Goal: Task Accomplishment & Management: Manage account settings

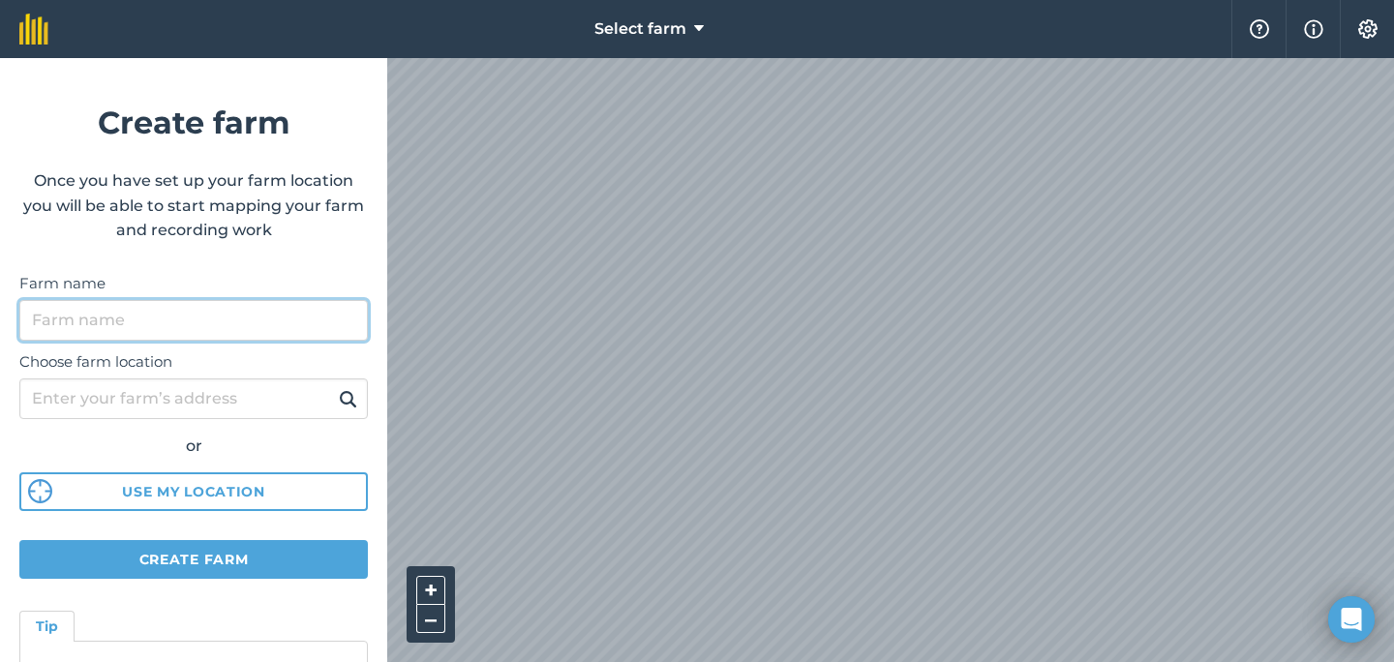
click at [216, 318] on input "Farm name" at bounding box center [193, 320] width 348 height 41
click at [66, 319] on input "didley squat" at bounding box center [193, 320] width 348 height 41
click at [333, 386] on button at bounding box center [348, 398] width 30 height 25
click at [108, 325] on input "didley squat" at bounding box center [193, 320] width 348 height 41
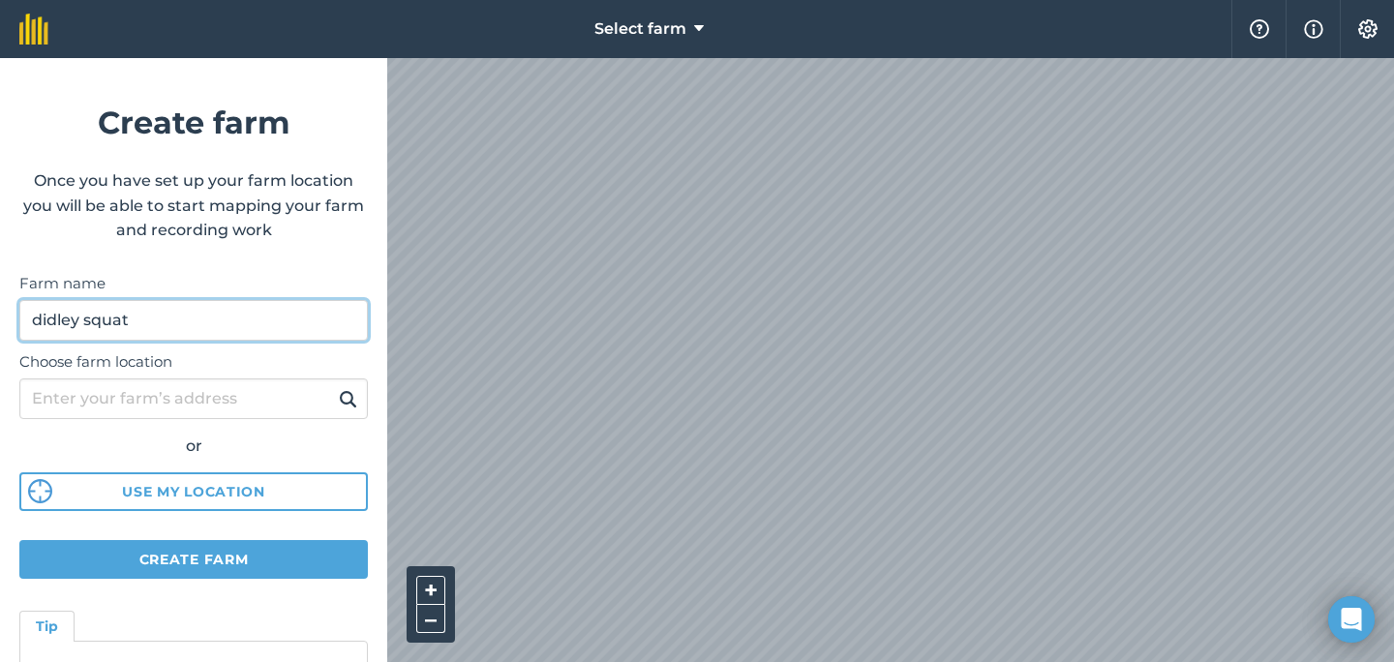
click at [108, 325] on input "didley squat" at bounding box center [193, 320] width 348 height 41
type input "curdle hill"
click at [333, 386] on button at bounding box center [348, 398] width 30 height 25
click at [255, 331] on input "curdle hill" at bounding box center [193, 320] width 348 height 41
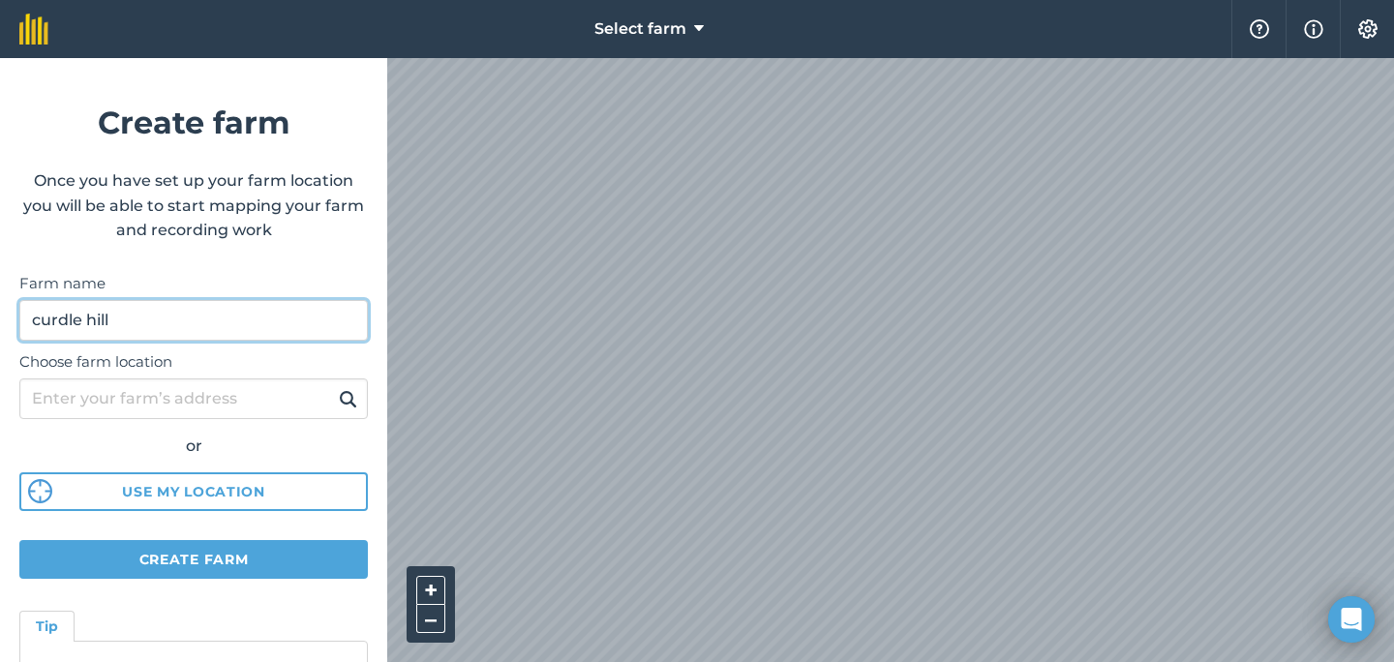
click at [255, 331] on input "curdle hill" at bounding box center [193, 320] width 348 height 41
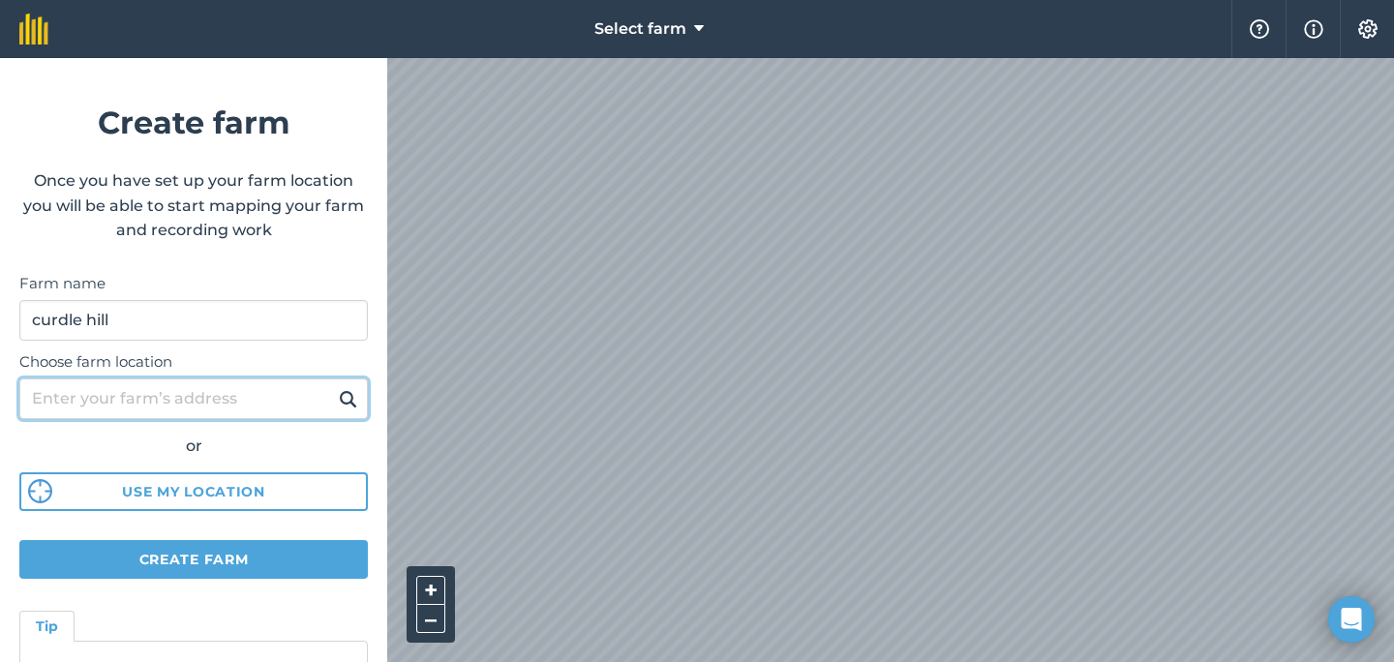
click at [218, 399] on input "Choose farm location" at bounding box center [193, 398] width 348 height 41
paste input "curdle hill"
type input "curdle hill"
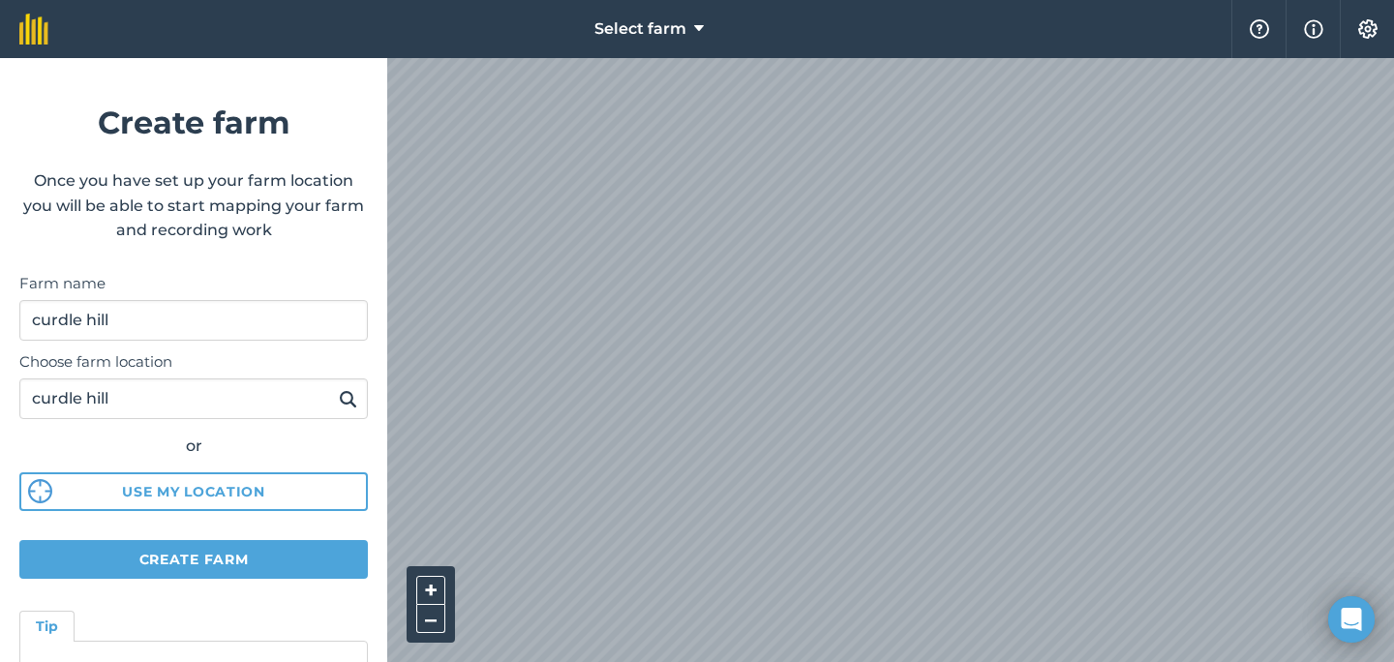
click at [353, 397] on img at bounding box center [348, 398] width 18 height 23
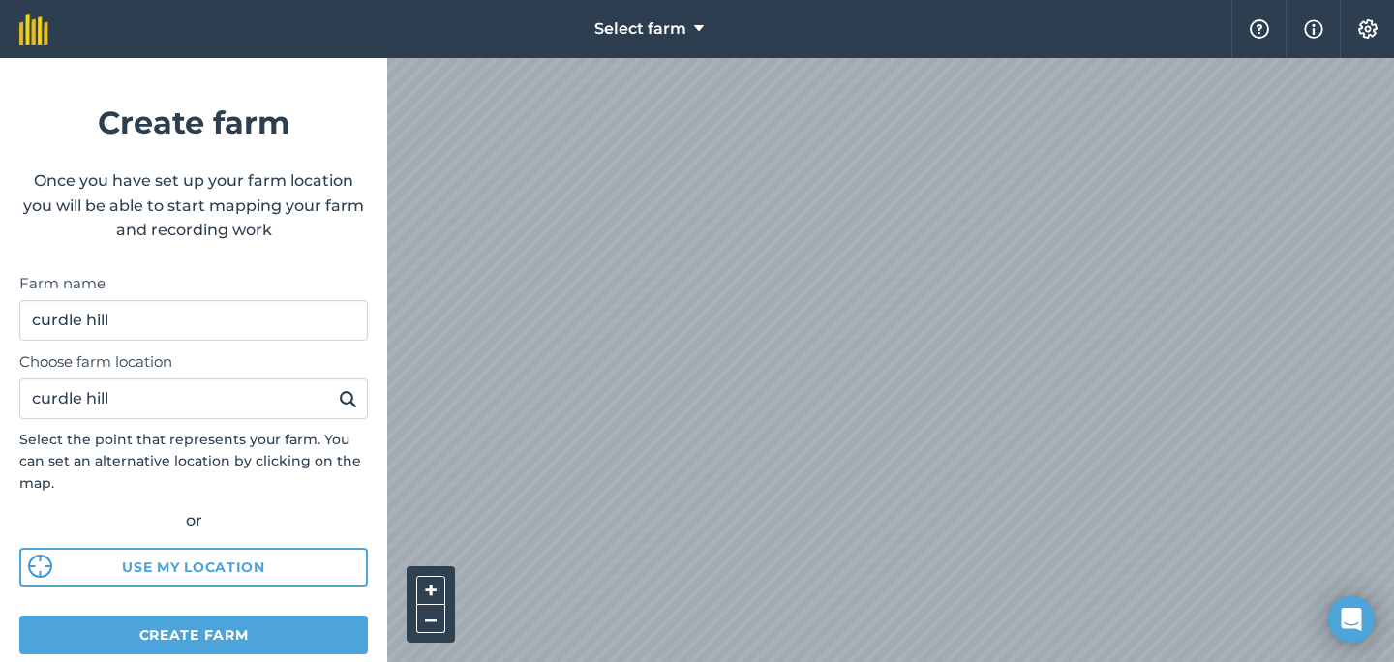
click at [349, 391] on img at bounding box center [348, 398] width 18 height 23
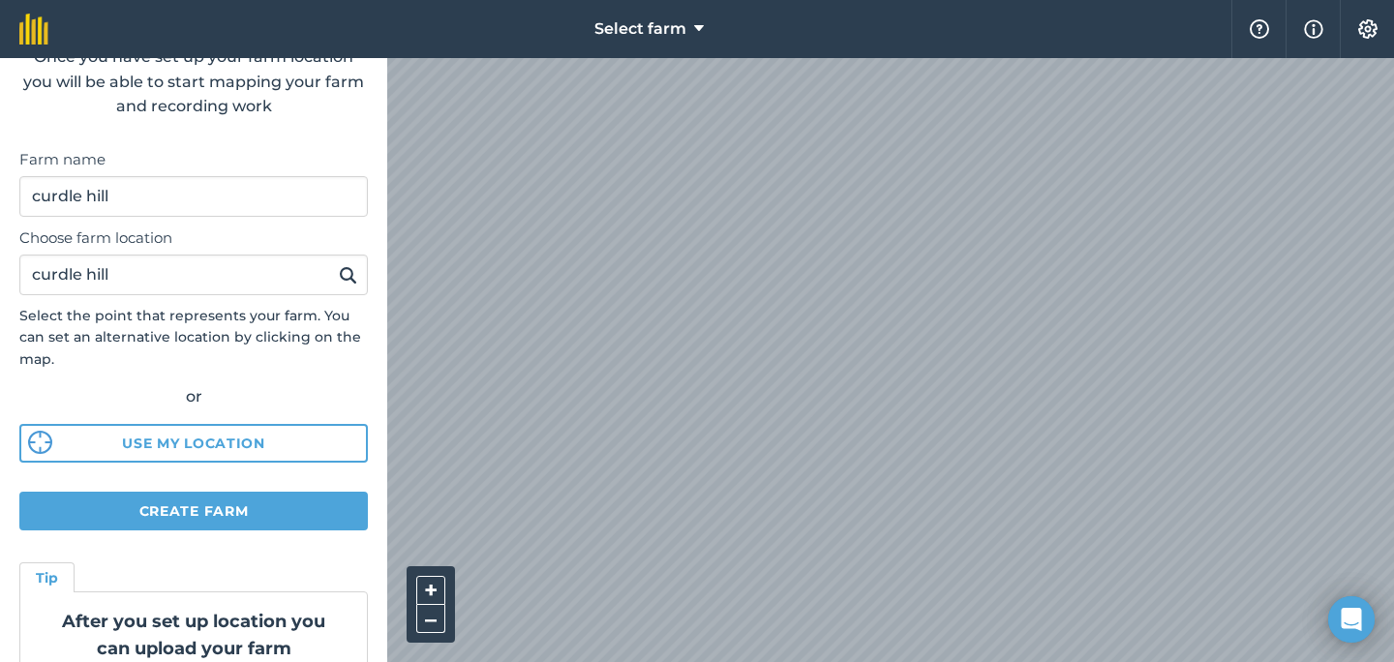
scroll to position [230, 0]
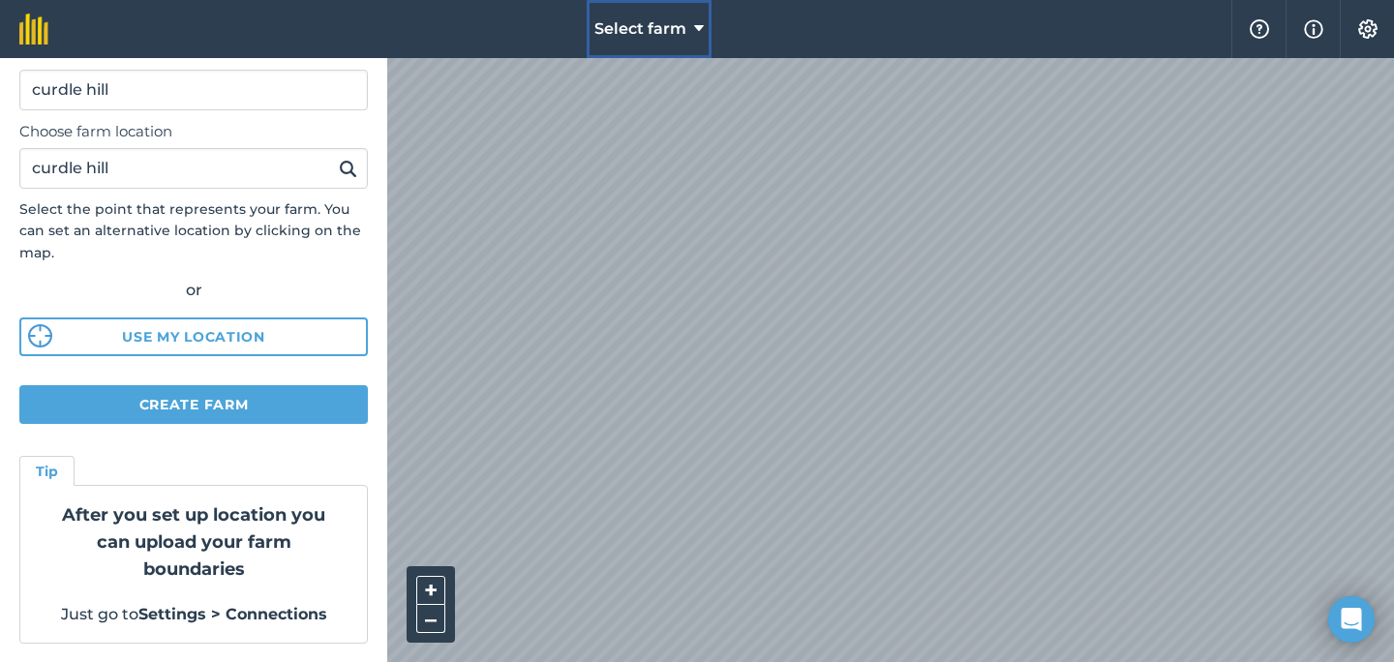
click at [648, 24] on span "Select farm" at bounding box center [640, 28] width 92 height 23
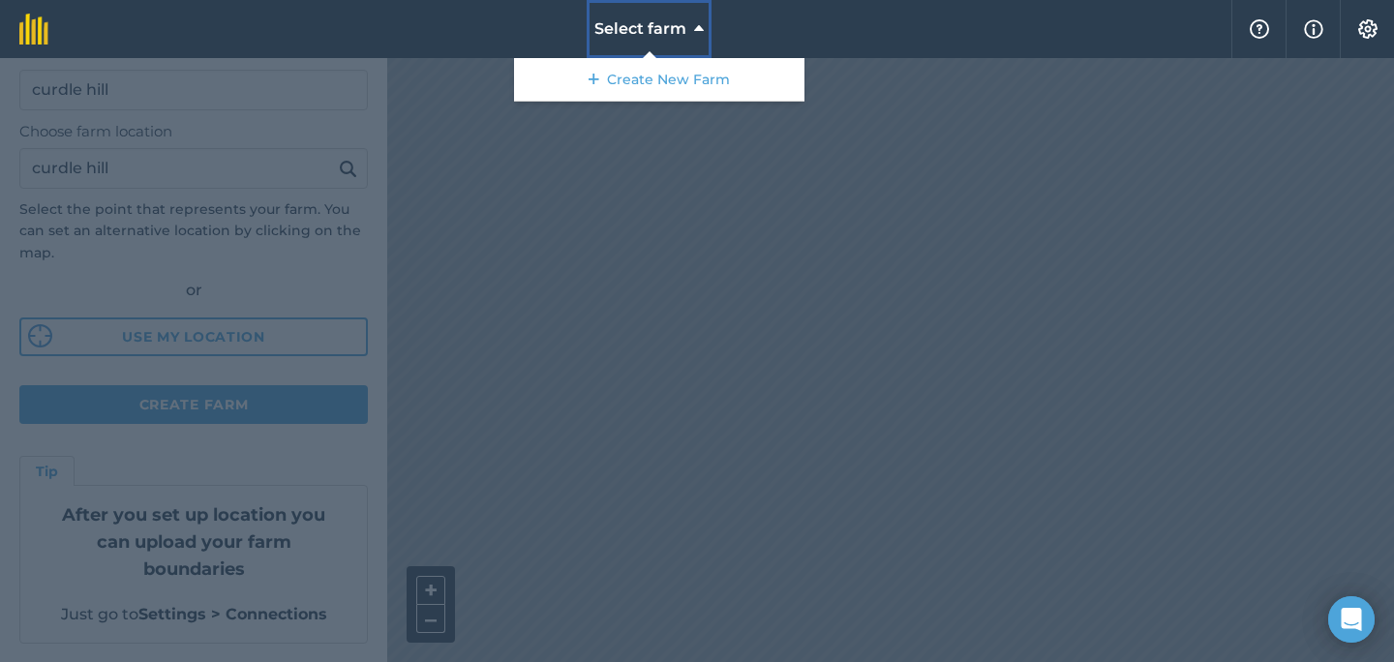
click at [651, 32] on span "Select farm" at bounding box center [640, 28] width 92 height 23
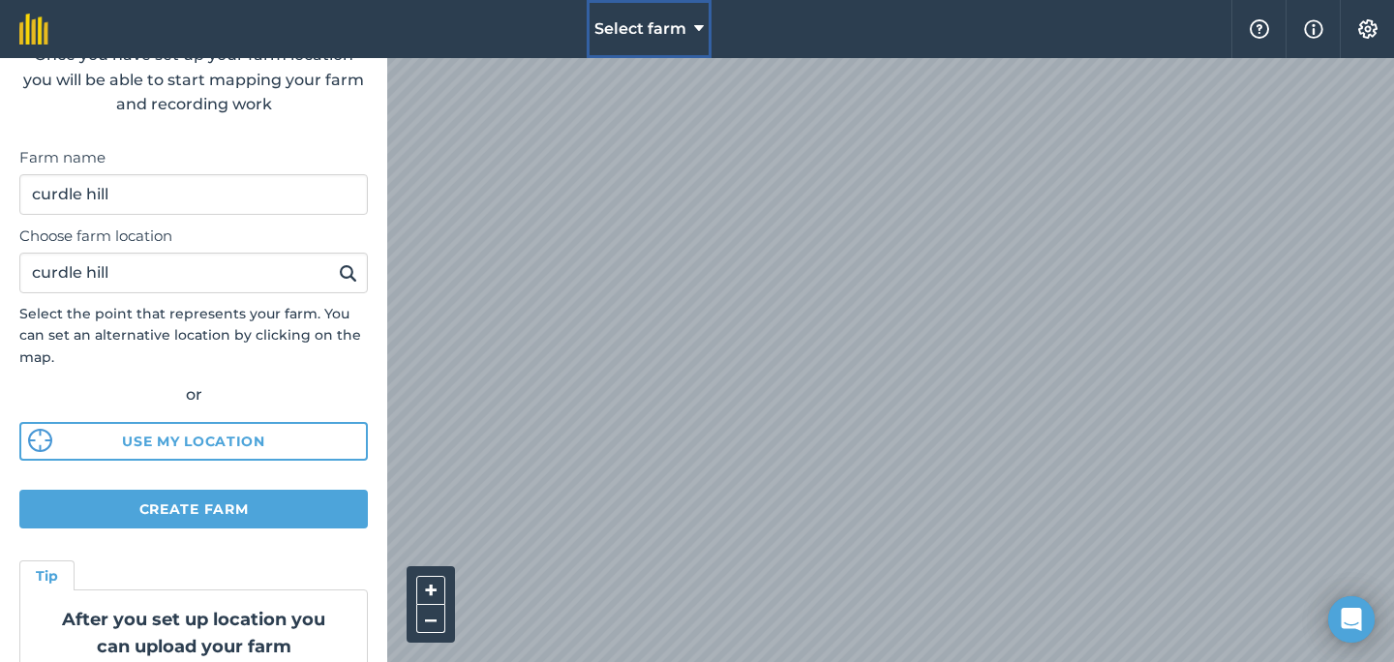
scroll to position [0, 0]
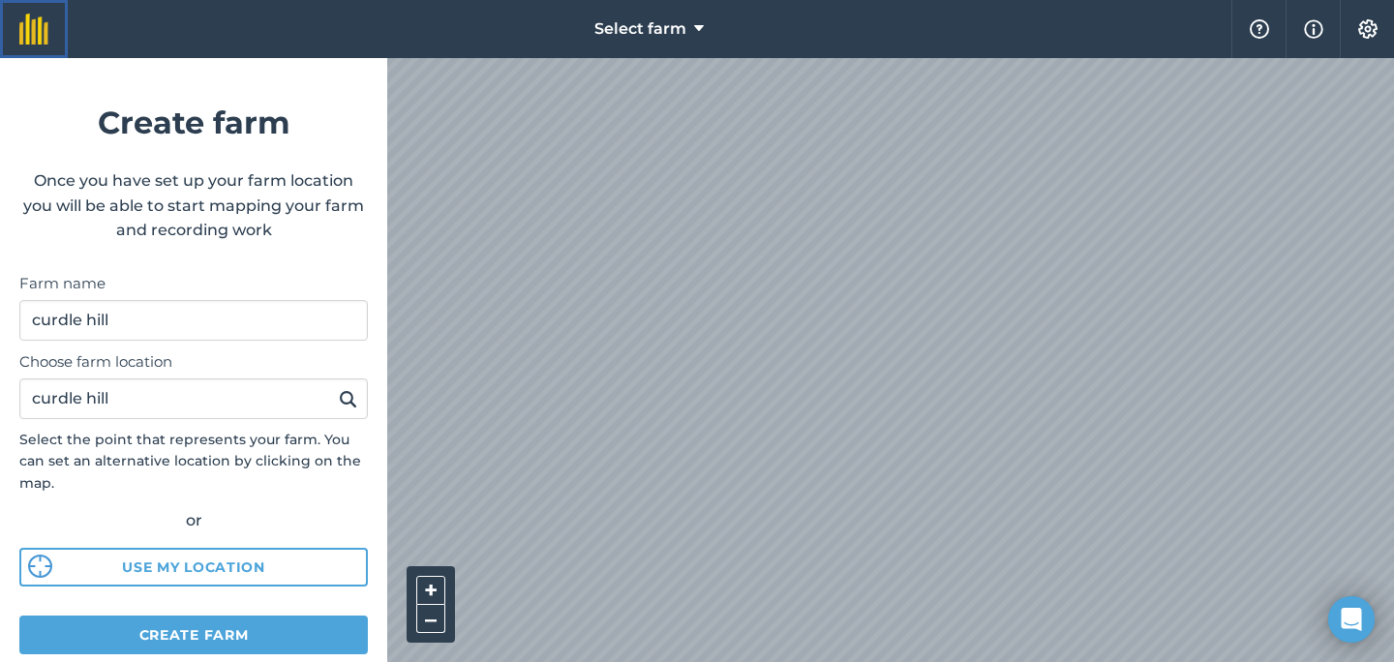
click at [33, 37] on img at bounding box center [33, 29] width 29 height 31
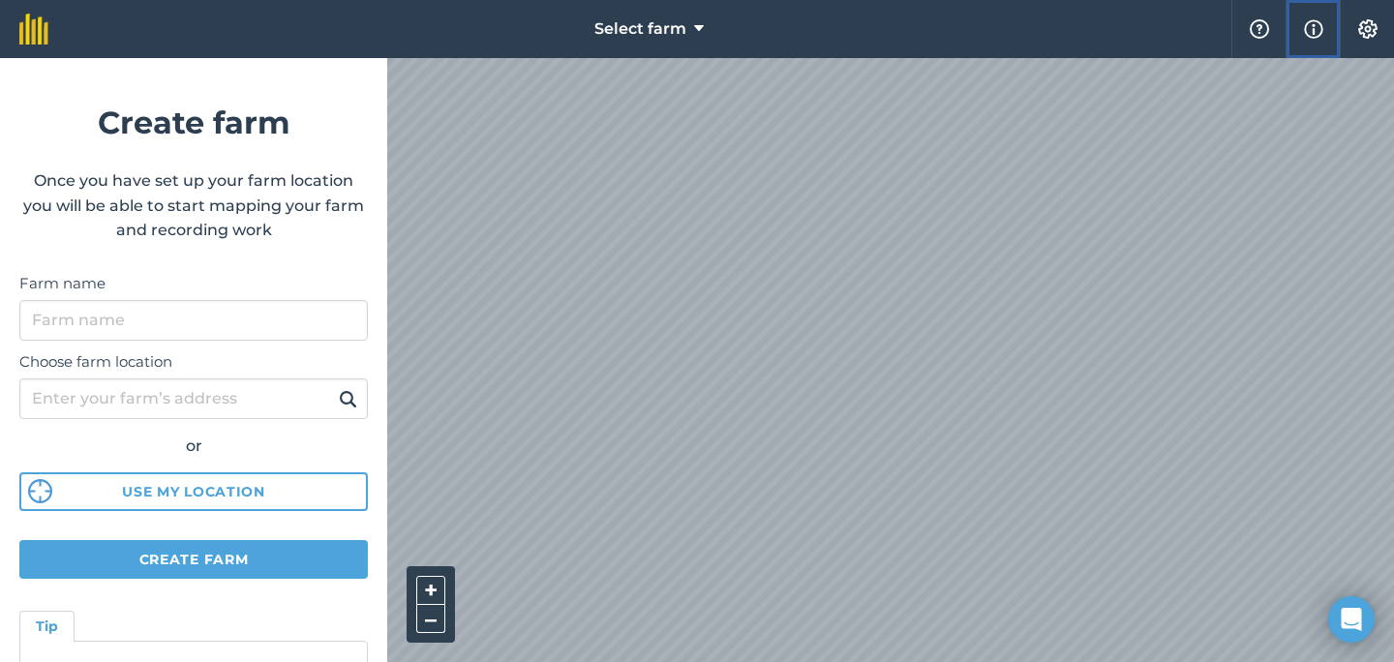
click at [1324, 28] on button "Info" at bounding box center [1312, 29] width 54 height 58
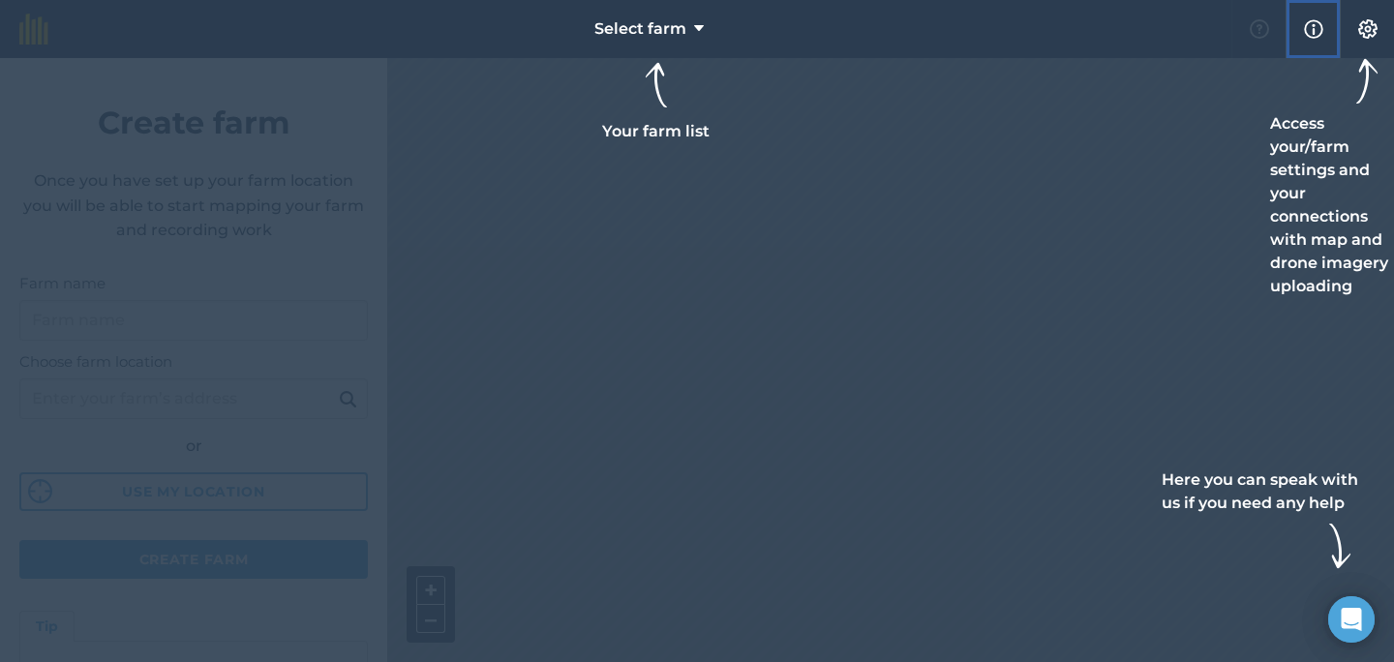
click at [1324, 28] on button "Info" at bounding box center [1312, 29] width 54 height 58
click at [1381, 28] on button "Settings" at bounding box center [1367, 29] width 54 height 58
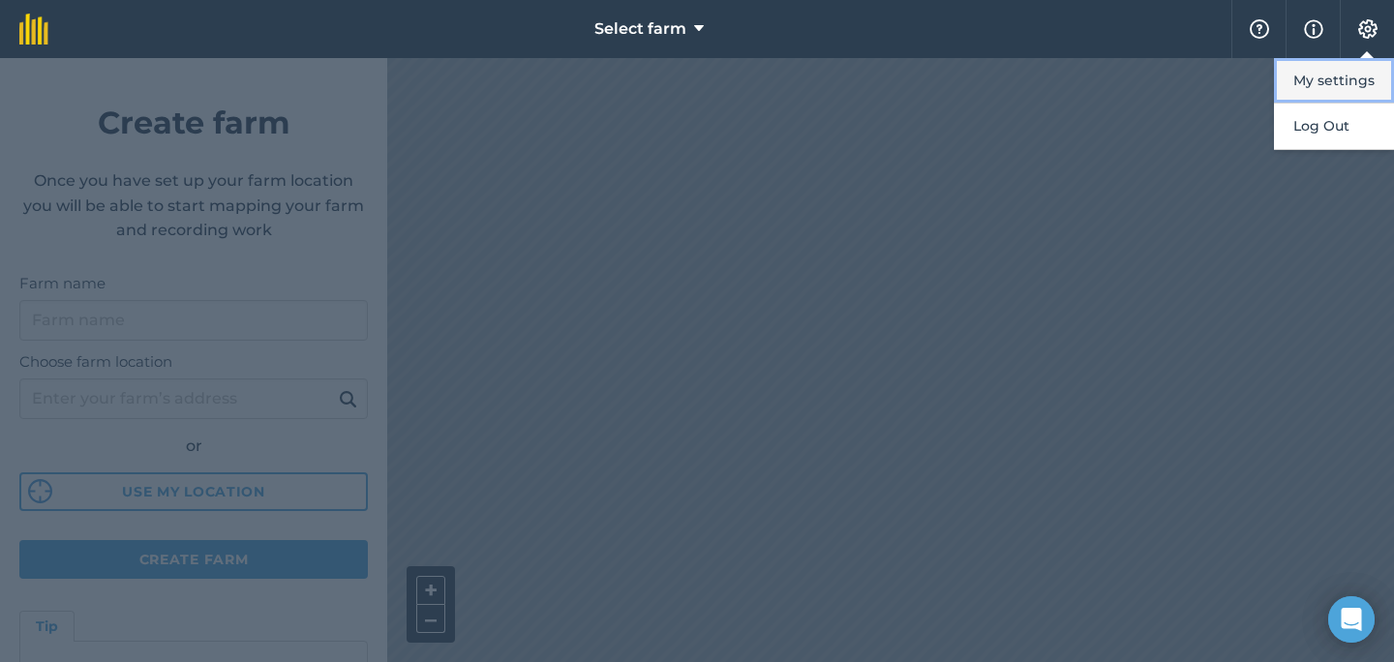
click at [1357, 75] on button "My settings" at bounding box center [1334, 80] width 120 height 45
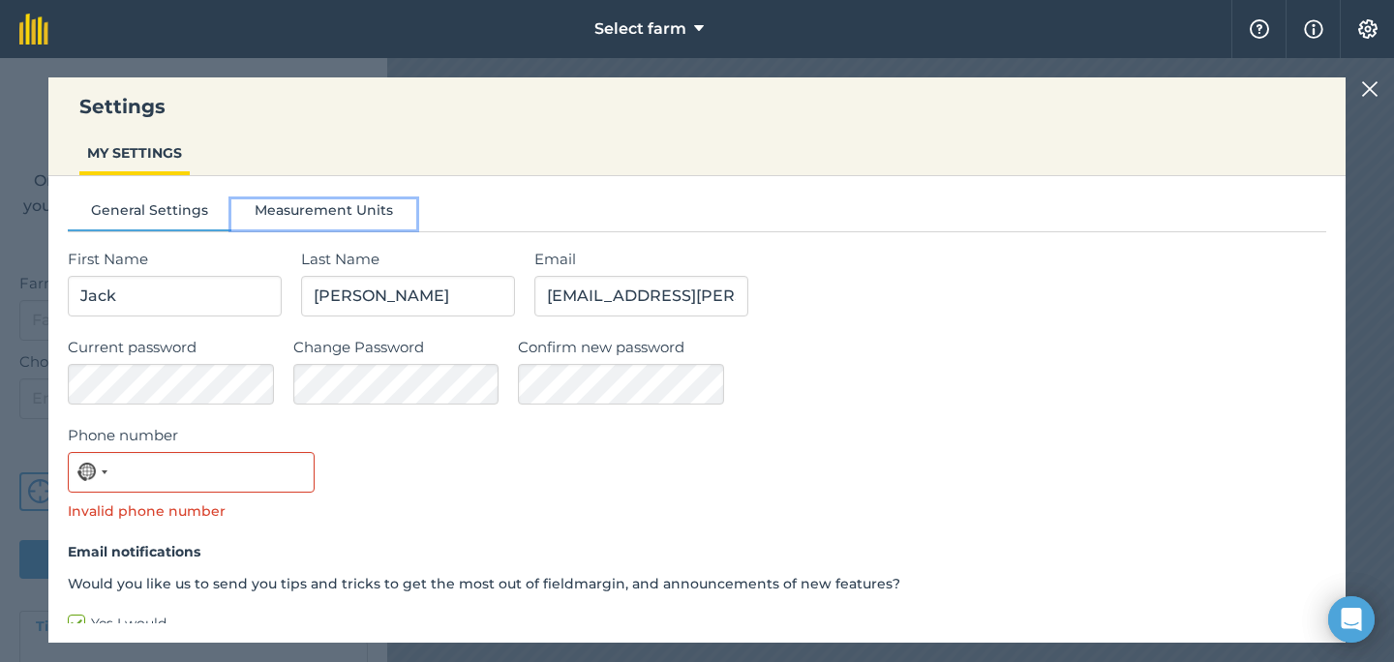
click at [365, 216] on button "Measurement Units" at bounding box center [323, 213] width 185 height 29
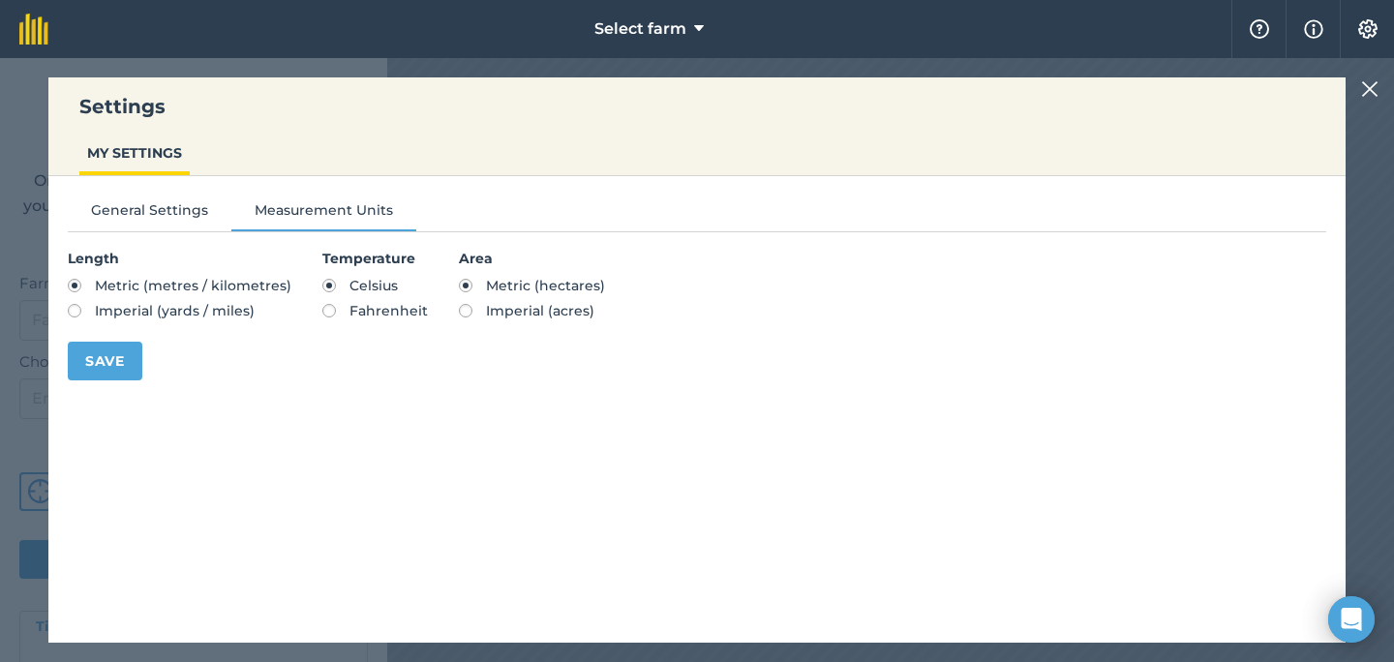
click at [489, 312] on span "Imperial (acres)" at bounding box center [540, 310] width 108 height 17
radio input "true"
radio input "false"
click at [127, 365] on button "Save" at bounding box center [105, 361] width 75 height 39
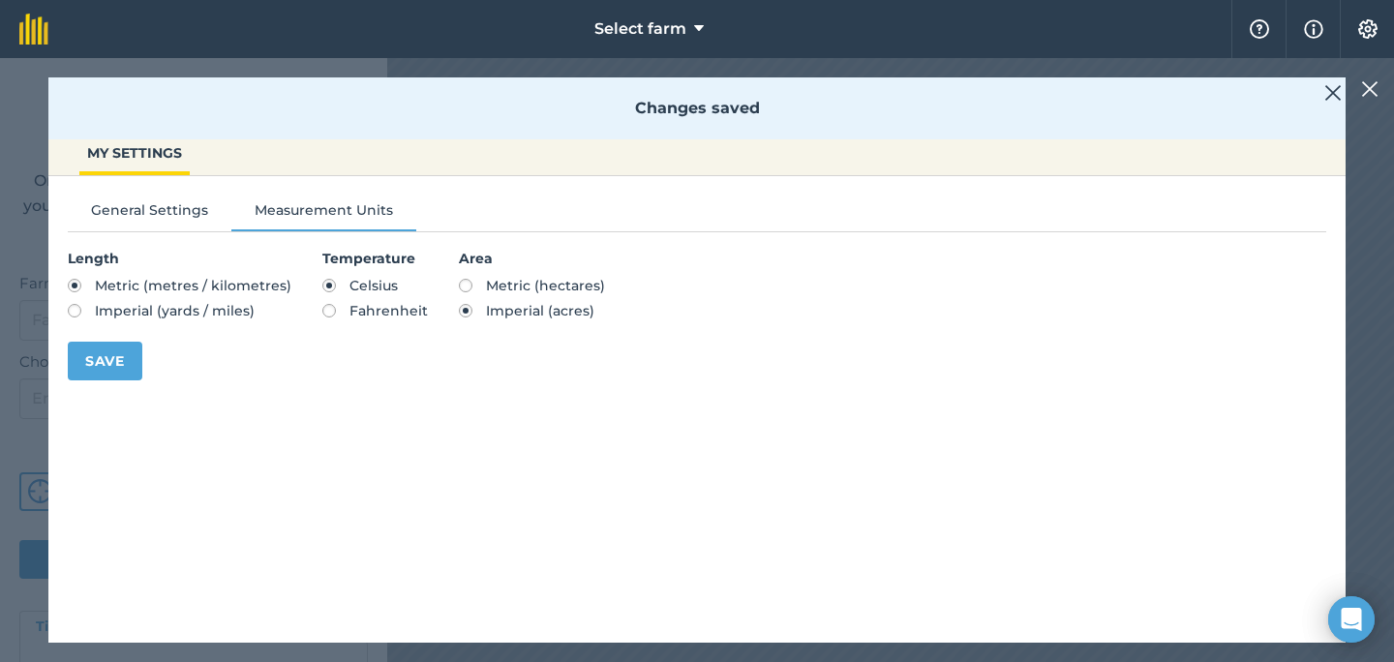
click at [1329, 99] on img at bounding box center [1332, 92] width 17 height 23
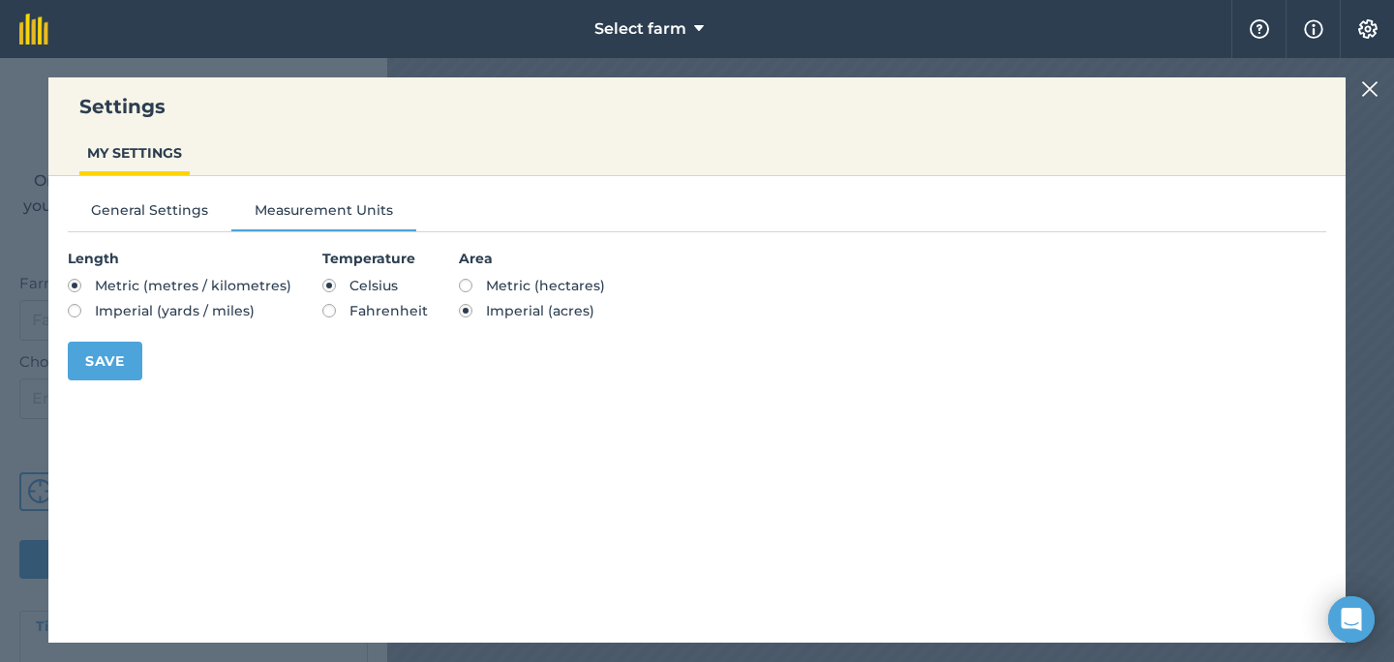
click at [1359, 93] on div "Settings MY SETTINGS General Settings Measurement Units Length Metric (metres /…" at bounding box center [697, 360] width 1394 height 604
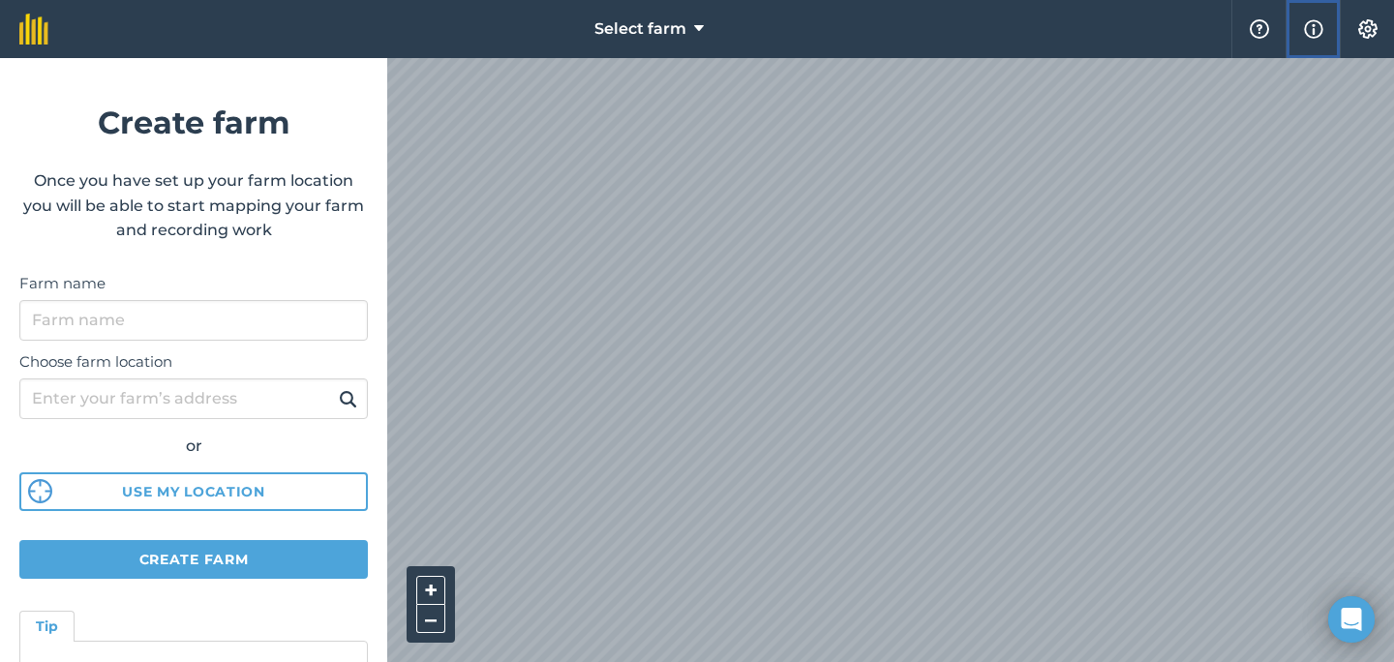
click at [1301, 28] on button "Info" at bounding box center [1312, 29] width 54 height 58
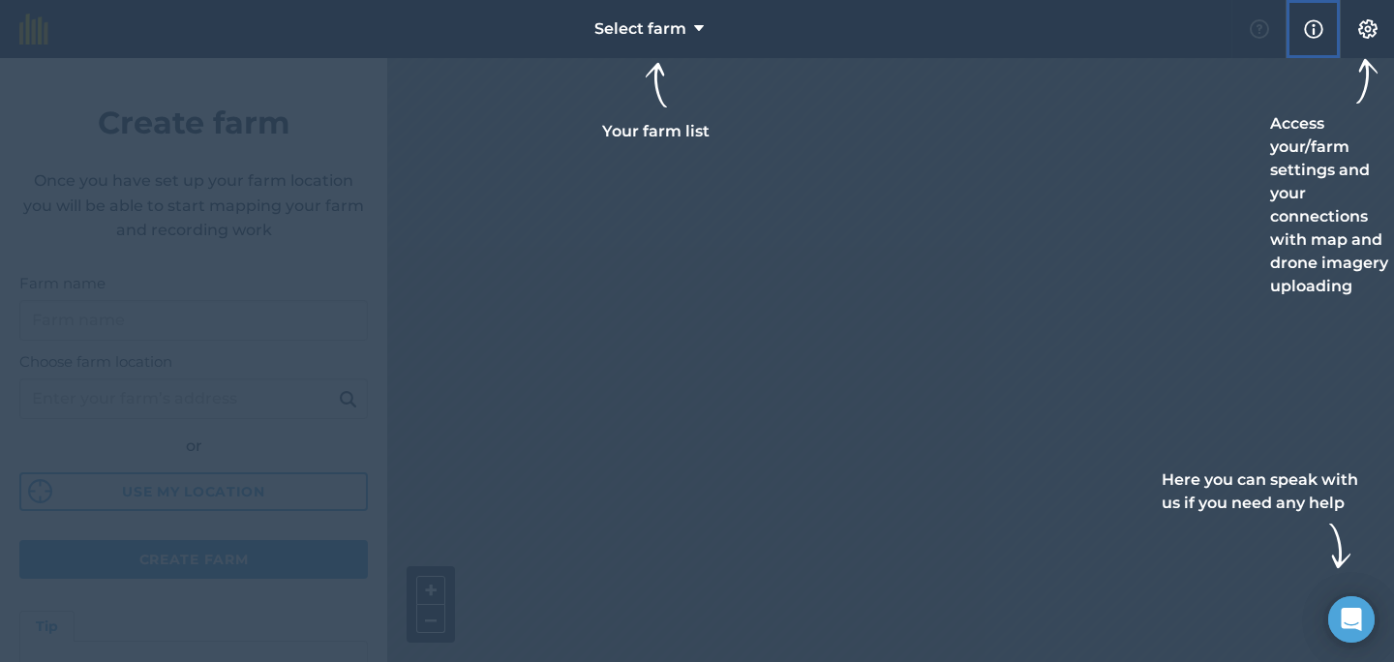
click at [1301, 28] on button "Info" at bounding box center [1312, 29] width 54 height 58
click at [891, 257] on div at bounding box center [697, 331] width 1394 height 662
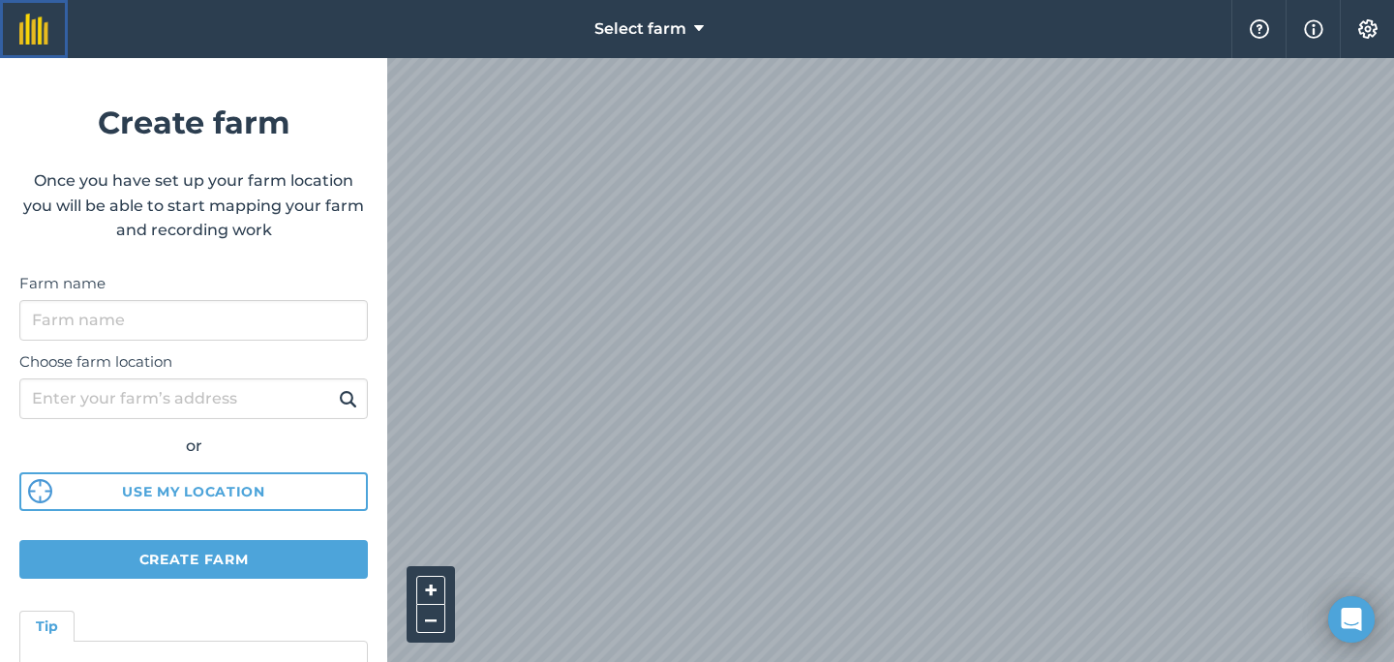
click at [35, 47] on link at bounding box center [34, 29] width 68 height 58
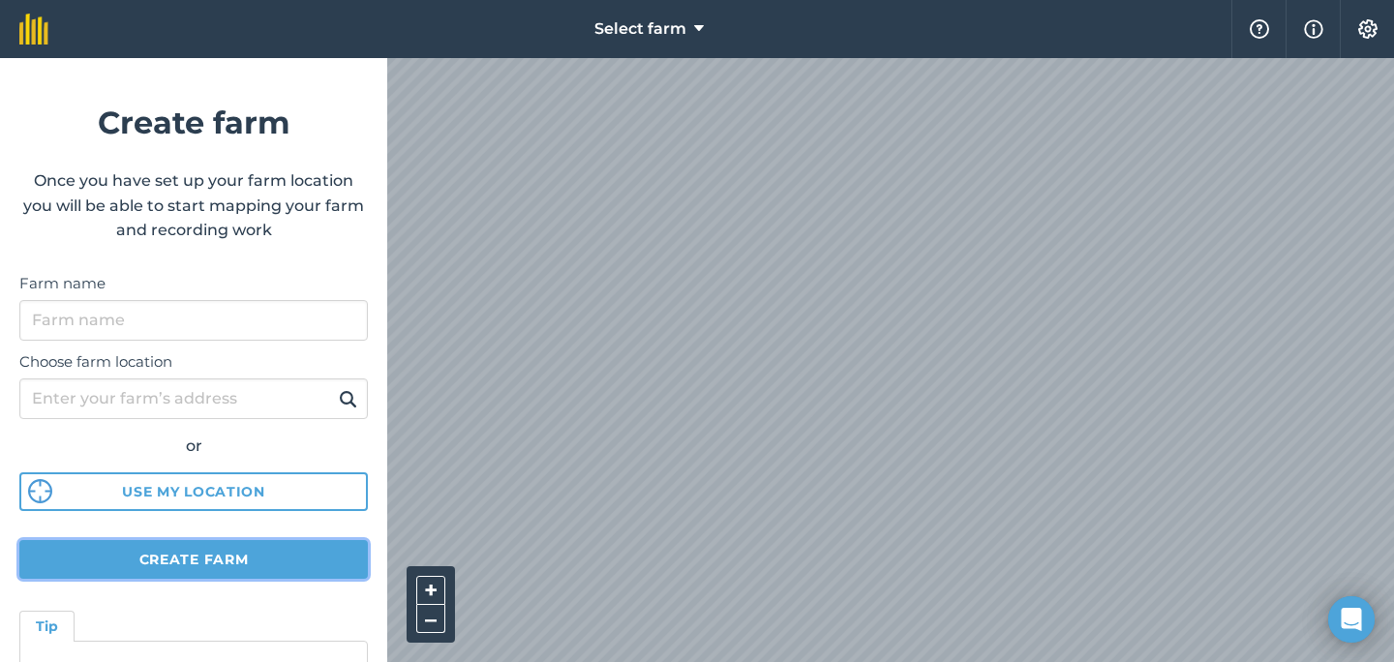
click at [275, 569] on button "Create farm" at bounding box center [193, 559] width 348 height 39
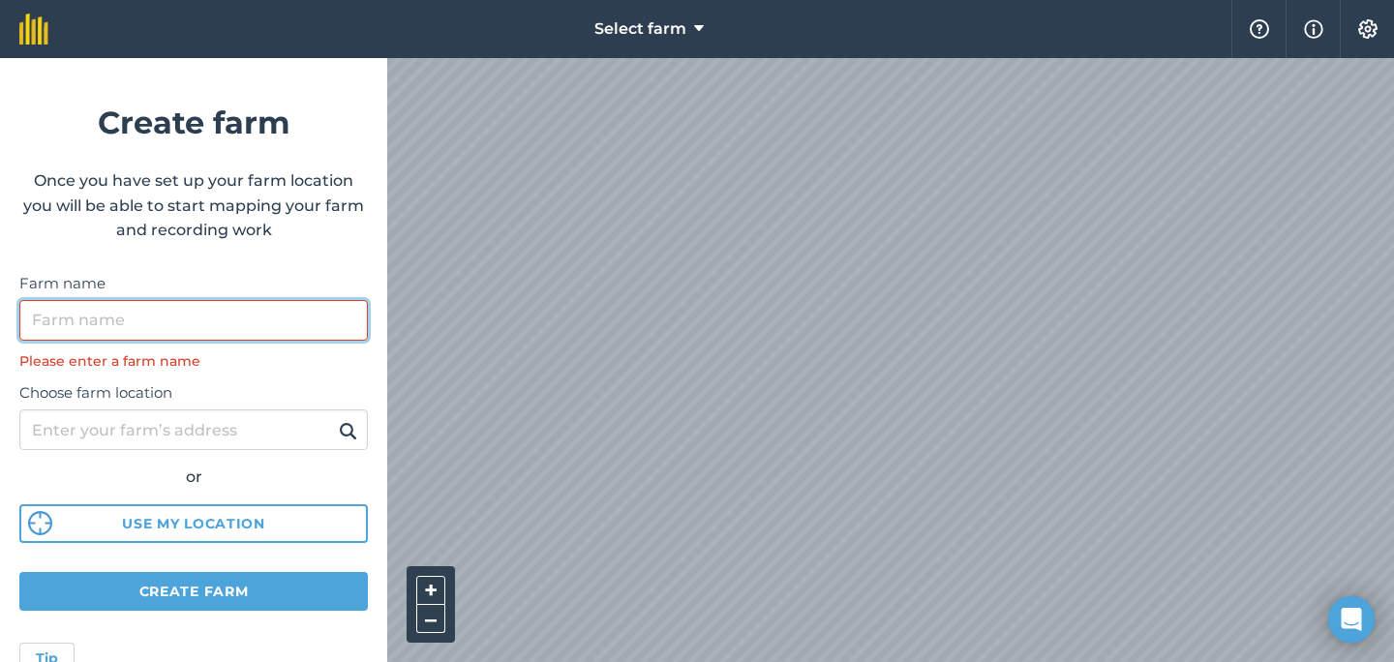
click at [176, 314] on input "Farm name" at bounding box center [193, 320] width 348 height 41
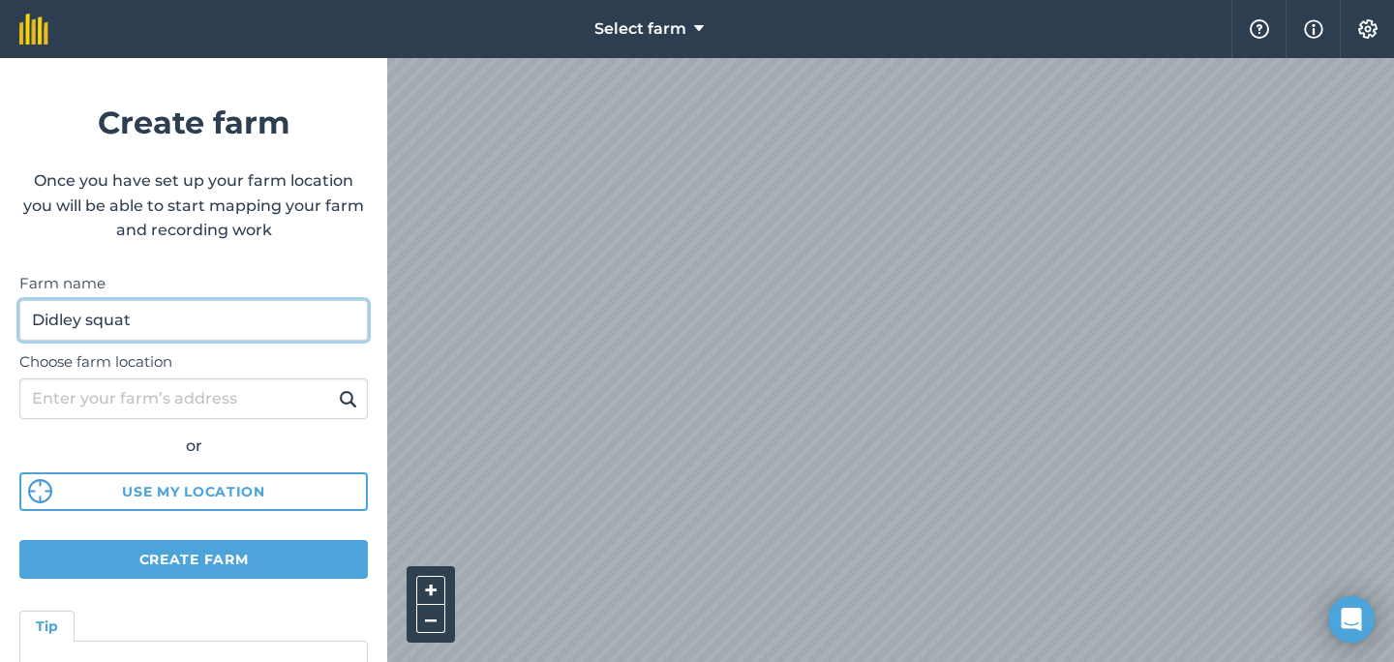
click at [73, 326] on input "Didley squat" at bounding box center [193, 320] width 348 height 41
click at [81, 318] on input "Diddly squat" at bounding box center [193, 320] width 348 height 41
type input "Diddly squat"
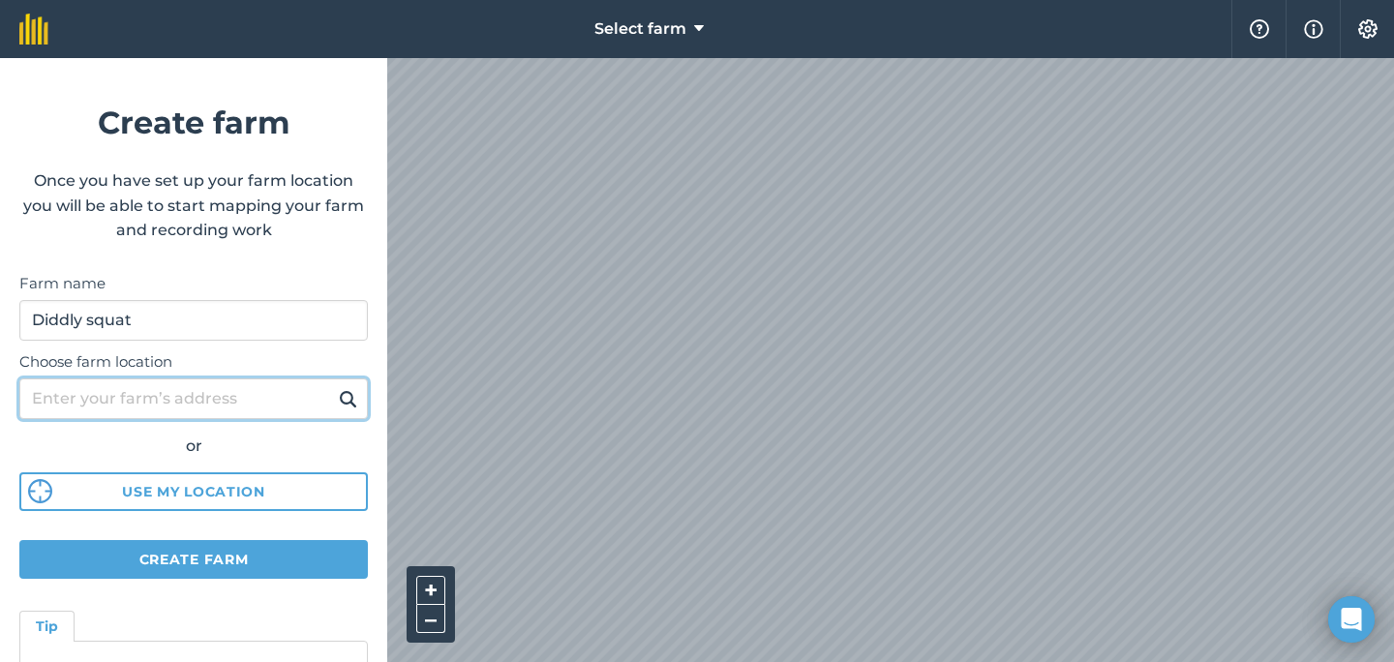
click at [187, 395] on input "Choose farm location" at bounding box center [193, 398] width 348 height 41
paste input "Diddly squat"
type input "Diddly squat"
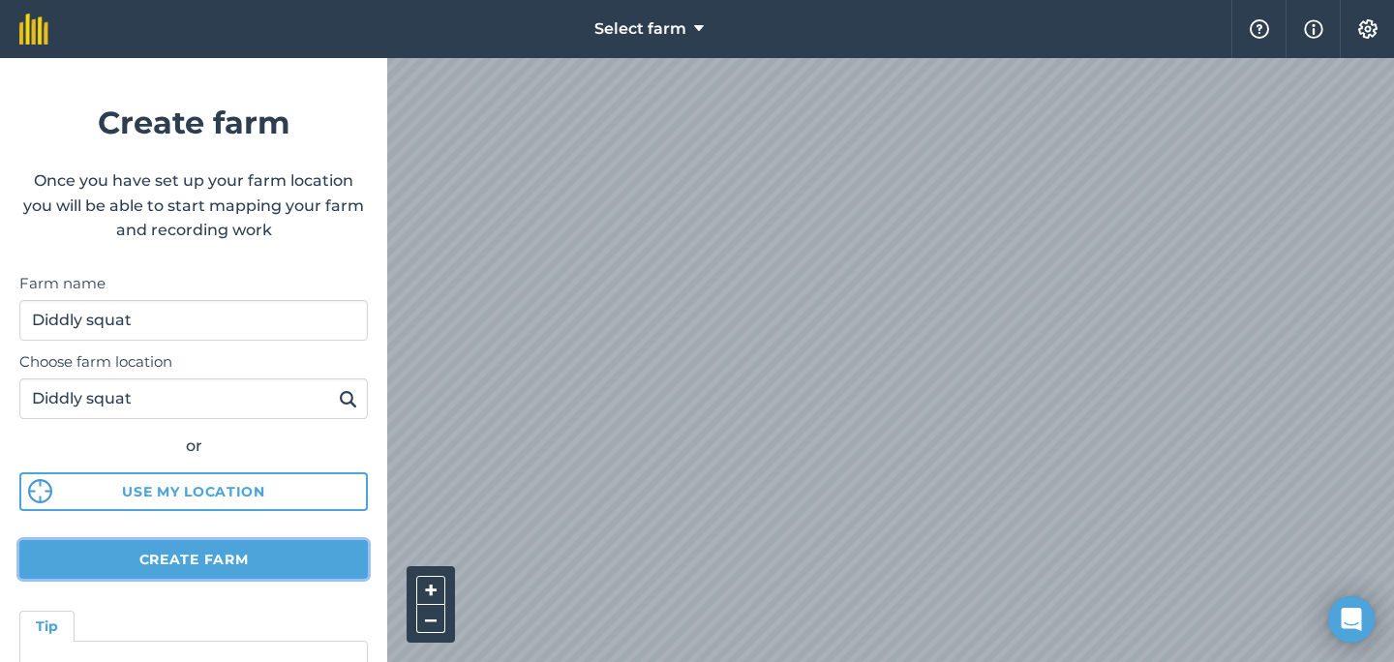
click at [262, 555] on button "Create farm" at bounding box center [193, 559] width 348 height 39
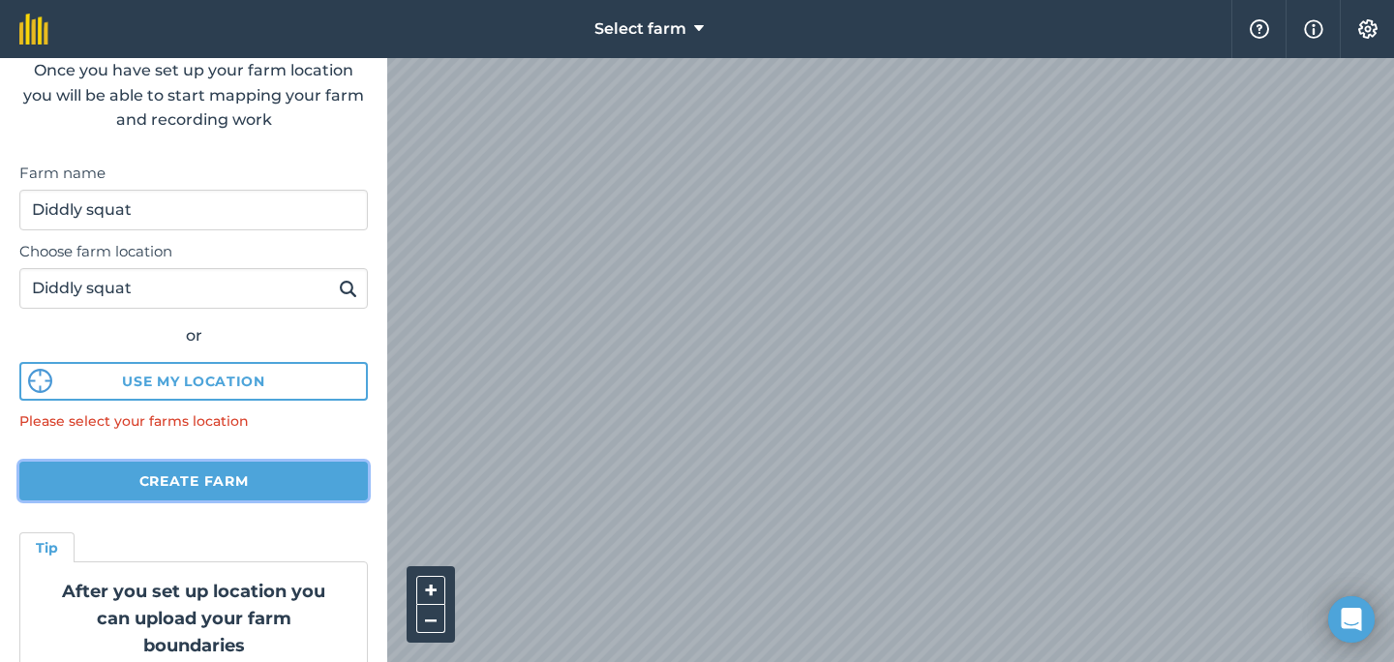
scroll to position [117, 0]
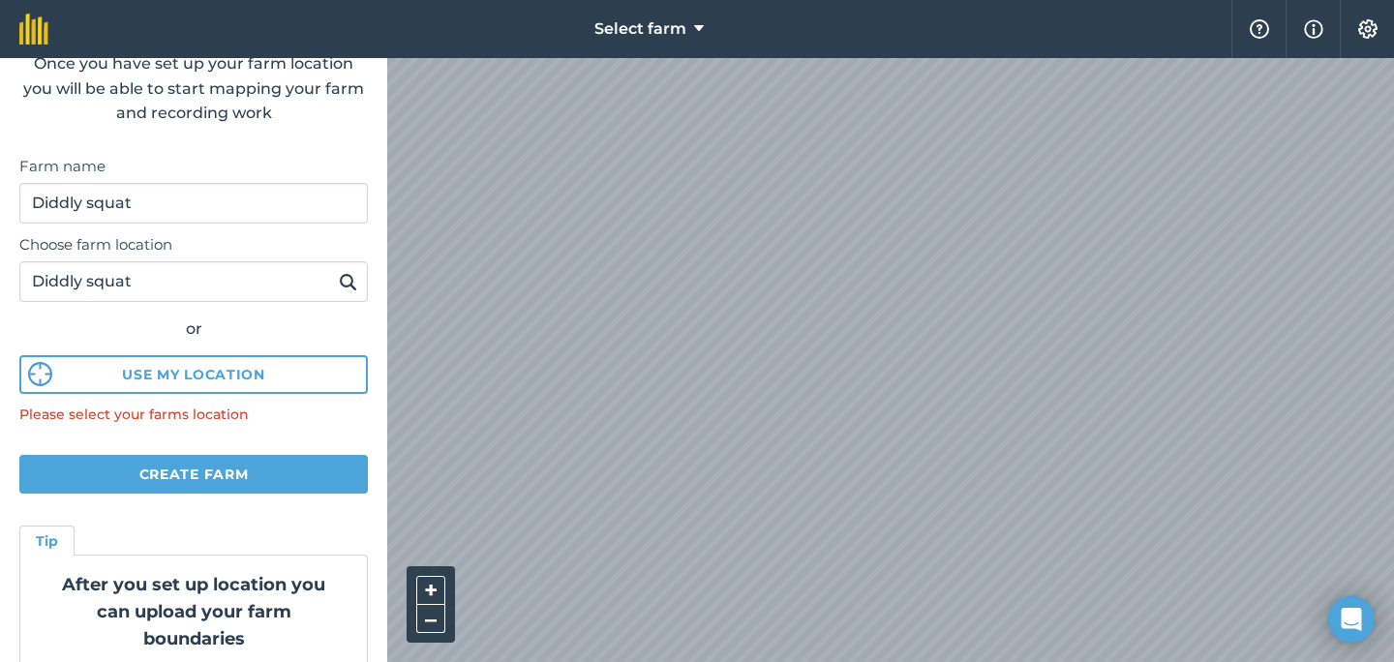
click at [345, 276] on img at bounding box center [348, 281] width 18 height 23
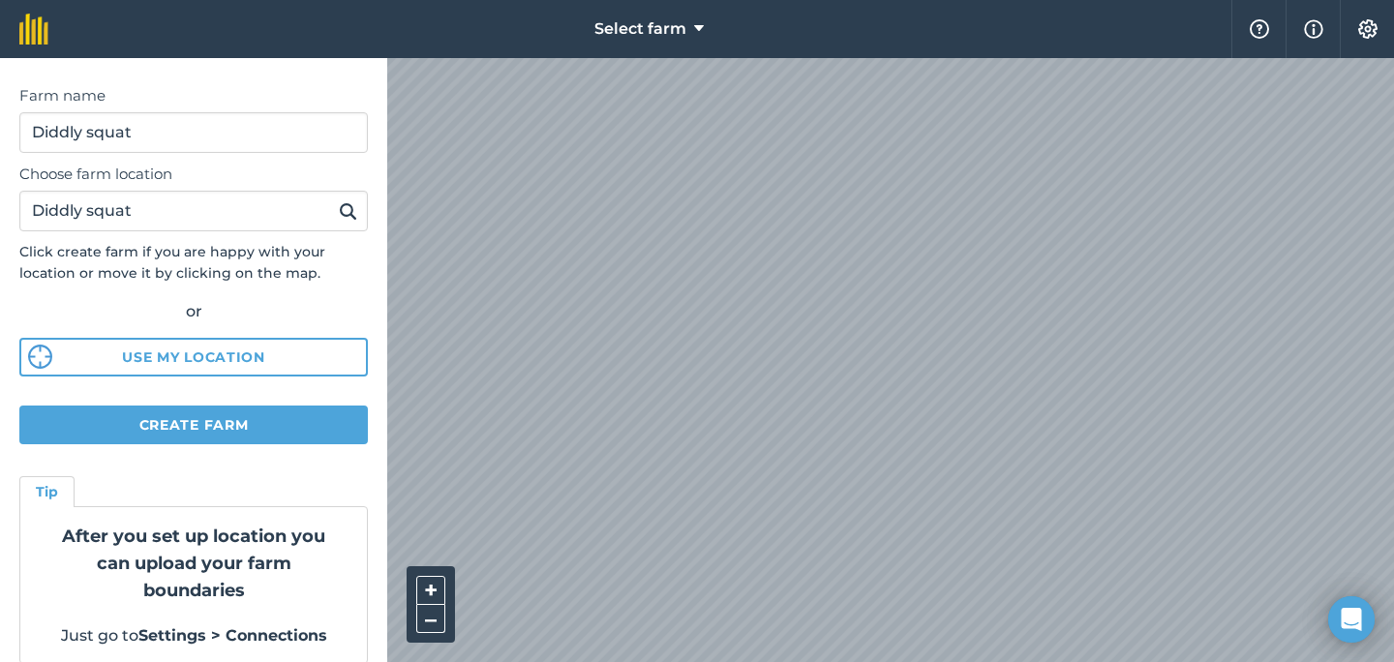
scroll to position [199, 0]
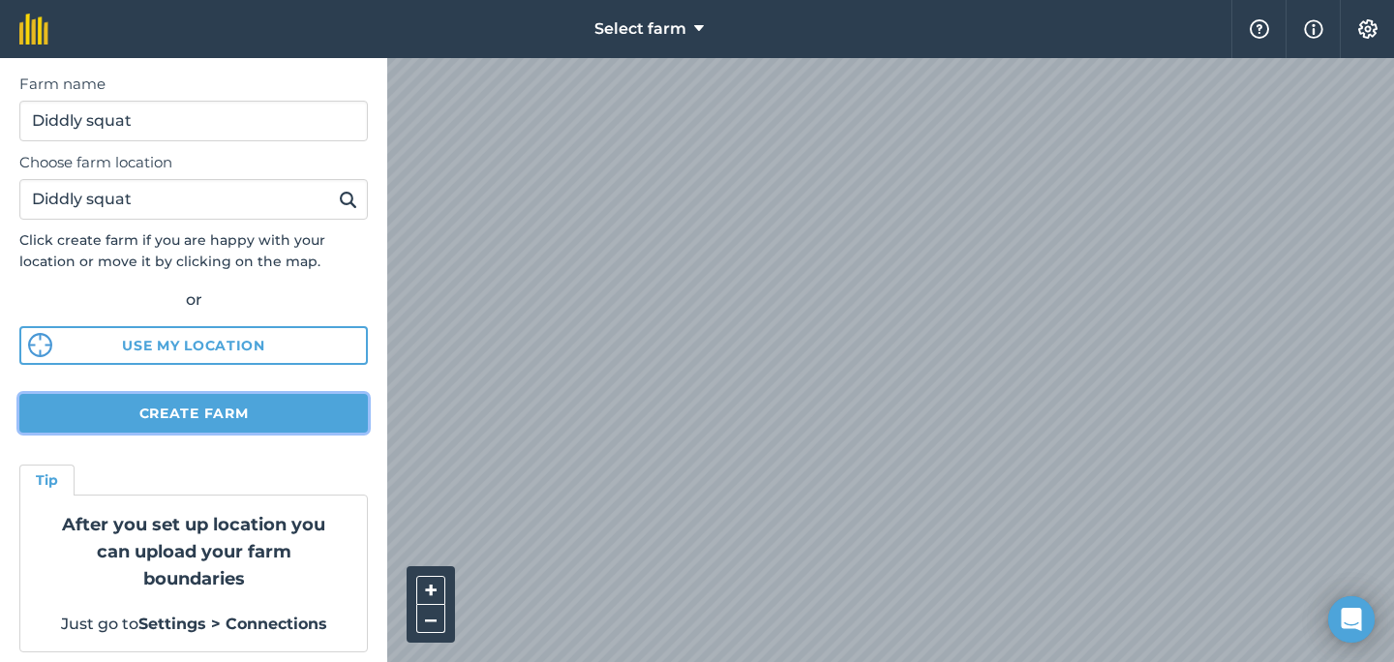
click at [242, 414] on button "Create farm" at bounding box center [193, 413] width 348 height 39
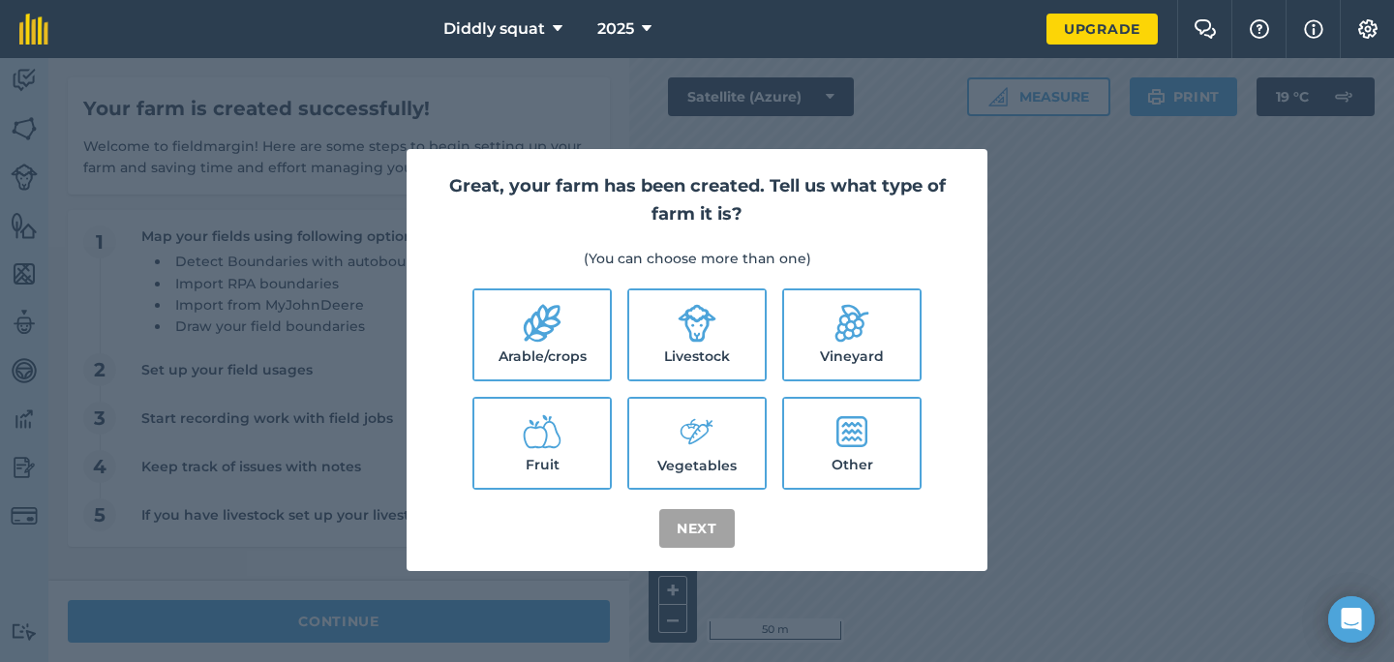
click at [696, 347] on label "Livestock" at bounding box center [697, 334] width 136 height 89
checkbox input "true"
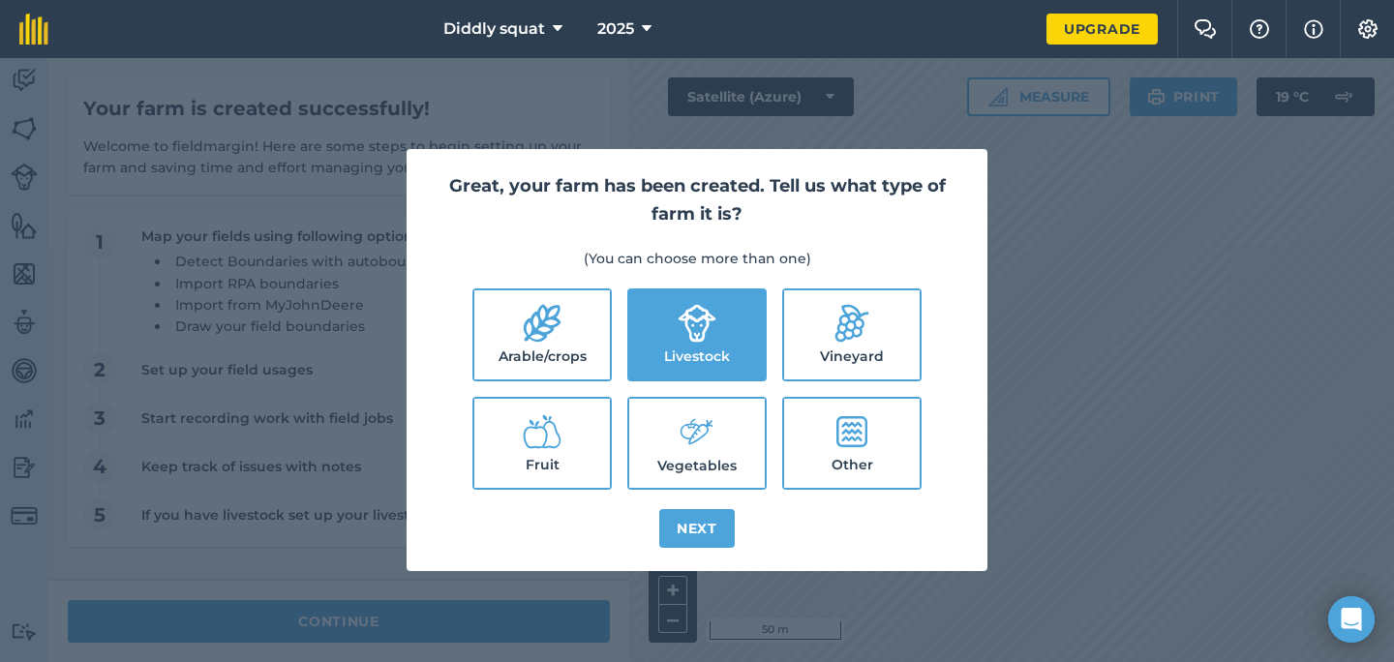
click at [520, 335] on label "Arable/crops" at bounding box center [542, 334] width 136 height 89
checkbox input "true"
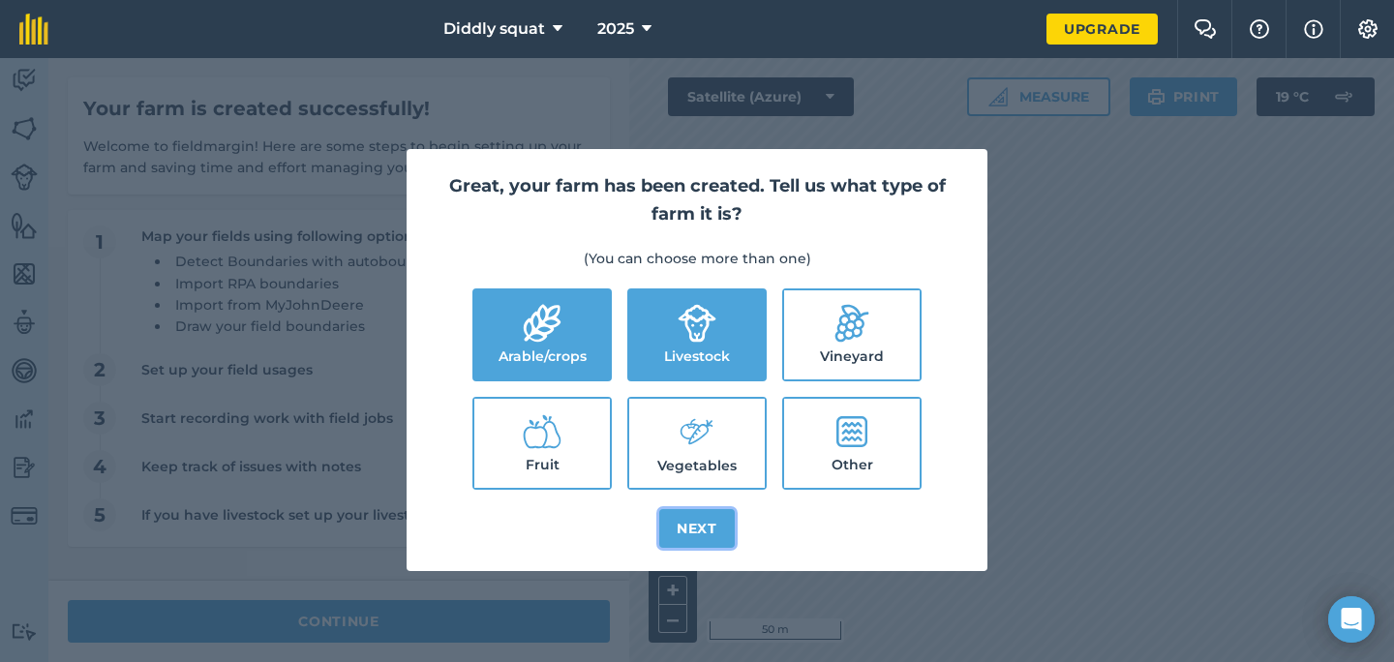
click at [704, 525] on button "Next" at bounding box center [697, 528] width 76 height 39
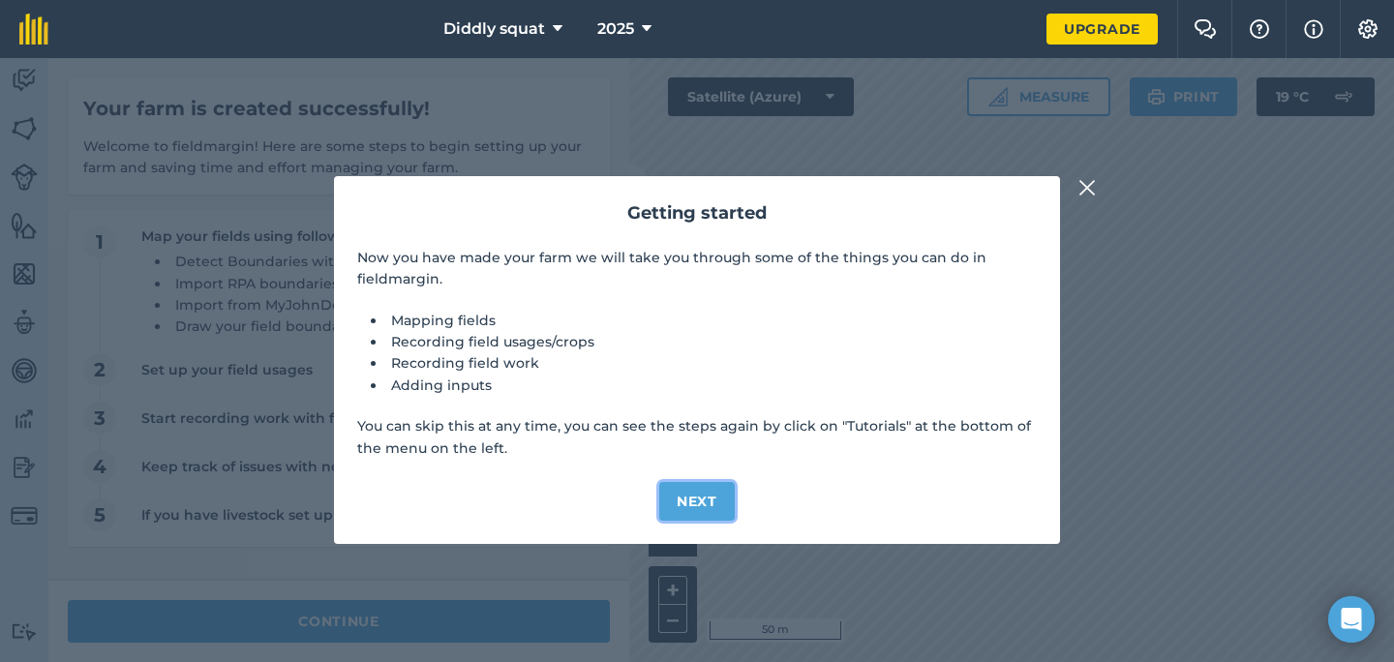
click at [691, 491] on button "Next" at bounding box center [697, 501] width 76 height 39
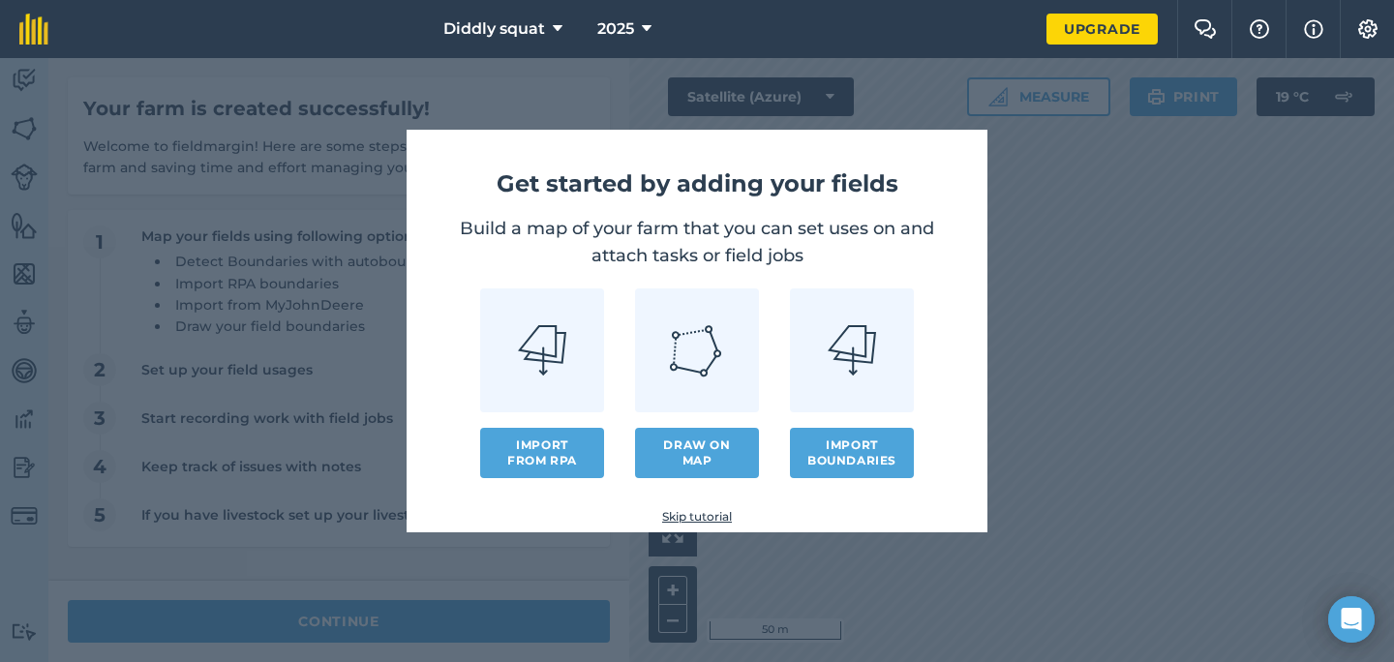
click at [712, 514] on link "Skip tutorial" at bounding box center [697, 516] width 519 height 15
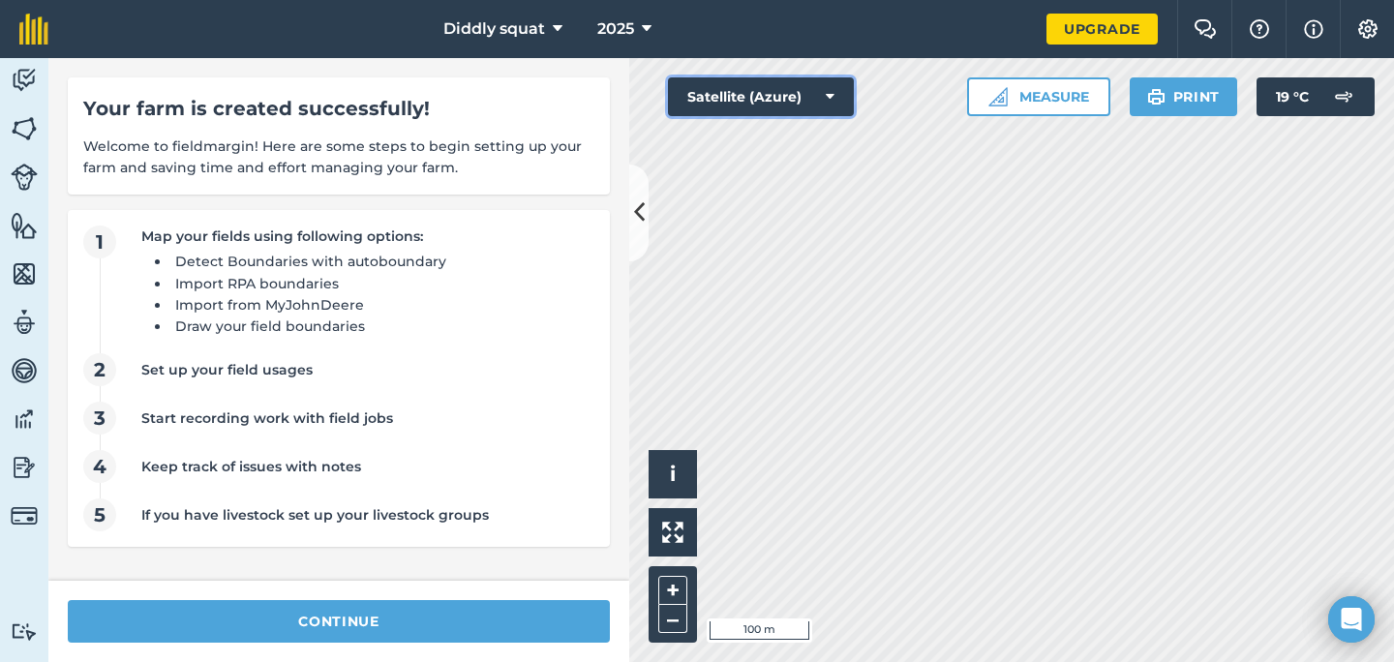
click at [823, 94] on button "Satellite (Azure)" at bounding box center [761, 96] width 186 height 39
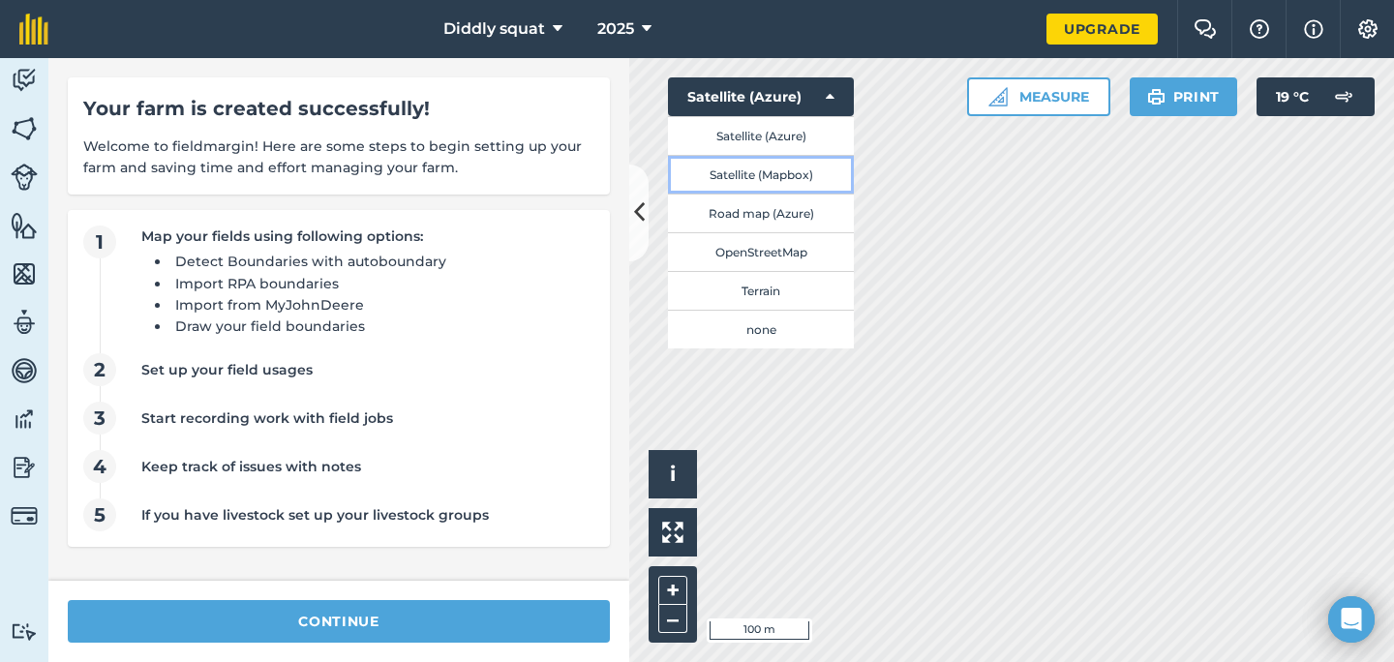
click at [804, 168] on button "Satellite (Mapbox)" at bounding box center [761, 174] width 186 height 39
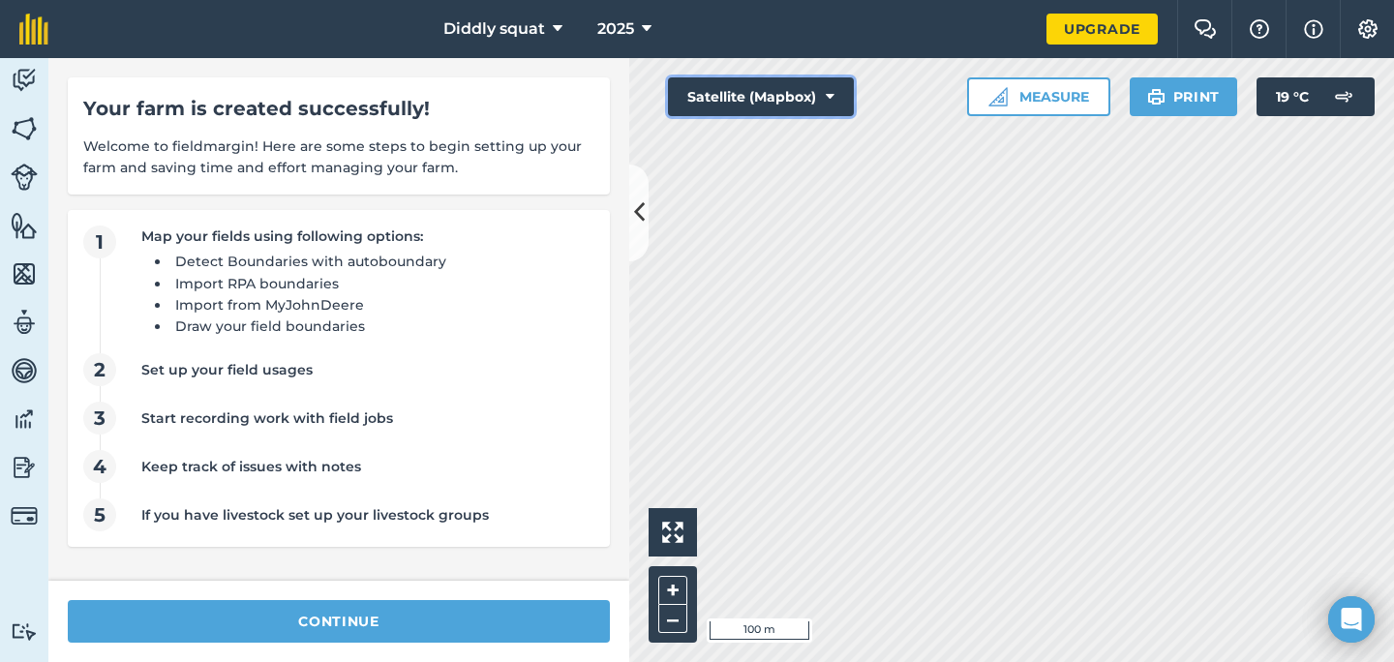
click at [819, 93] on button "Satellite (Mapbox)" at bounding box center [761, 96] width 186 height 39
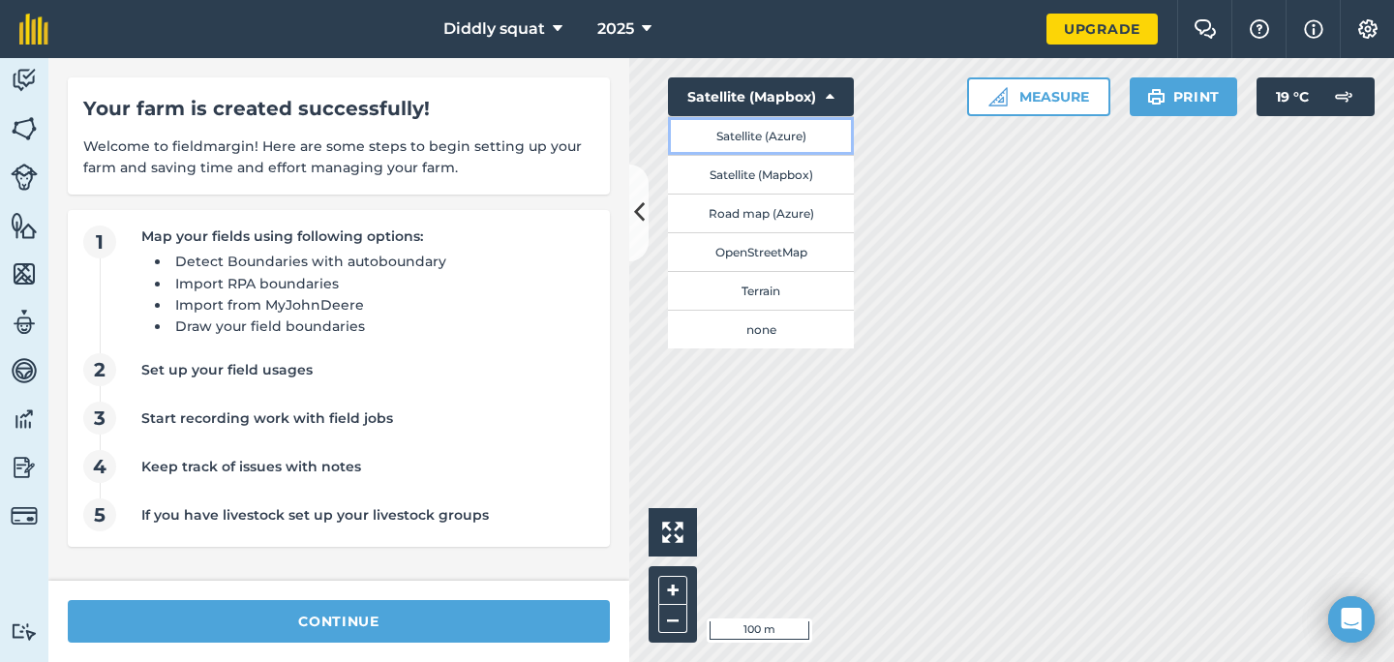
click at [811, 136] on button "Satellite (Azure)" at bounding box center [761, 135] width 186 height 39
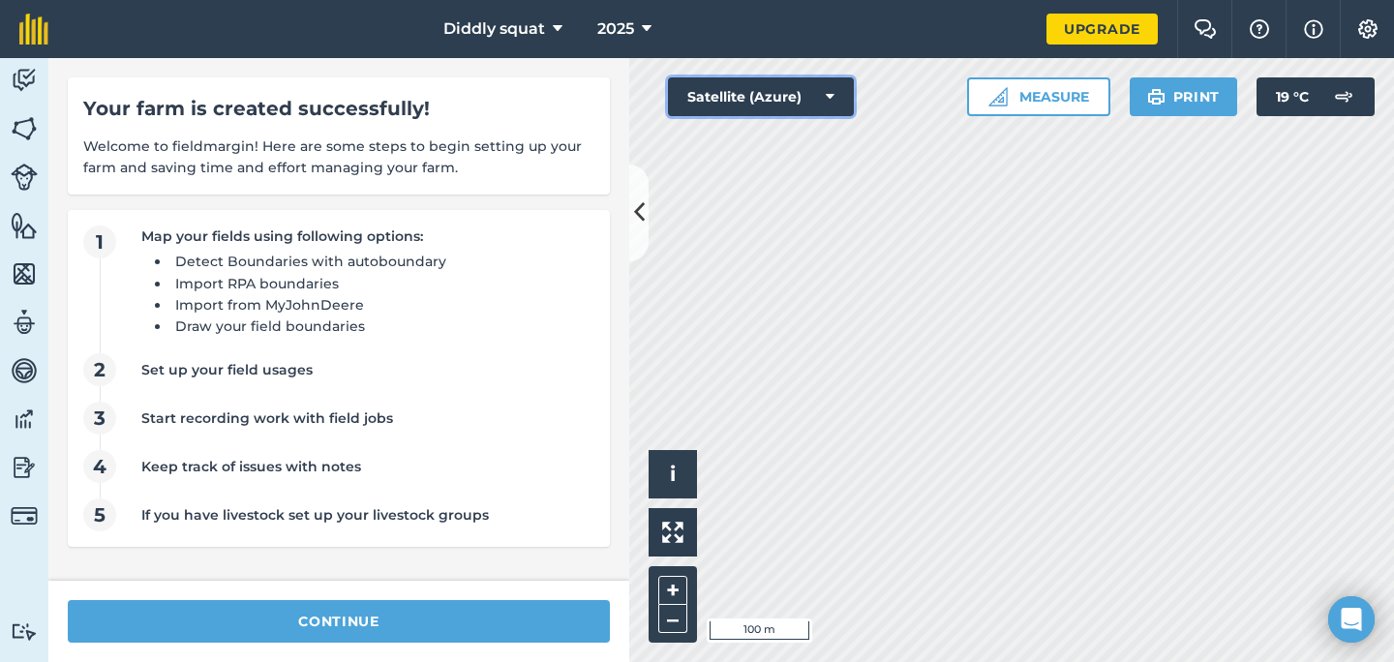
click at [819, 107] on button "Satellite (Azure)" at bounding box center [761, 96] width 186 height 39
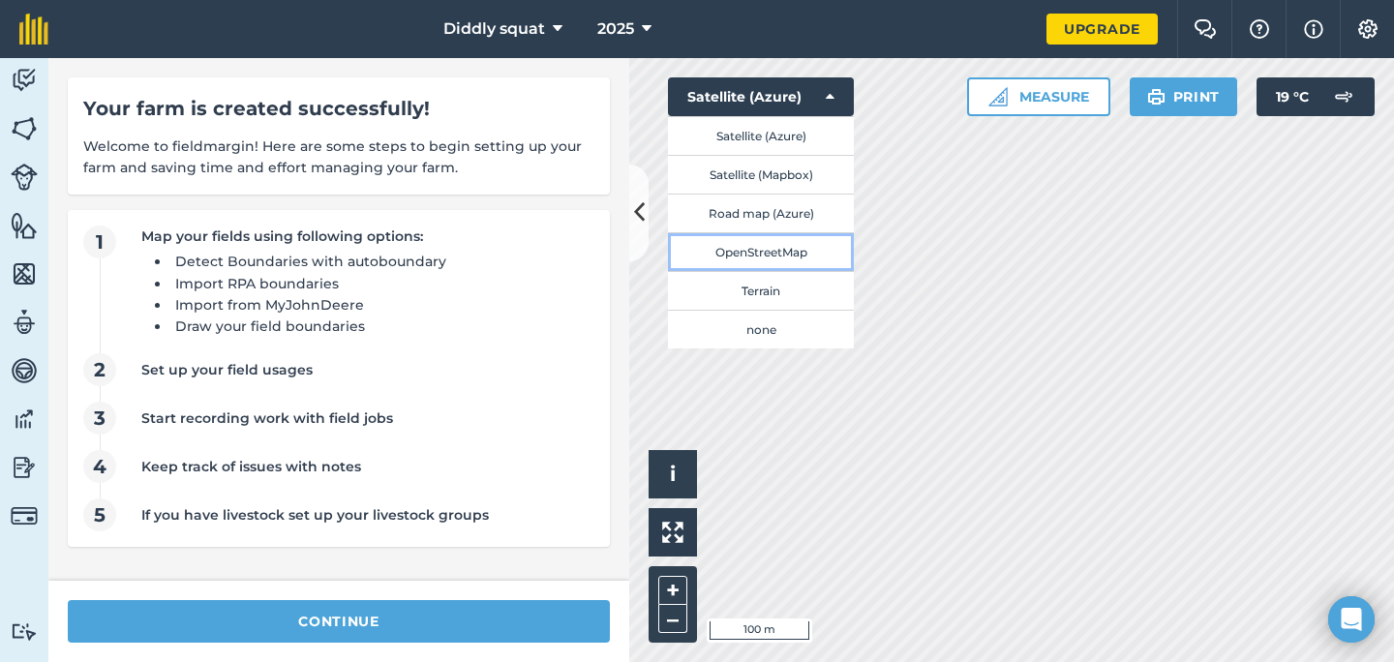
click at [796, 250] on button "OpenStreetMap" at bounding box center [761, 251] width 186 height 39
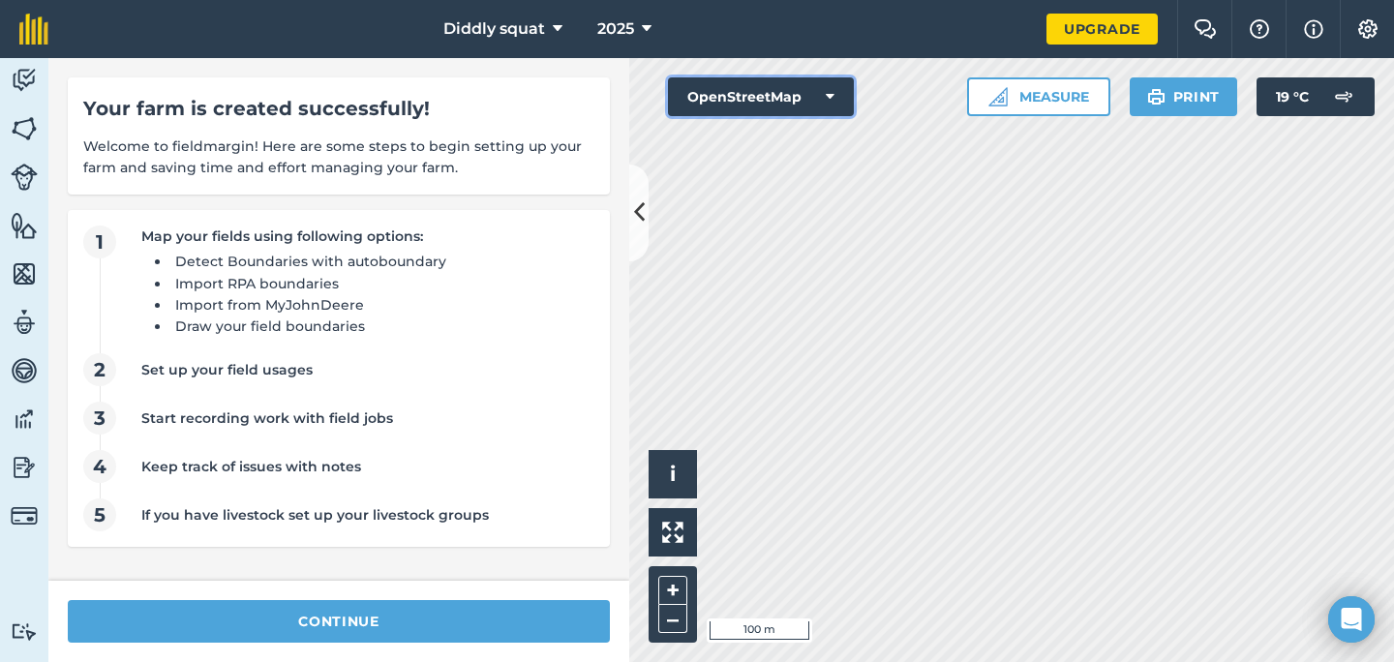
click at [804, 98] on button "OpenStreetMap" at bounding box center [761, 96] width 186 height 39
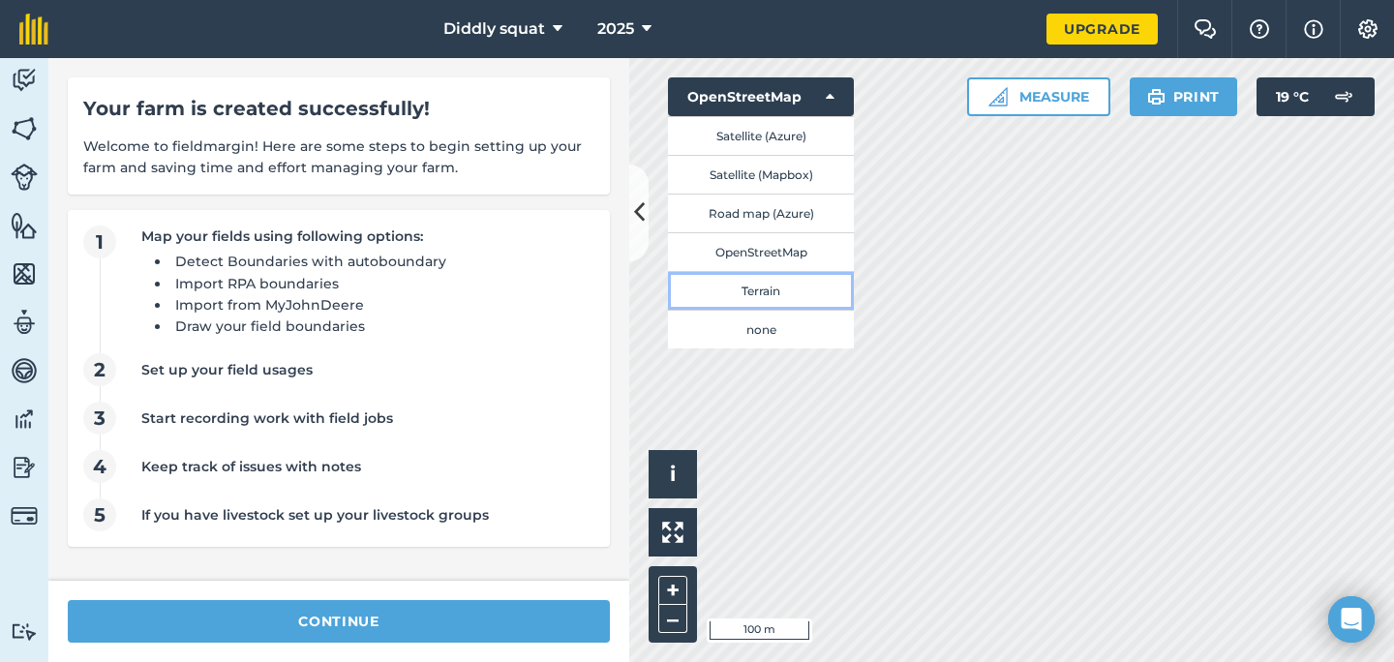
click at [801, 302] on button "Terrain" at bounding box center [761, 290] width 186 height 39
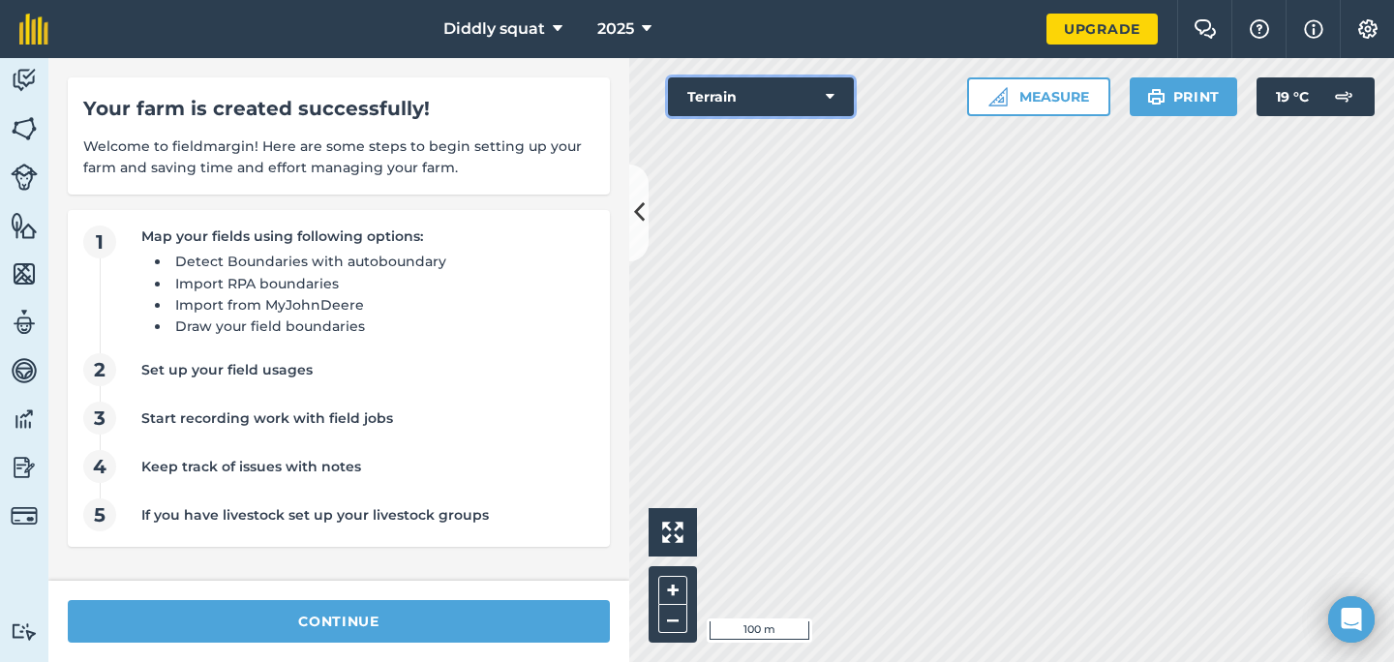
click at [804, 99] on button "Terrain" at bounding box center [761, 96] width 186 height 39
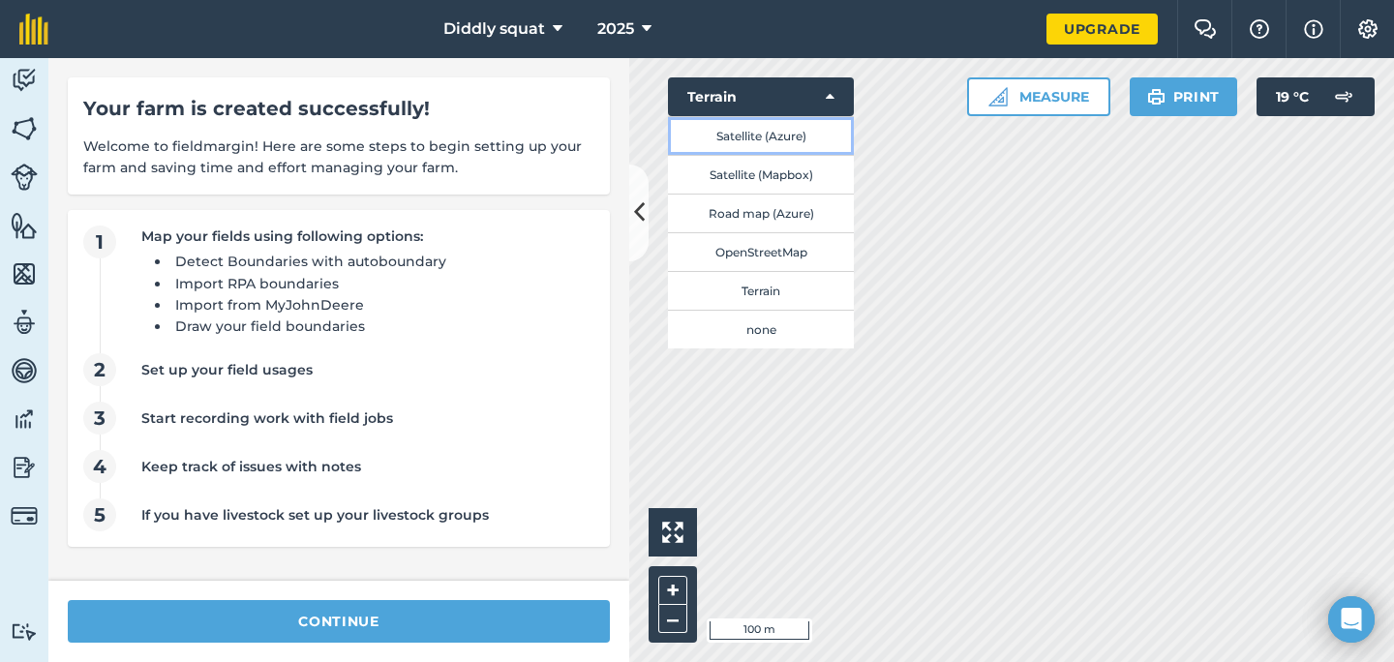
click at [787, 135] on button "Satellite (Azure)" at bounding box center [761, 135] width 186 height 39
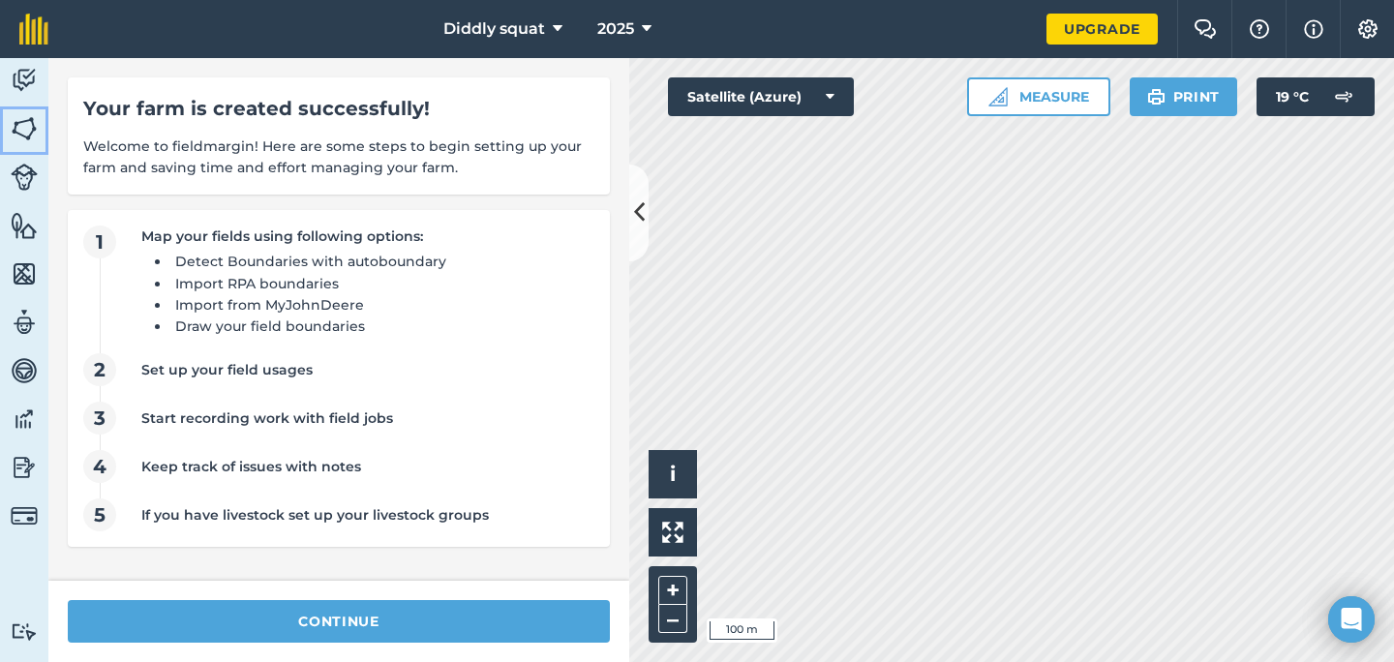
click at [18, 136] on img at bounding box center [24, 128] width 27 height 29
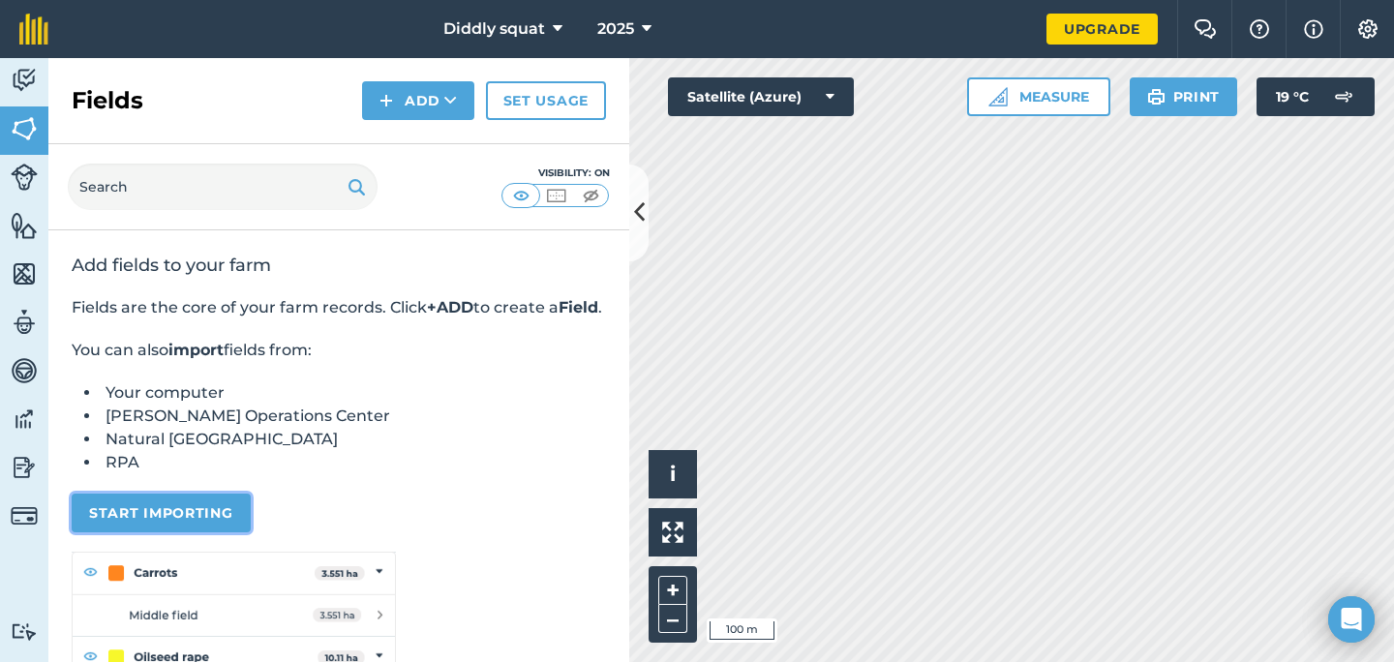
click at [197, 532] on button "Start importing" at bounding box center [161, 513] width 179 height 39
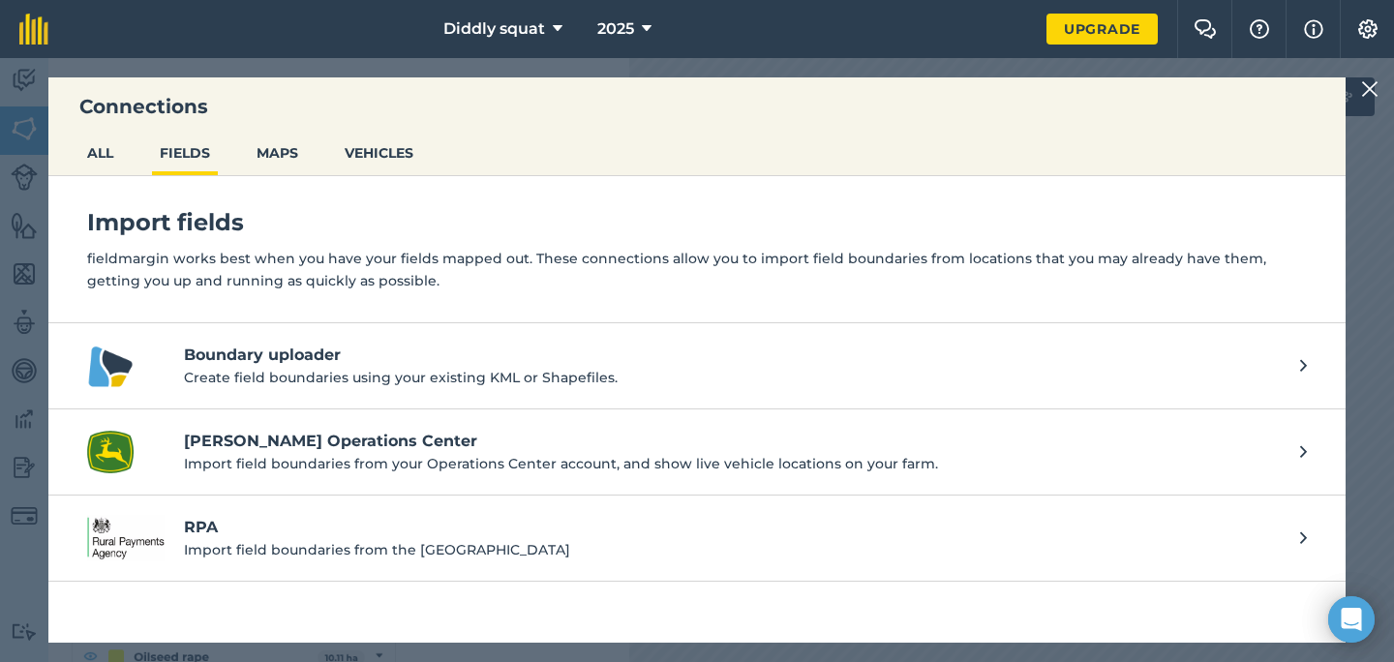
click at [340, 517] on h4 "RPA" at bounding box center [732, 527] width 1097 height 23
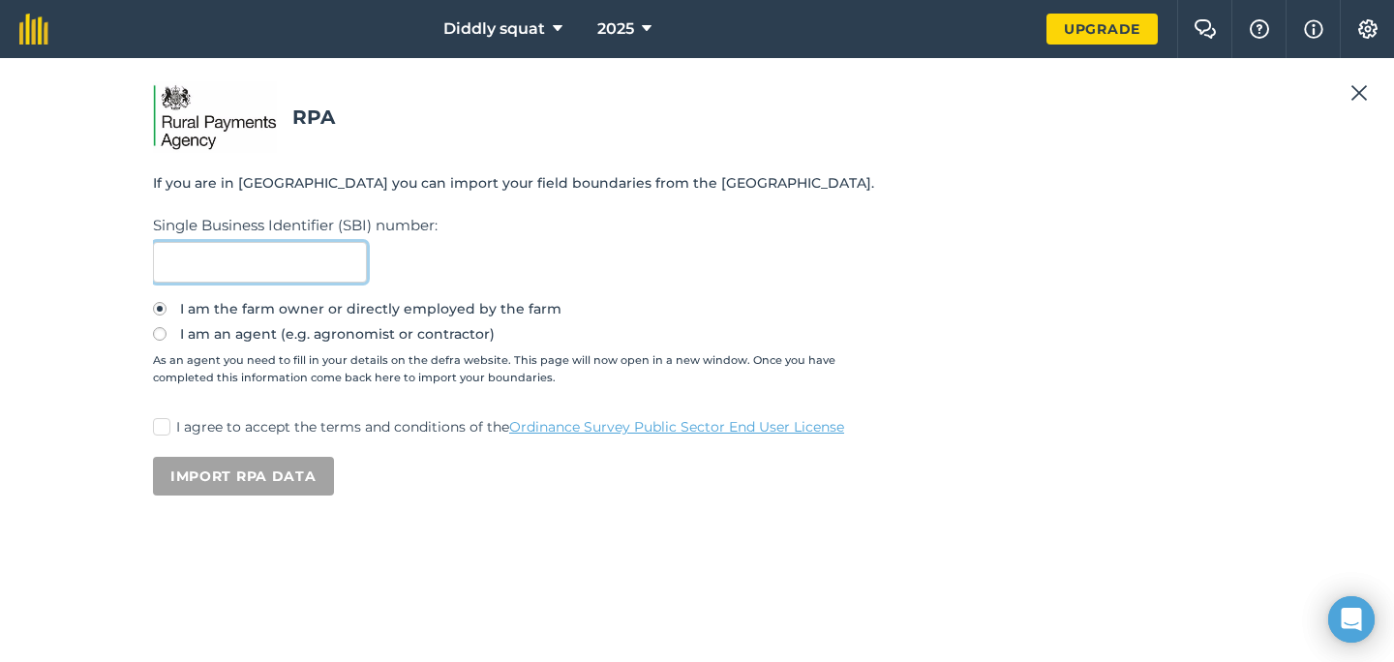
click at [256, 260] on input "text" at bounding box center [260, 262] width 214 height 41
type input "diddly squat"
click at [253, 431] on p "I agree to accept the terms and conditions of the Ordinance Survey Public Secto…" at bounding box center [708, 427] width 1065 height 20
click at [166, 430] on input "I agree to accept the terms and conditions of the Ordinance Survey Public Secto…" at bounding box center [159, 423] width 13 height 13
checkbox input "true"
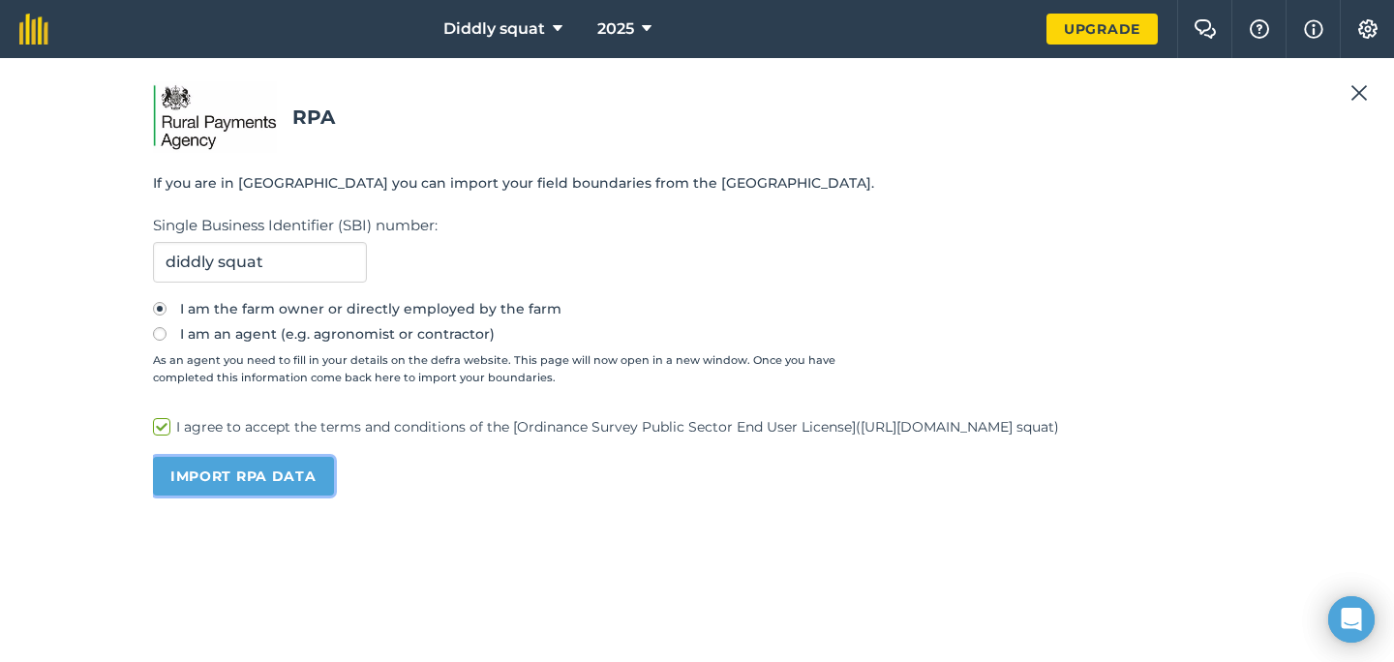
click at [253, 484] on button "Import RPA data" at bounding box center [243, 476] width 181 height 39
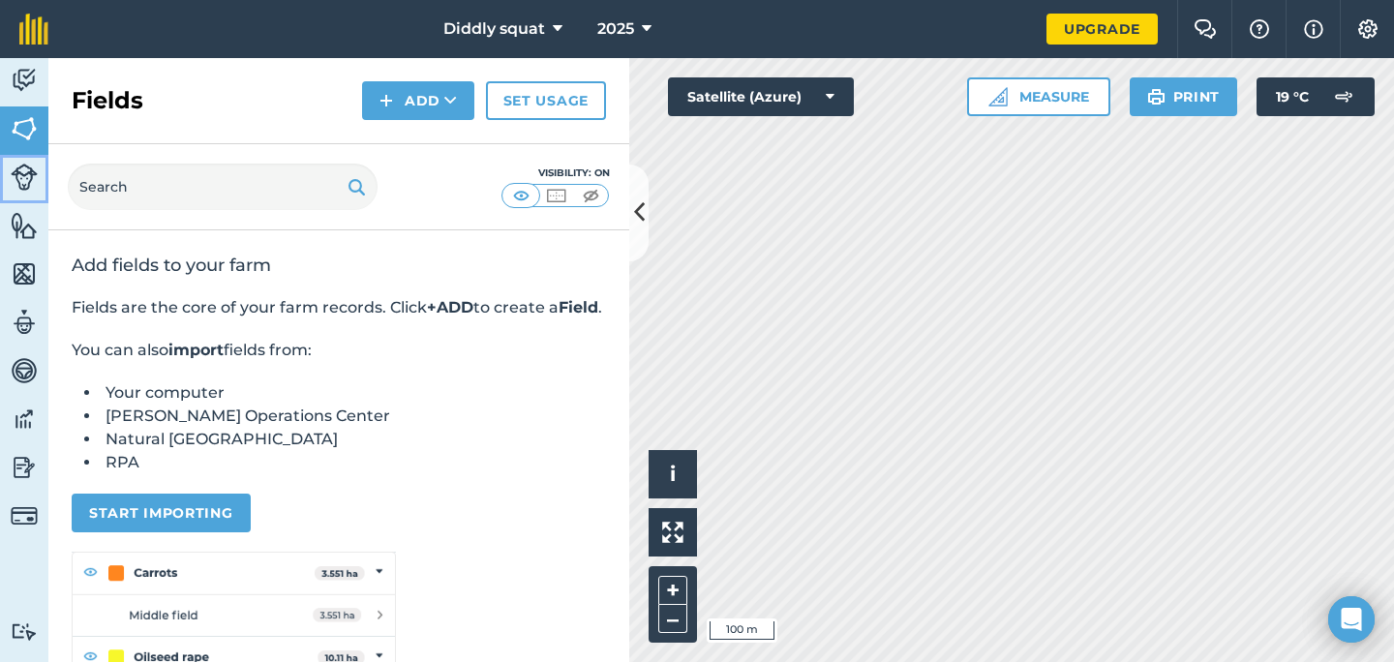
click at [33, 190] on img at bounding box center [24, 177] width 27 height 27
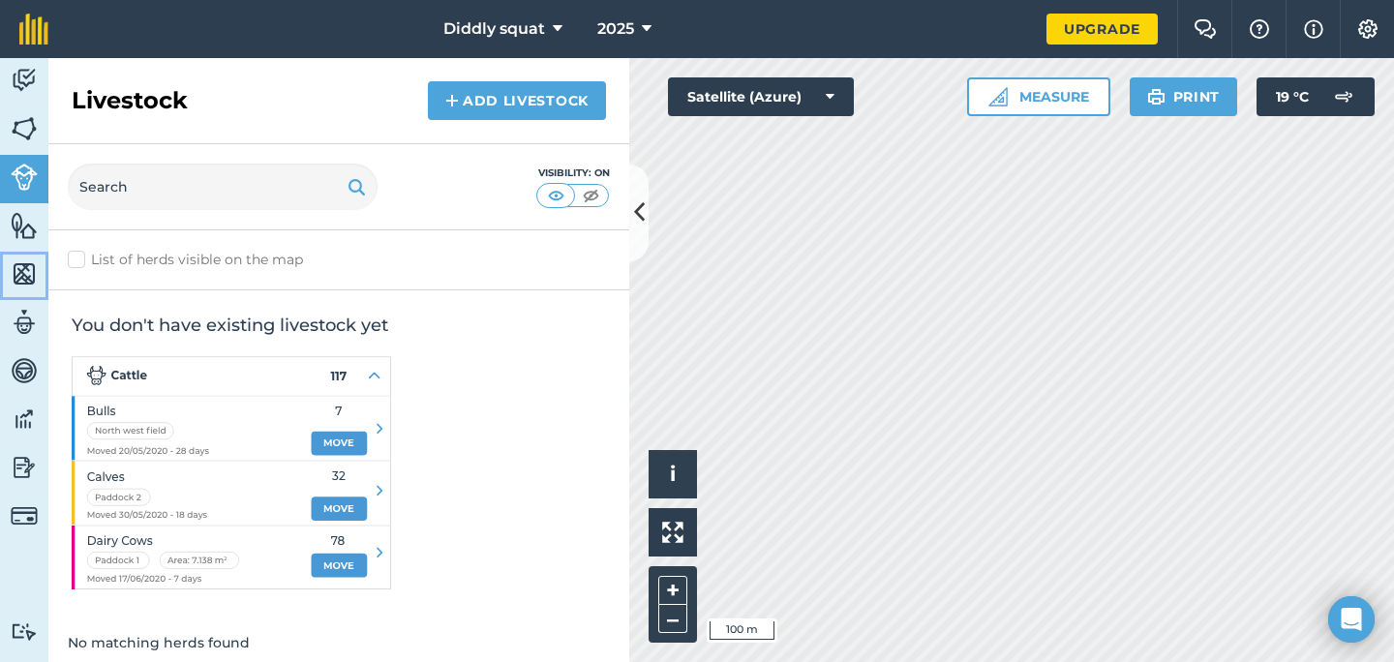
click at [24, 252] on link "Maps" at bounding box center [24, 276] width 48 height 48
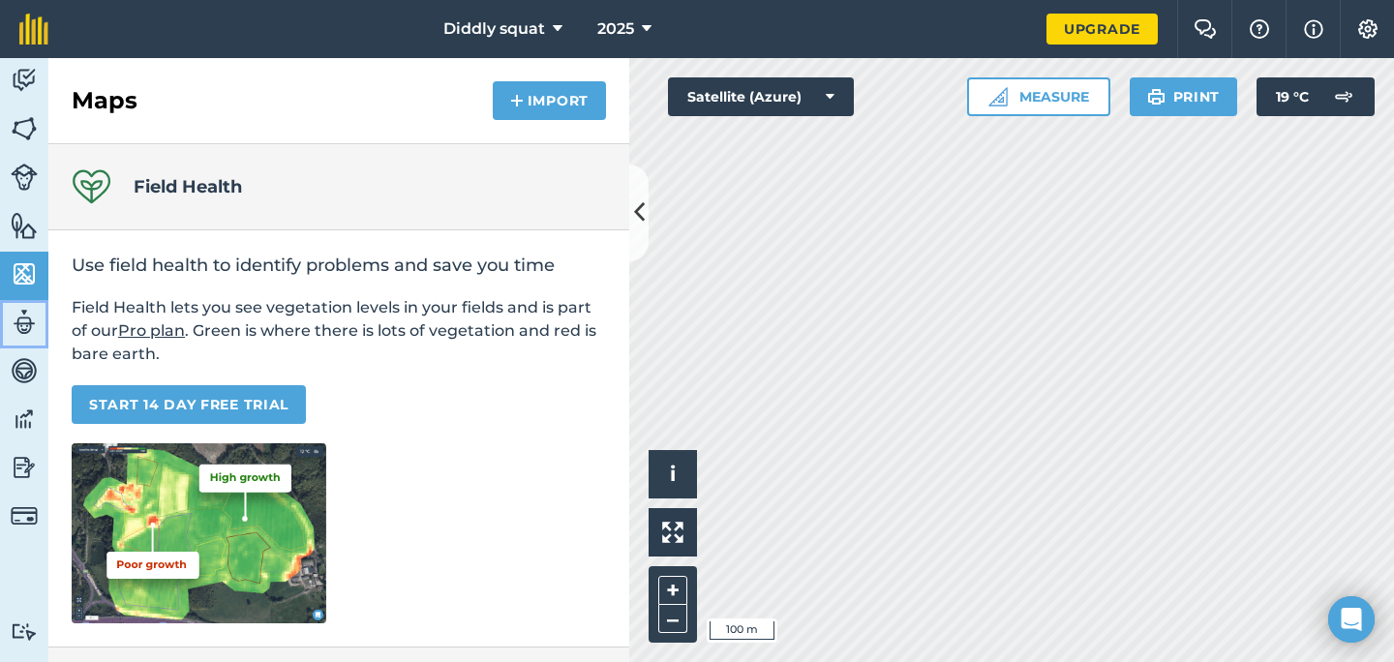
click at [29, 316] on img at bounding box center [24, 322] width 27 height 29
select select "MEMBER"
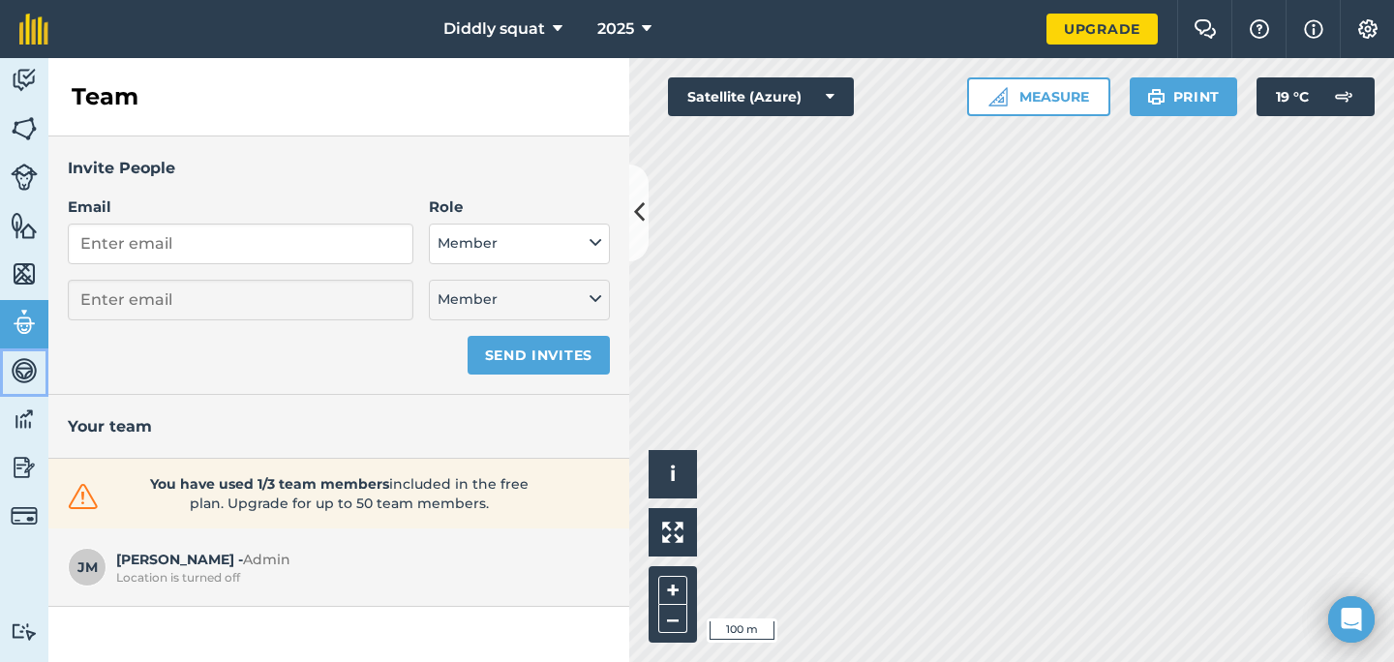
click at [29, 388] on link "Vehicles" at bounding box center [24, 372] width 48 height 48
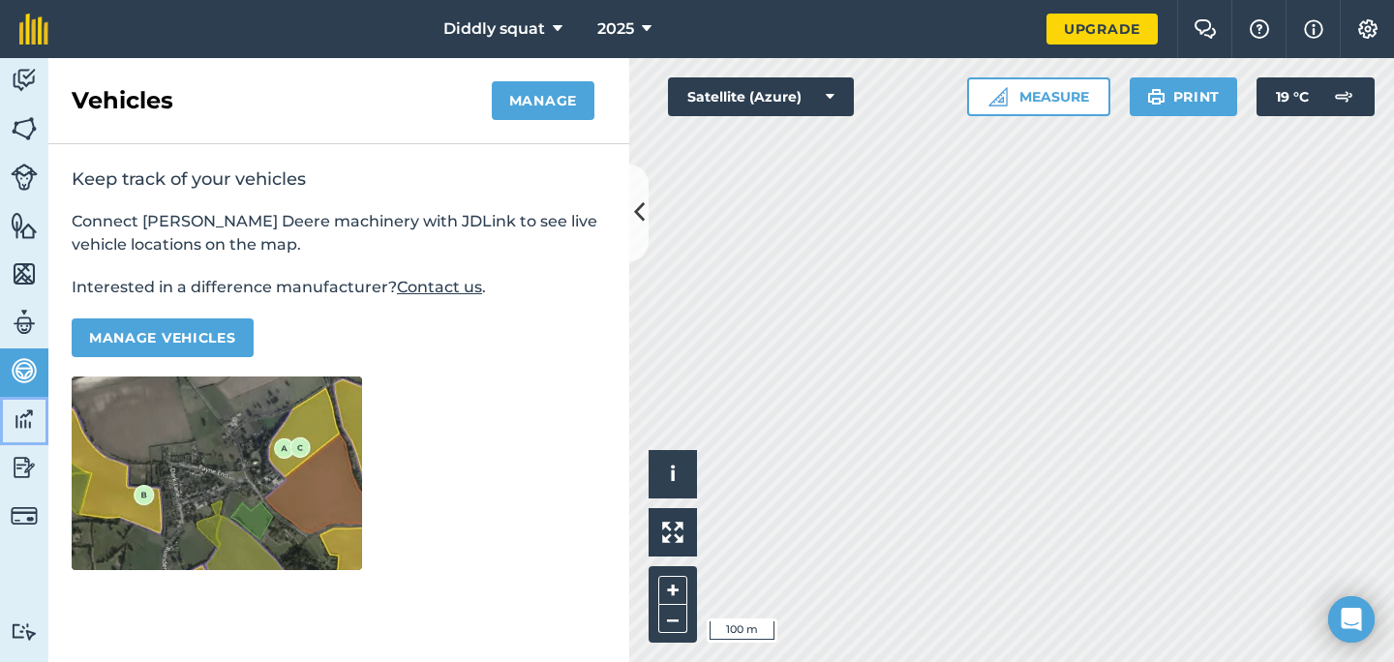
click at [28, 437] on link "Data" at bounding box center [24, 421] width 48 height 48
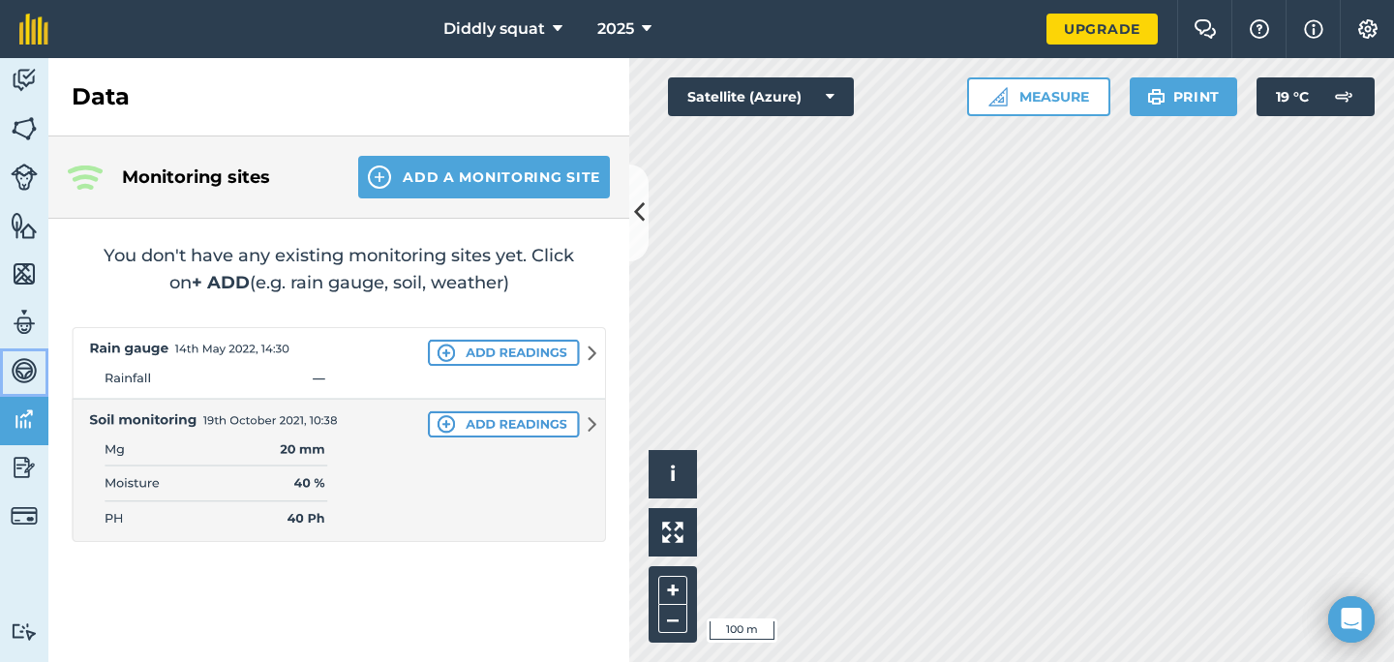
click at [27, 389] on link "Vehicles" at bounding box center [24, 372] width 48 height 48
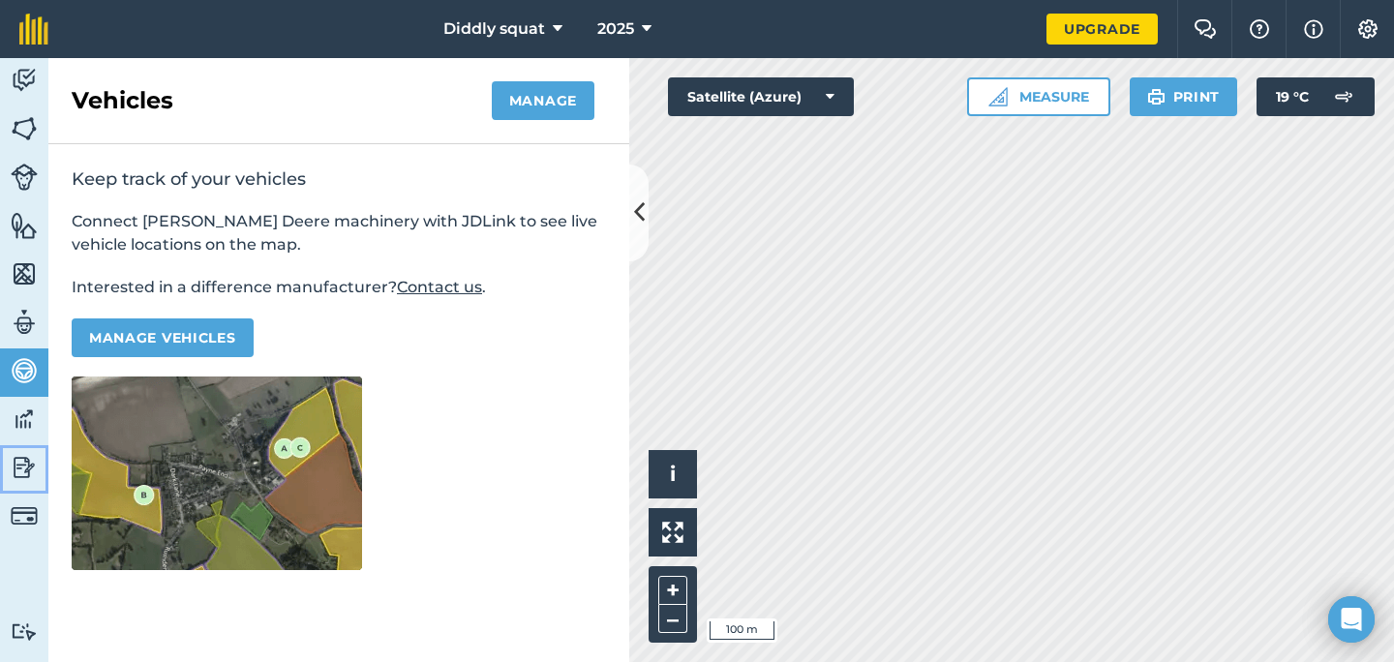
click at [27, 464] on img at bounding box center [24, 467] width 27 height 29
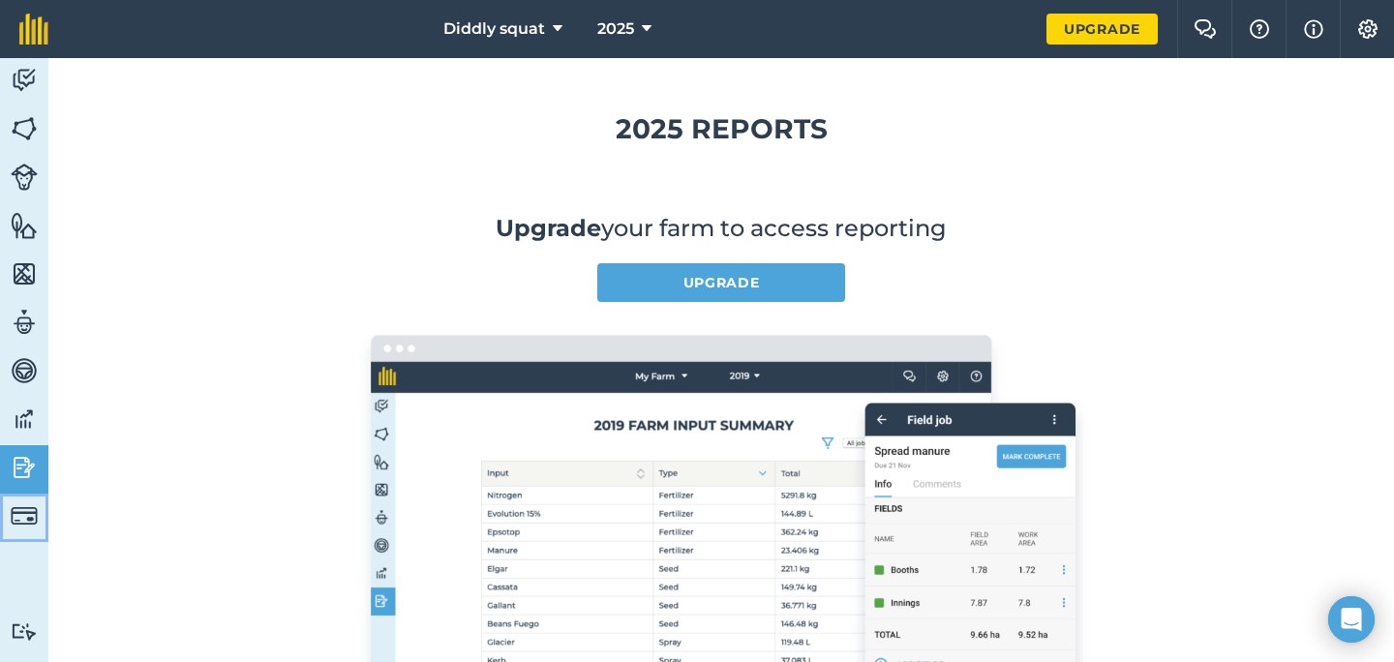
click at [34, 521] on img at bounding box center [24, 515] width 27 height 27
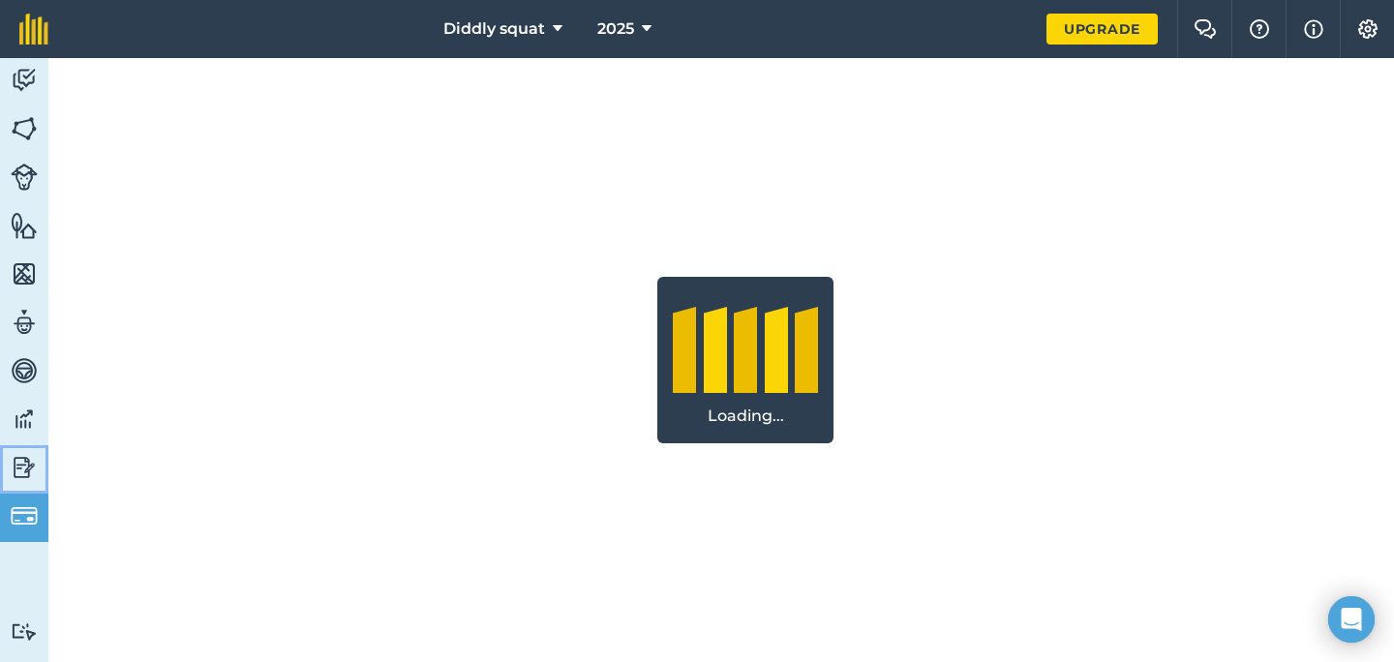
click at [36, 445] on link "Reporting" at bounding box center [24, 469] width 48 height 48
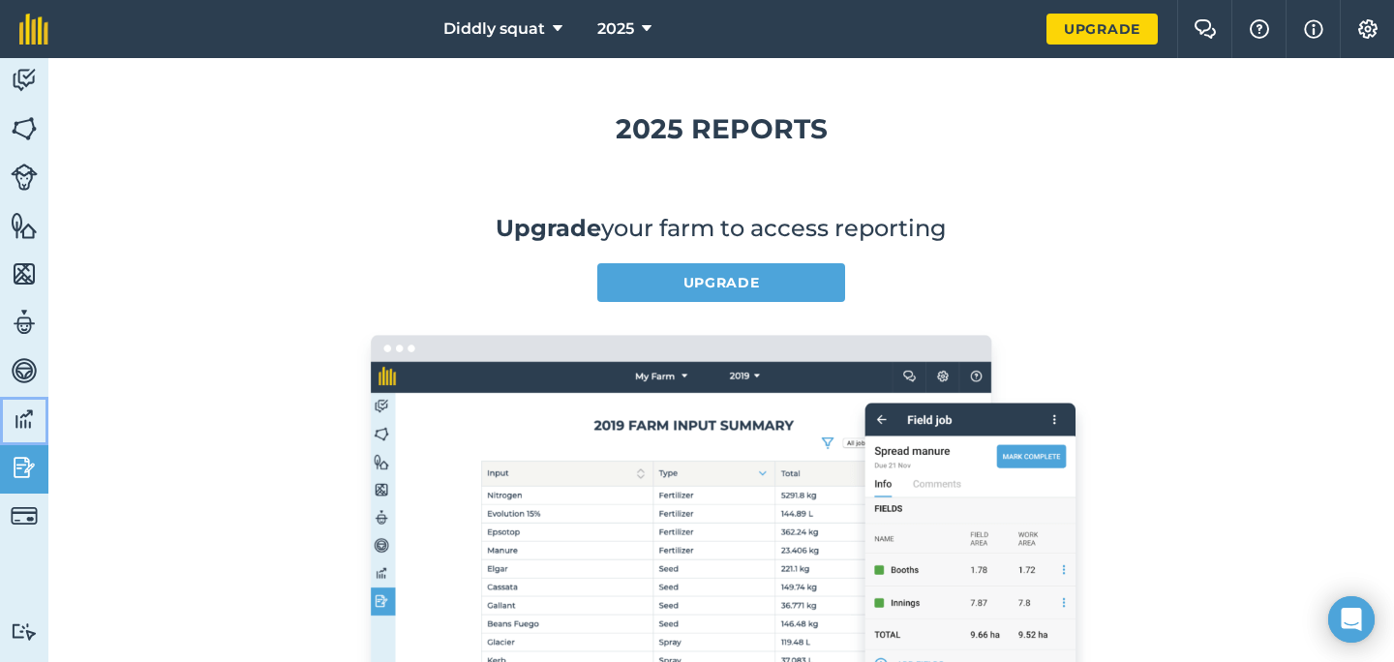
click at [26, 420] on img at bounding box center [24, 419] width 27 height 29
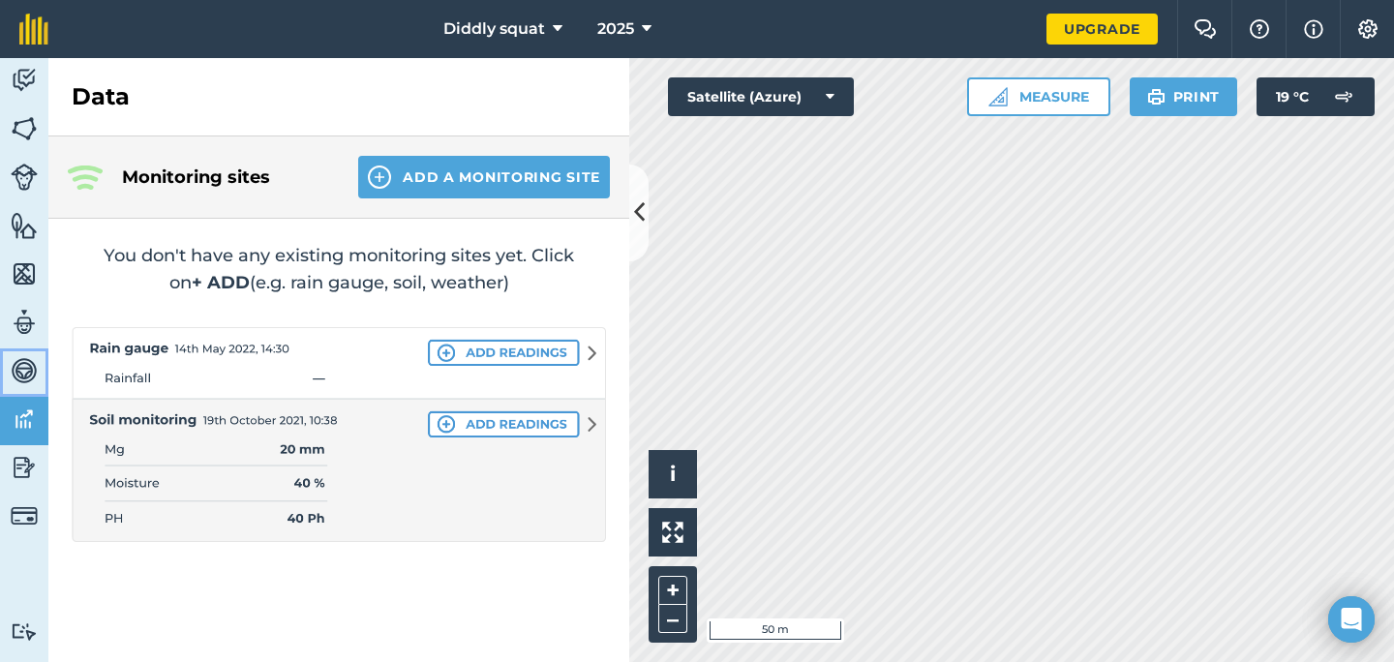
click at [23, 373] on img at bounding box center [24, 370] width 27 height 29
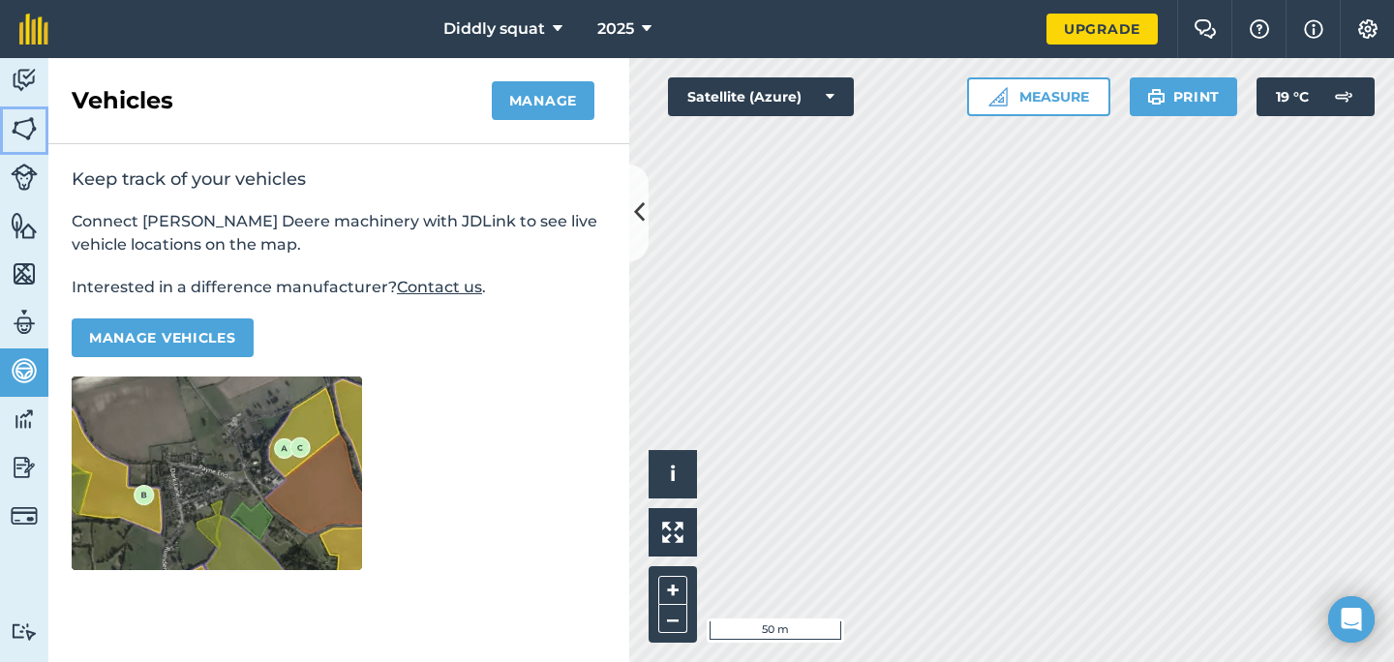
click at [25, 130] on img at bounding box center [24, 128] width 27 height 29
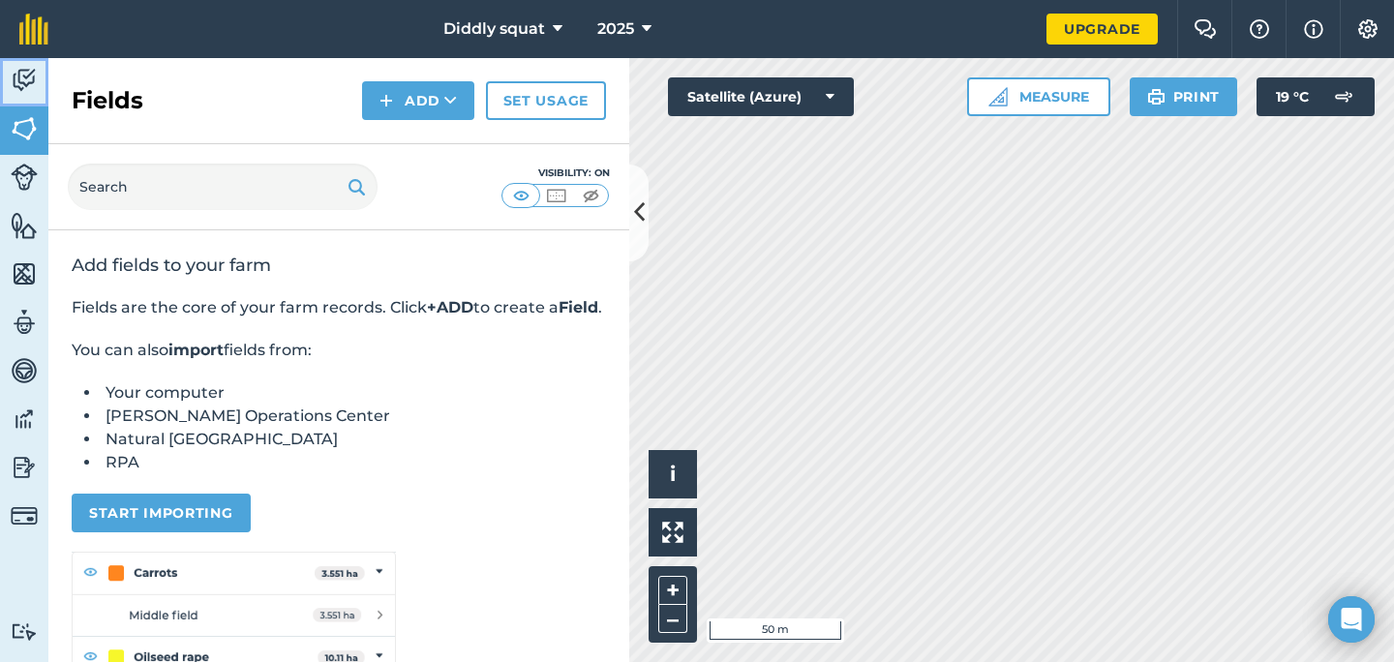
click at [23, 99] on link "Activity" at bounding box center [24, 82] width 48 height 48
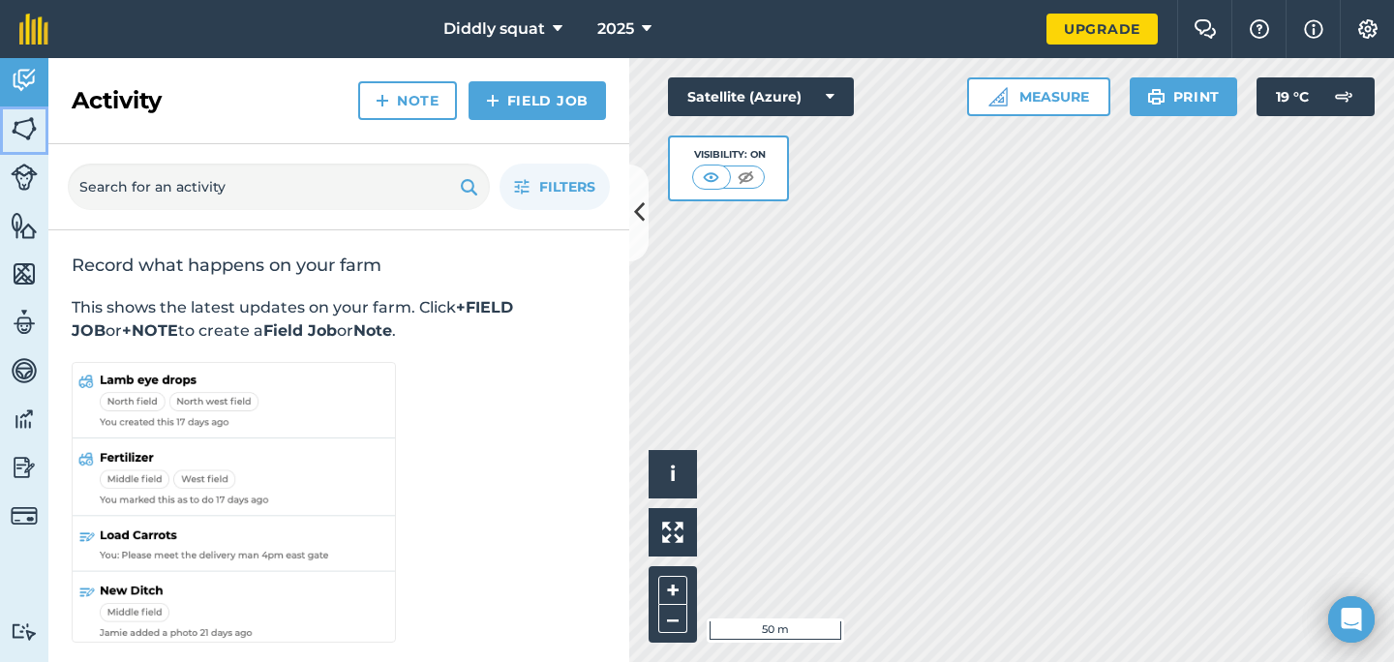
click at [23, 138] on img at bounding box center [24, 128] width 27 height 29
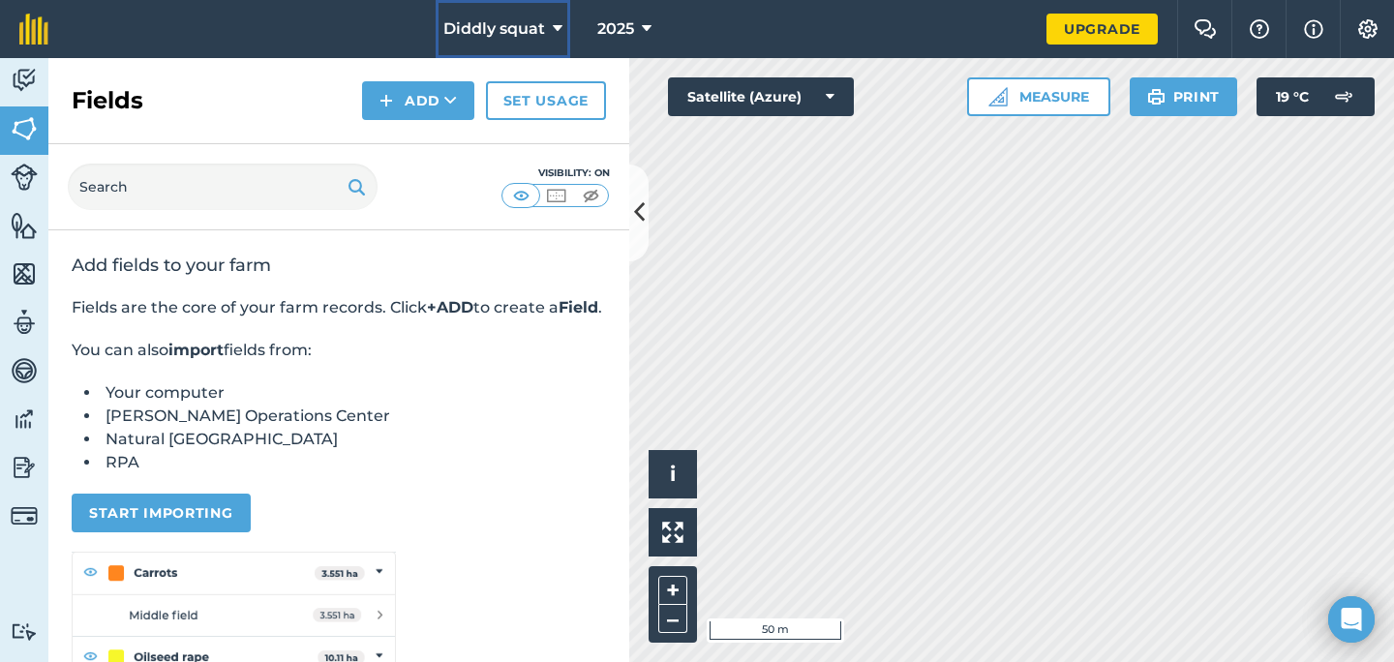
click at [487, 30] on span "Diddly squat" at bounding box center [494, 28] width 102 height 23
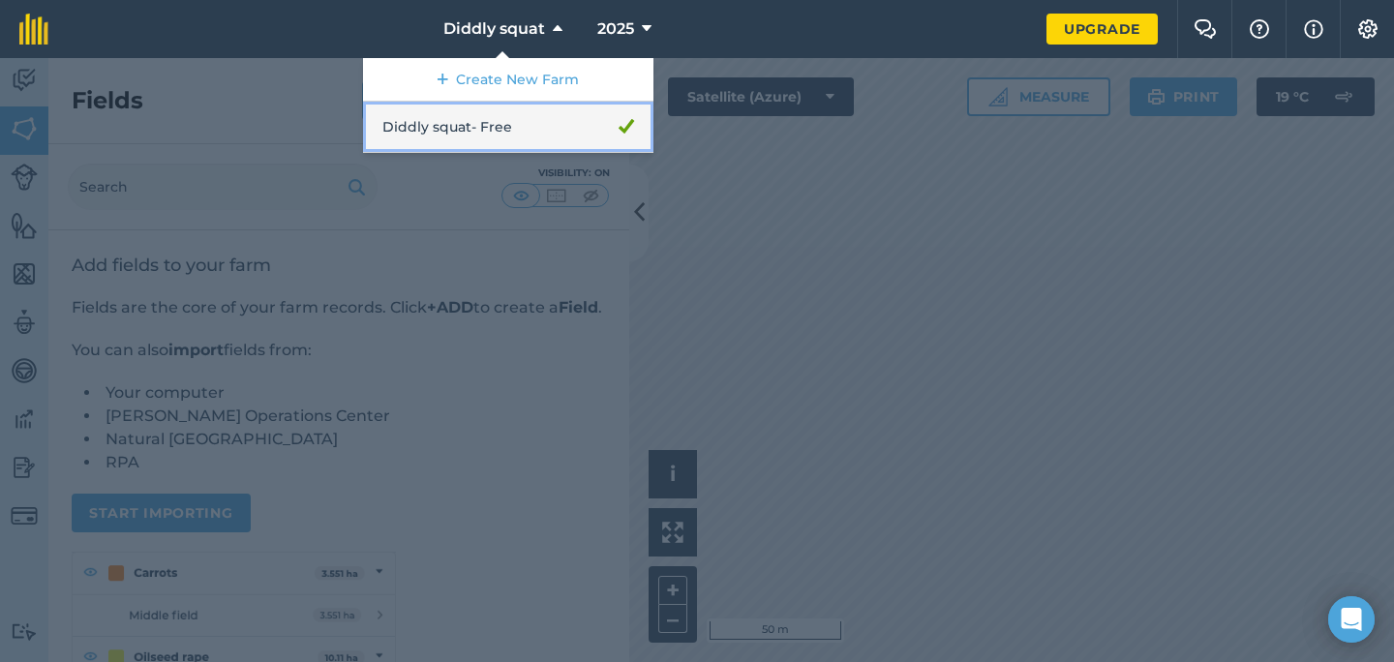
click at [483, 121] on link "Diddly squat - Free" at bounding box center [508, 127] width 290 height 51
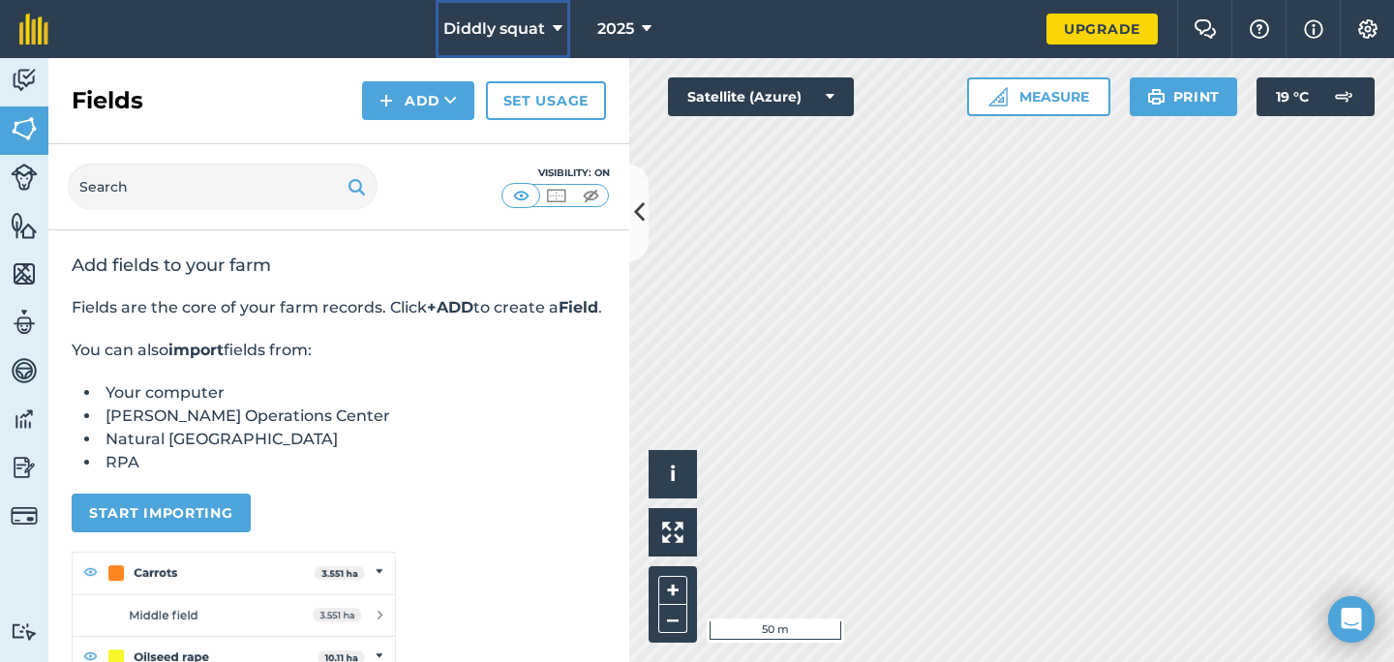
click at [544, 35] on button "Diddly squat" at bounding box center [503, 29] width 135 height 58
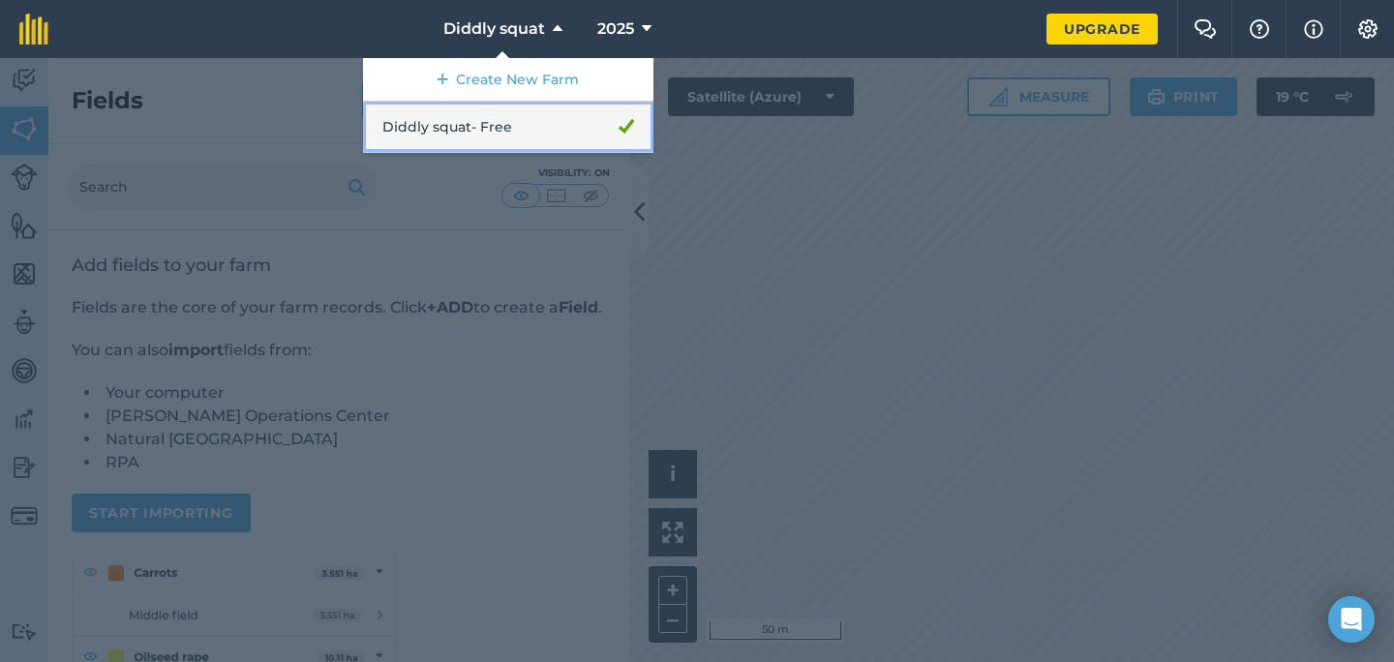
click at [536, 119] on link "Diddly squat - Free" at bounding box center [508, 127] width 290 height 51
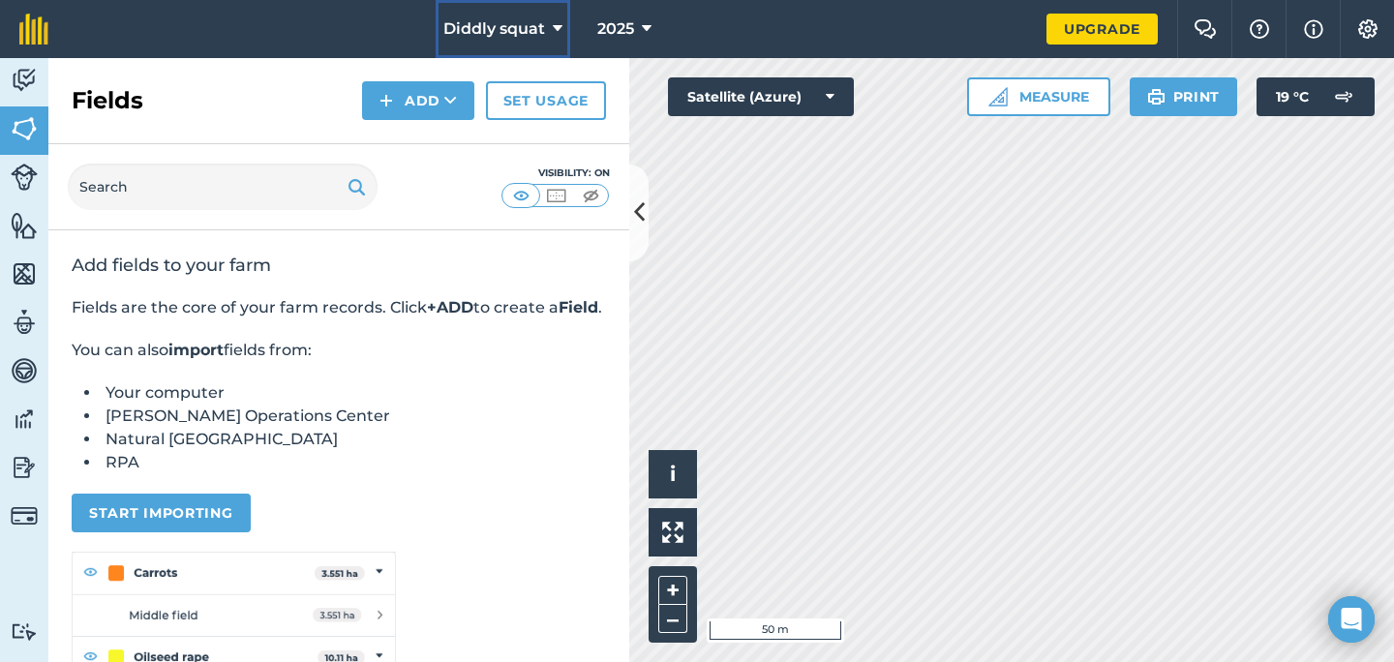
click at [522, 34] on span "Diddly squat" at bounding box center [494, 28] width 102 height 23
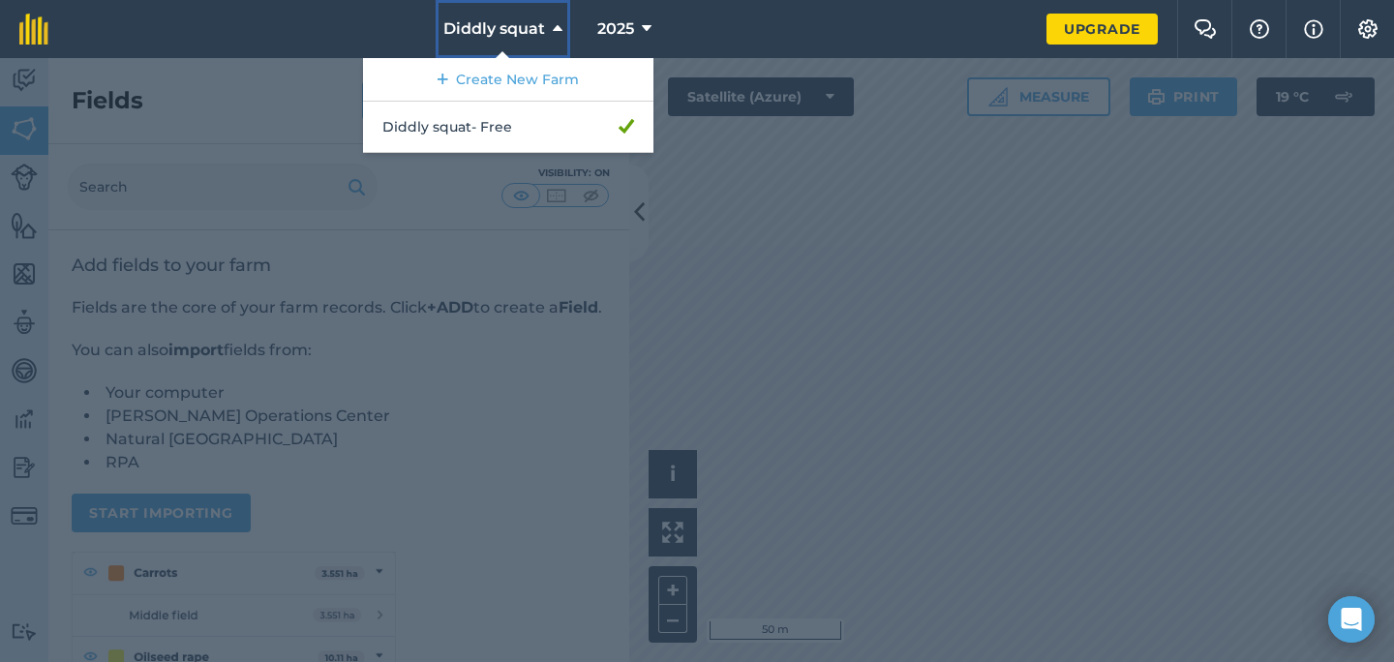
click at [522, 34] on span "Diddly squat" at bounding box center [494, 28] width 102 height 23
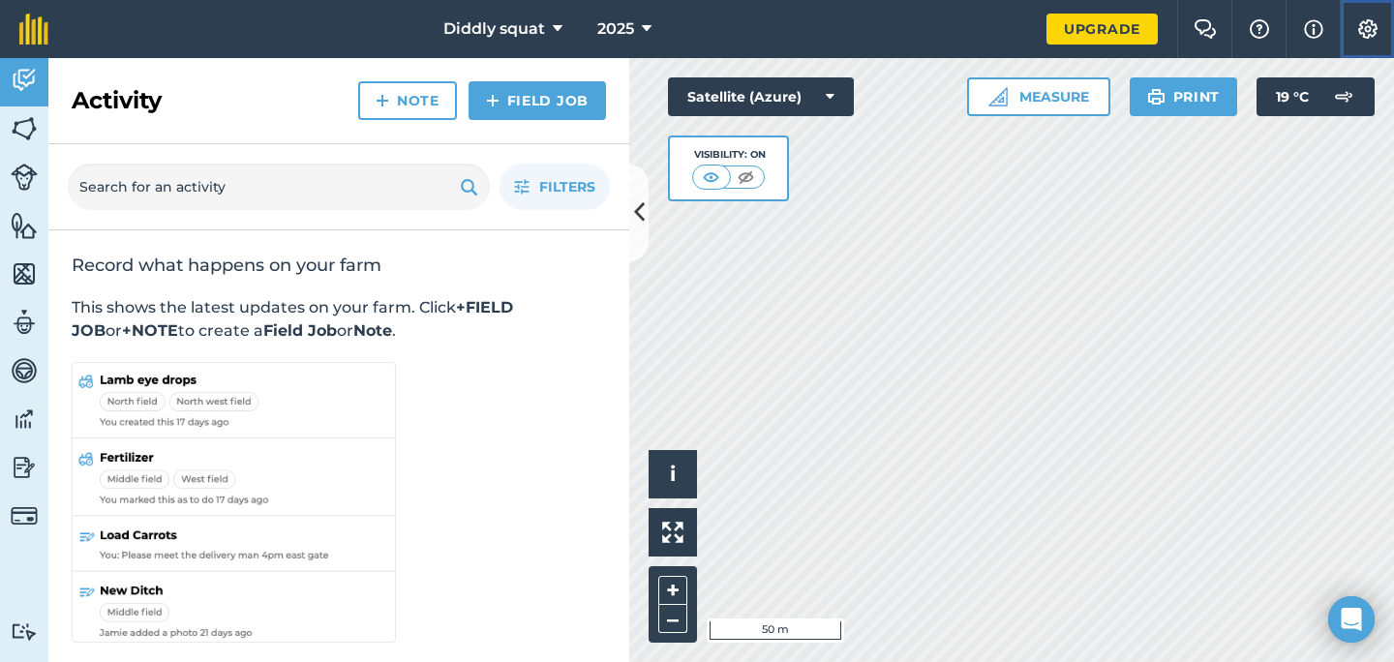
click at [1369, 35] on img at bounding box center [1367, 28] width 23 height 19
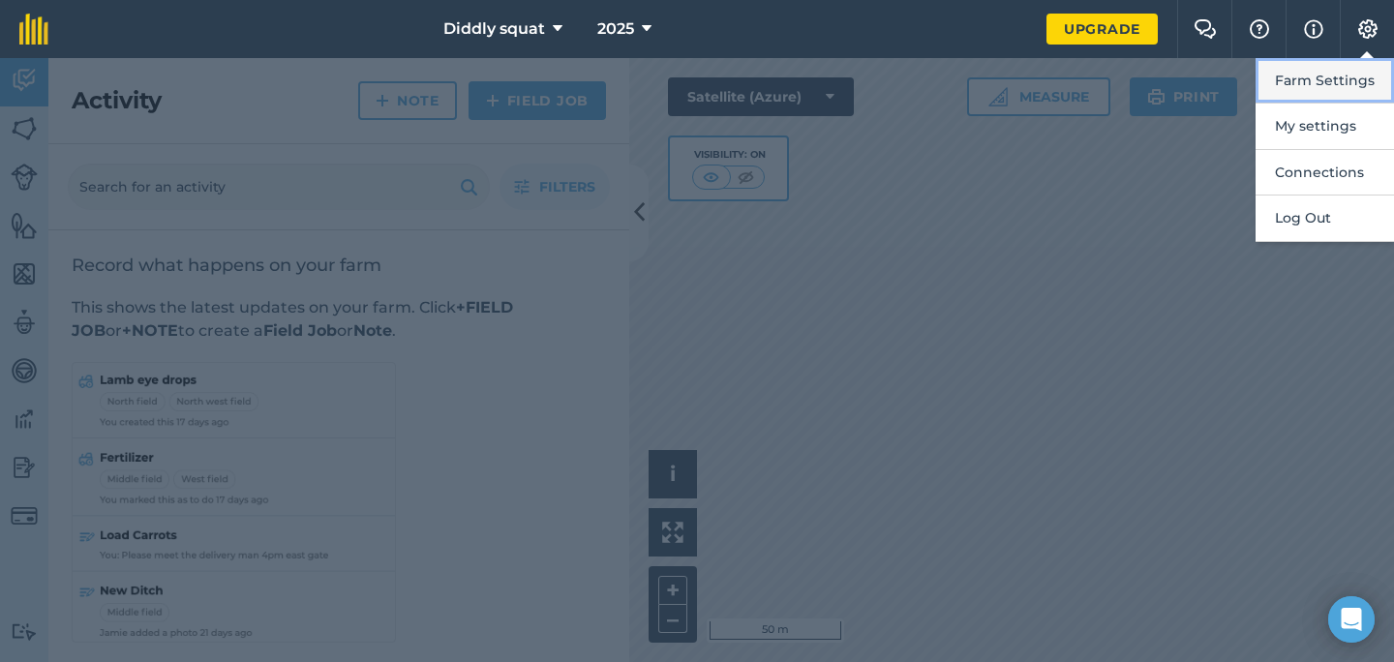
click at [1334, 75] on button "Farm Settings" at bounding box center [1324, 80] width 138 height 45
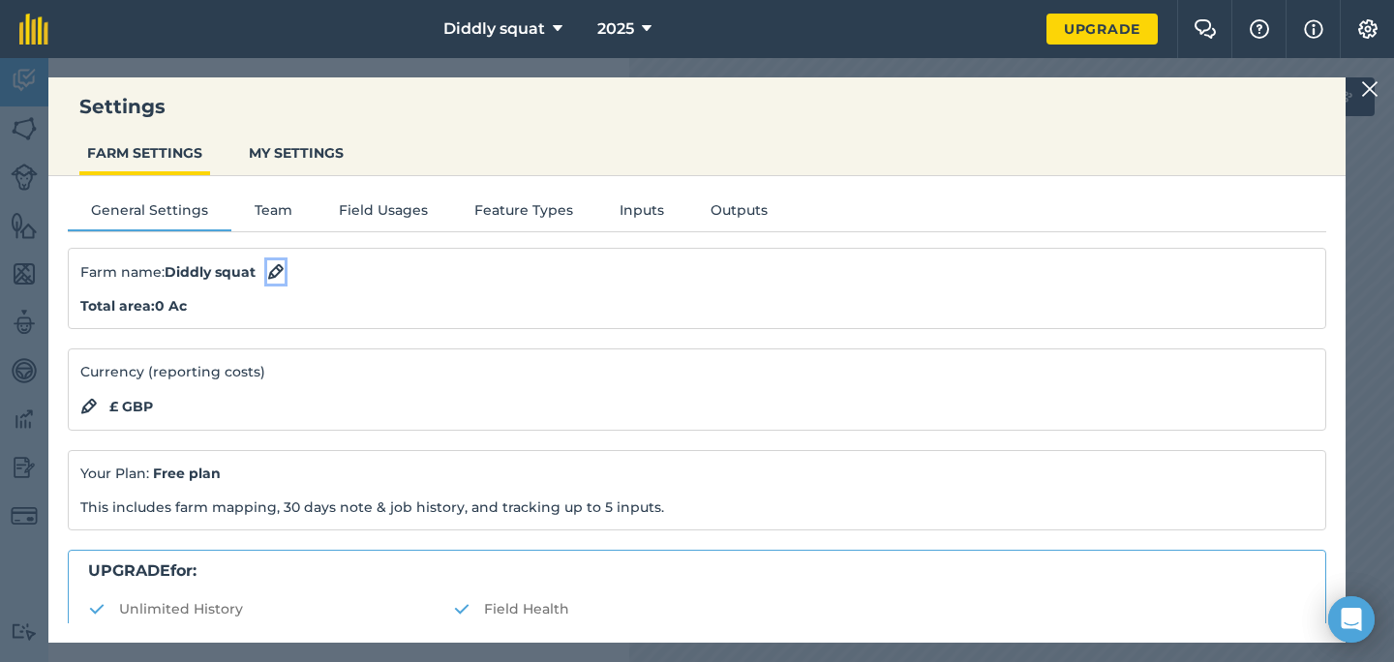
click at [285, 270] on img at bounding box center [275, 271] width 17 height 23
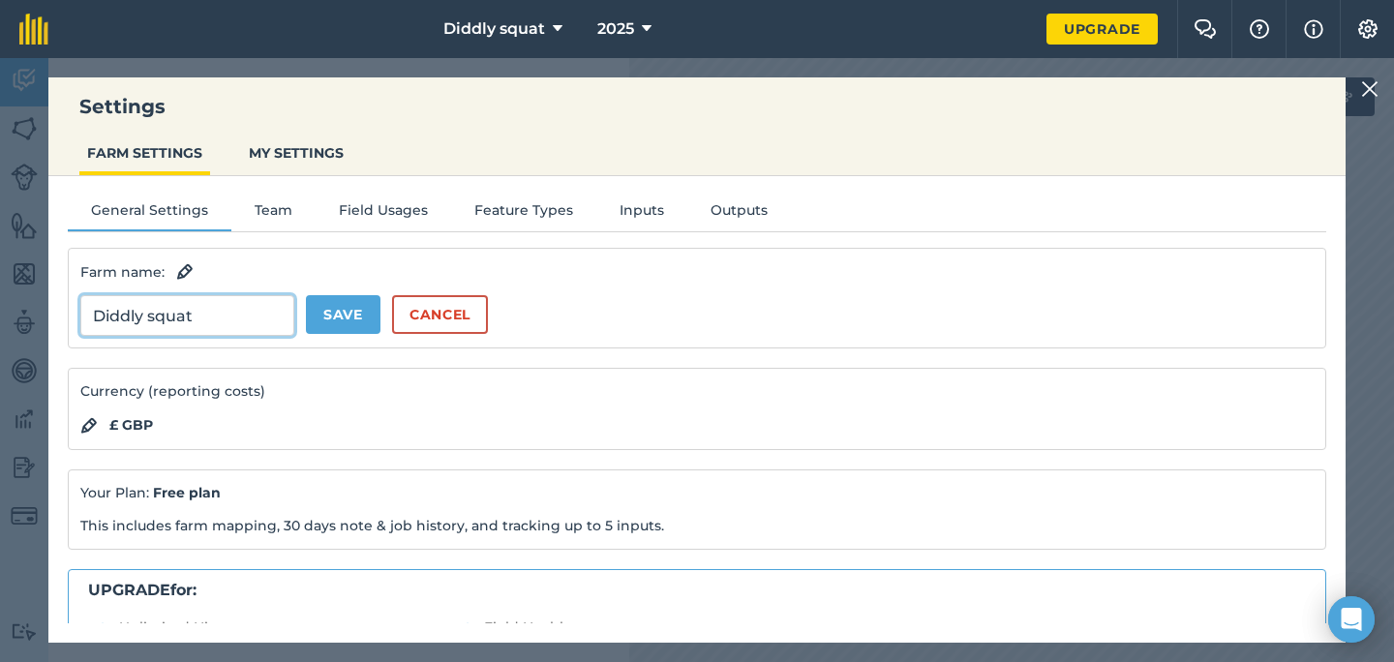
click at [209, 317] on input "Diddly squat" at bounding box center [187, 315] width 214 height 41
type input "Test"
click at [330, 323] on button "Save" at bounding box center [343, 314] width 75 height 39
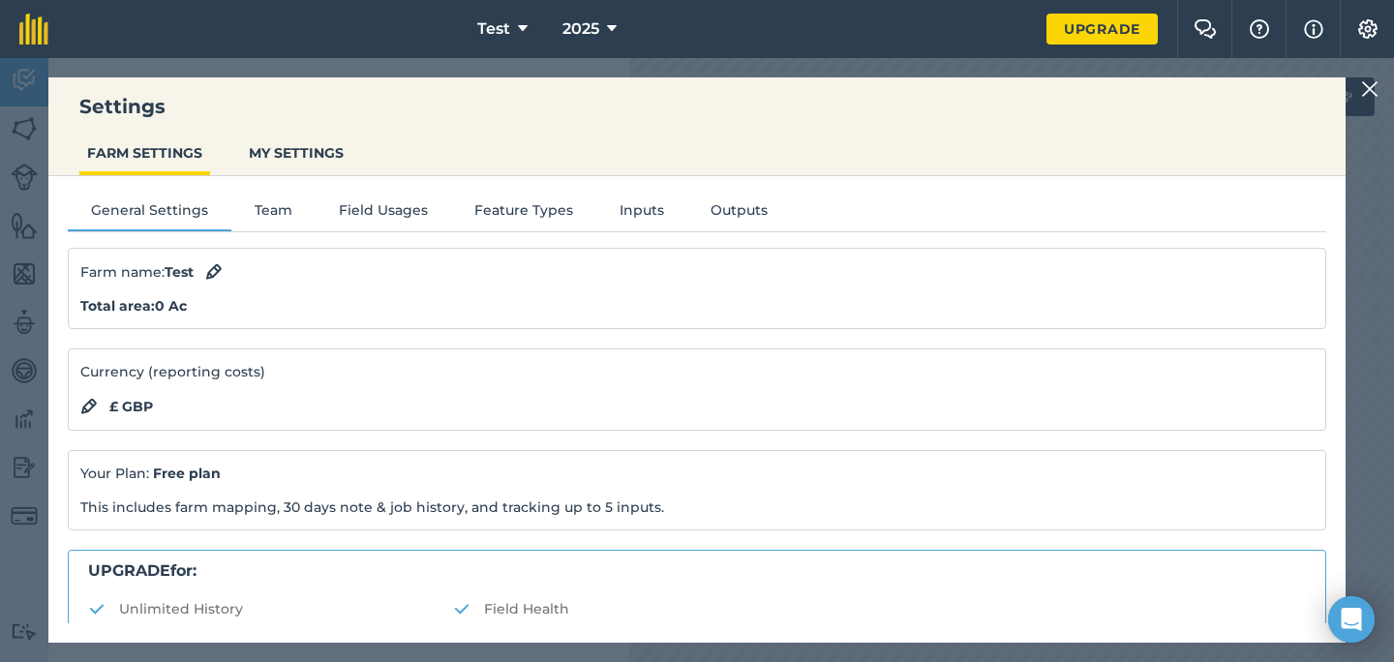
click at [1380, 88] on div at bounding box center [1372, 88] width 23 height 23
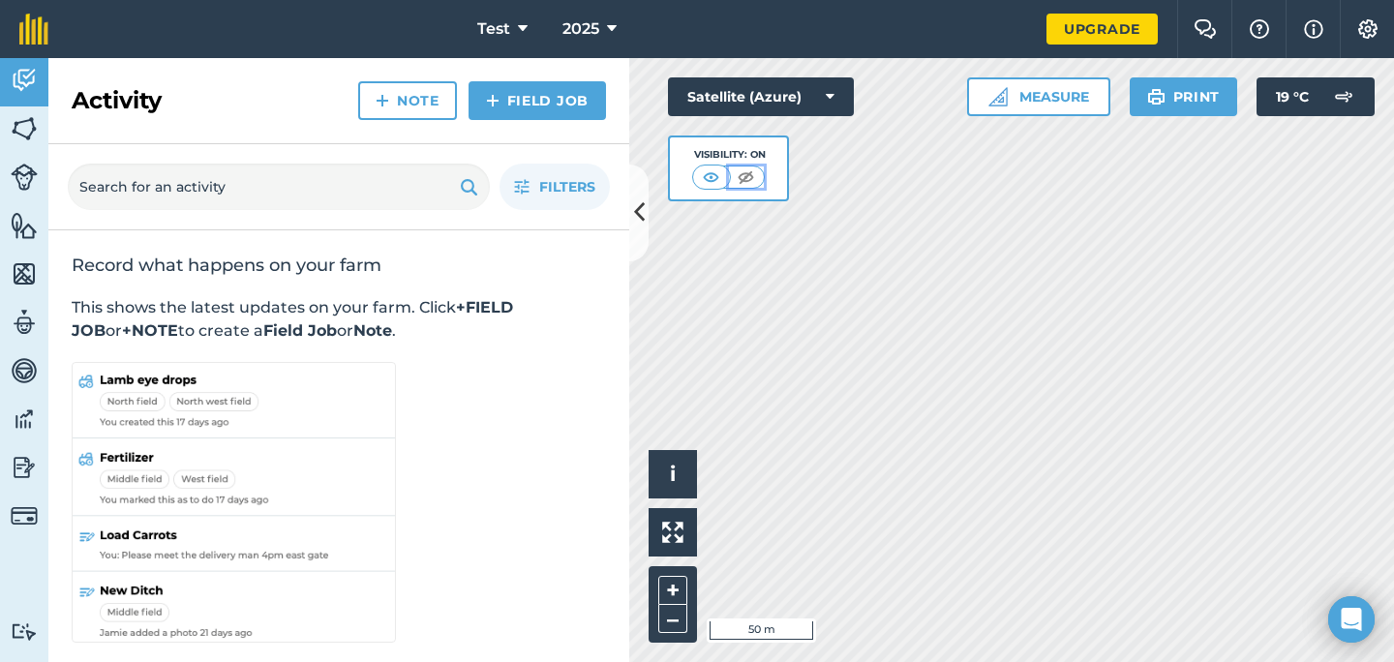
click at [729, 175] on button at bounding box center [746, 176] width 35 height 21
click at [735, 178] on img at bounding box center [747, 176] width 24 height 19
click at [710, 177] on img at bounding box center [712, 176] width 24 height 19
click at [668, 473] on button "i" at bounding box center [673, 474] width 48 height 48
click at [668, 473] on button "›" at bounding box center [673, 474] width 48 height 48
